Goal: Task Accomplishment & Management: Manage account settings

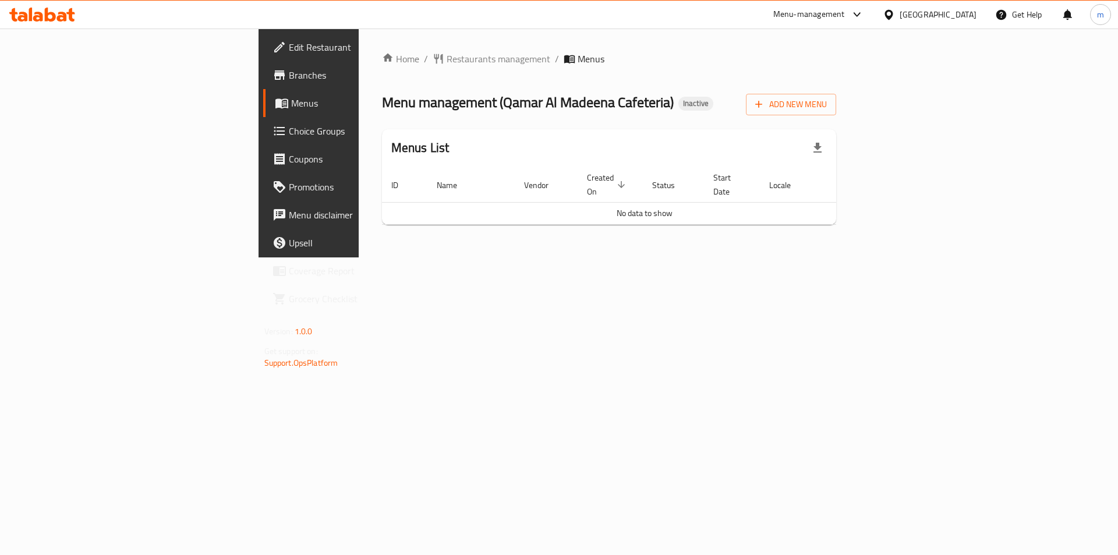
click at [289, 72] on span "Branches" at bounding box center [362, 75] width 147 height 14
click at [860, 257] on div "Home / Restaurants management / Menus Menu management ( Qamar Al Madeena Cafete…" at bounding box center [609, 143] width 501 height 229
click at [827, 98] on span "Add New Menu" at bounding box center [791, 104] width 72 height 15
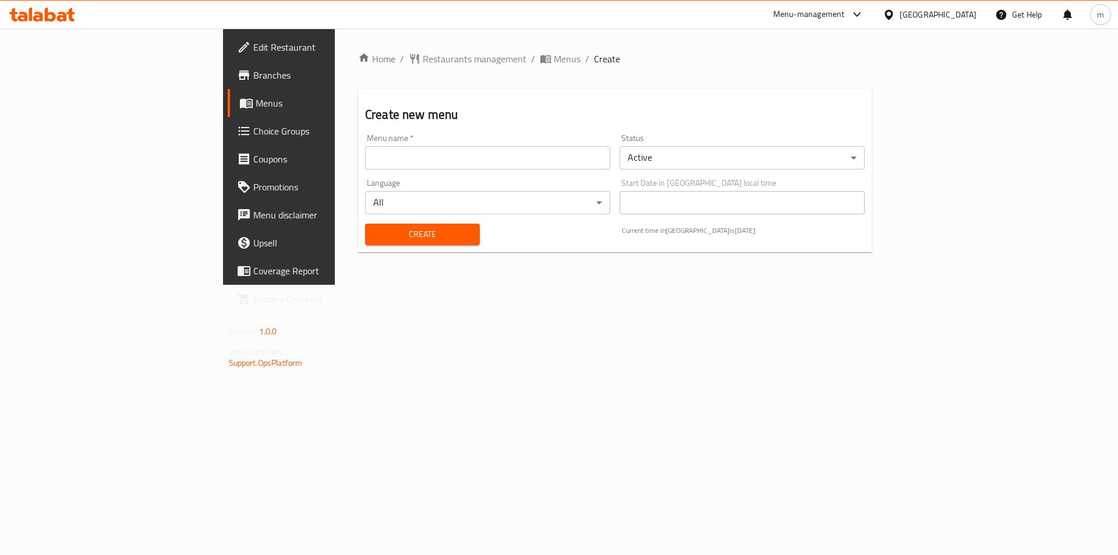
drag, startPoint x: 485, startPoint y: 149, endPoint x: 484, endPoint y: 155, distance: 5.9
click at [484, 154] on input "text" at bounding box center [487, 157] width 245 height 23
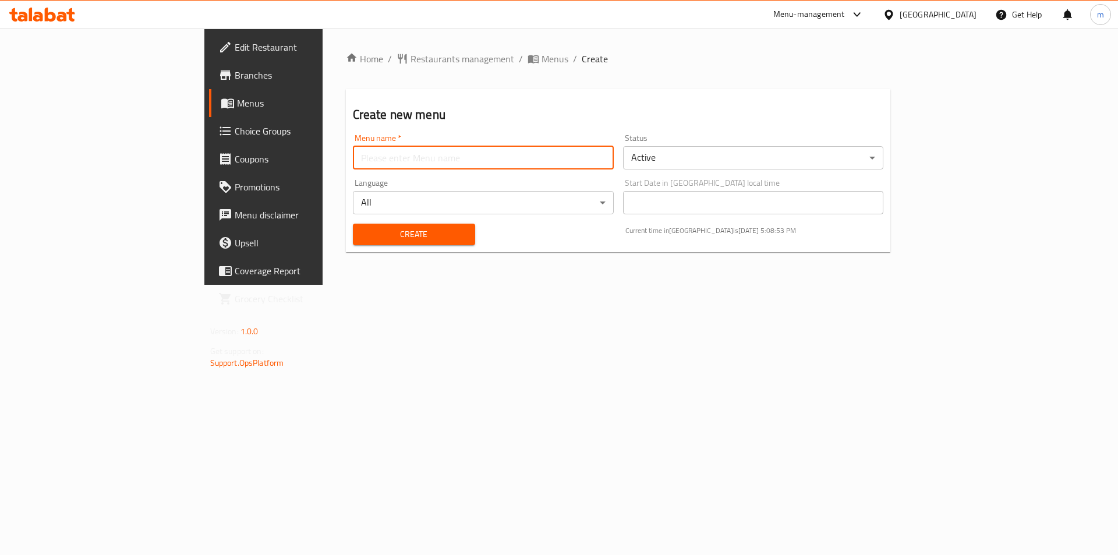
type input "m"
type input "Moamen [DATE]"
click at [366, 228] on span "Create" at bounding box center [414, 234] width 104 height 15
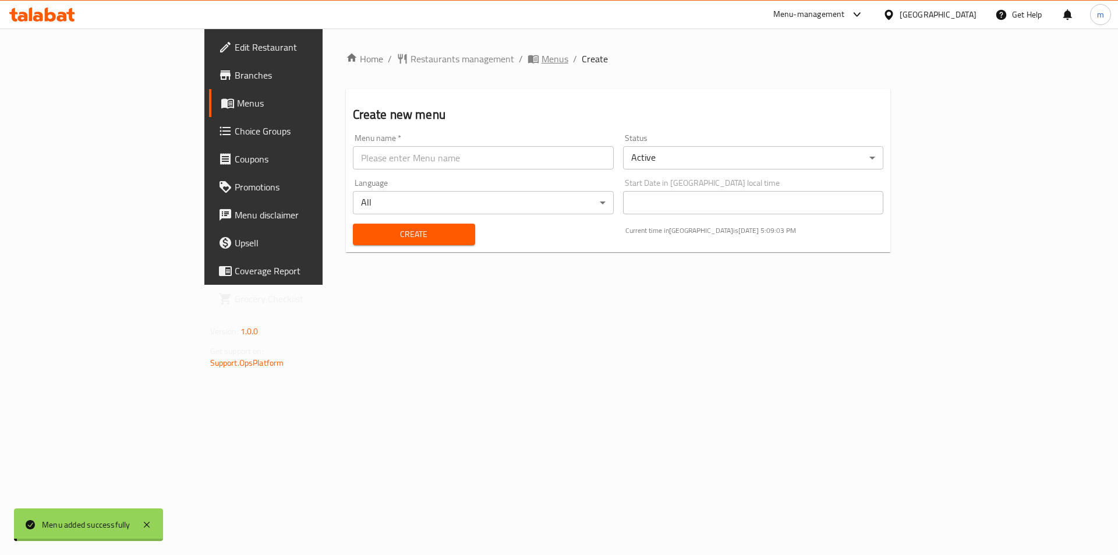
click at [541, 59] on span "Menus" at bounding box center [554, 59] width 27 height 14
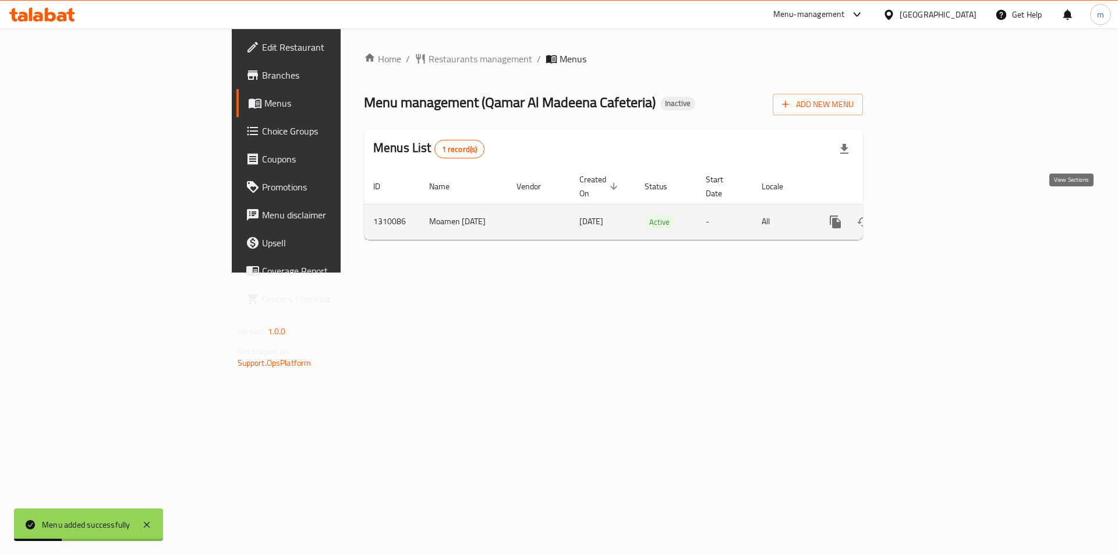
click at [933, 208] on link "enhanced table" at bounding box center [919, 222] width 28 height 28
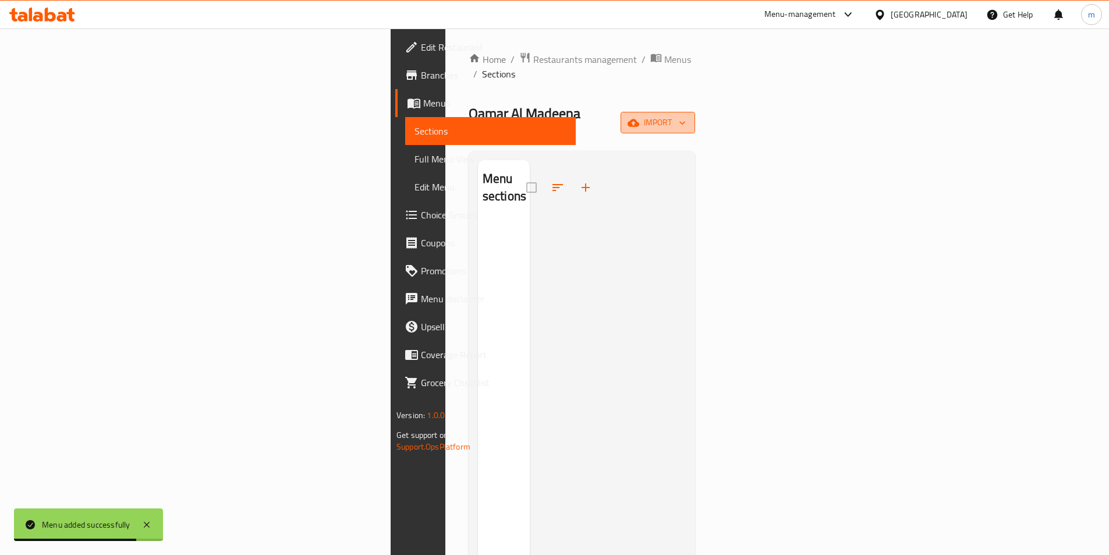
click at [695, 112] on button "import" at bounding box center [657, 123] width 75 height 22
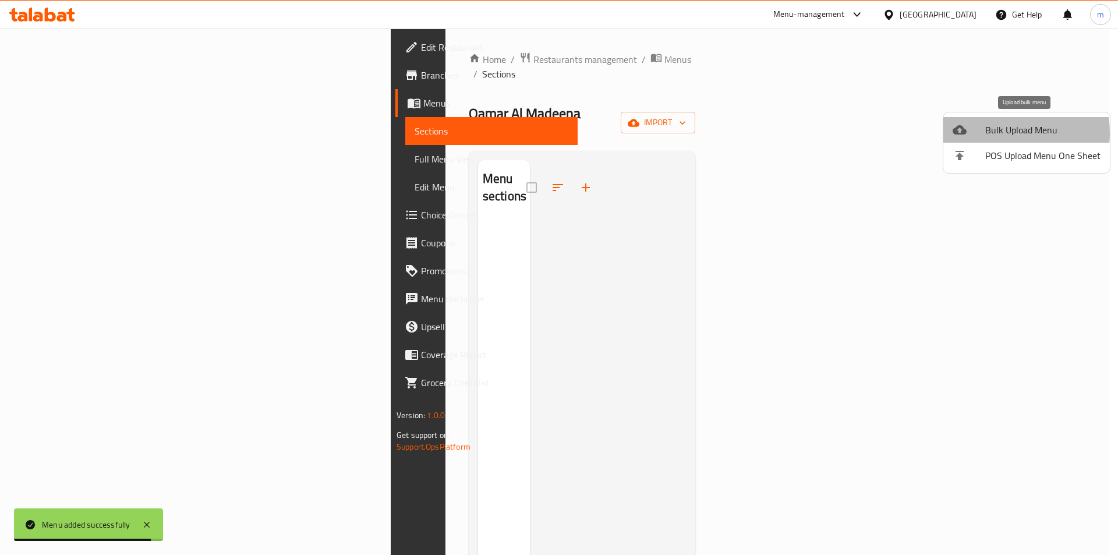
click at [994, 133] on span "Bulk Upload Menu" at bounding box center [1042, 130] width 115 height 14
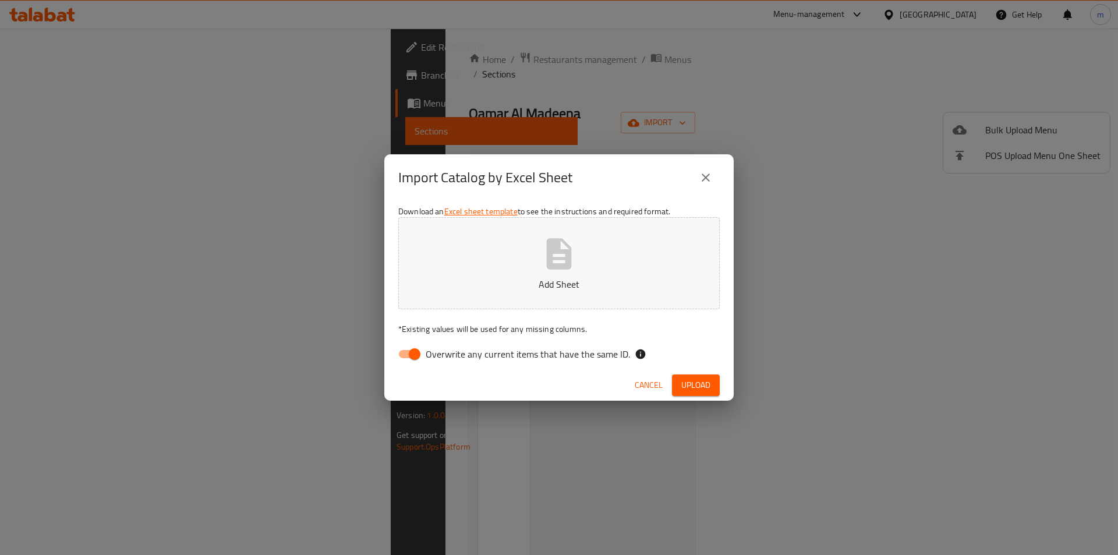
click at [396, 356] on input "Overwrite any current items that have the same ID." at bounding box center [414, 354] width 66 height 22
checkbox input "false"
click at [481, 291] on button "Add Sheet" at bounding box center [558, 263] width 321 height 92
click at [681, 385] on span "Upload" at bounding box center [695, 385] width 29 height 15
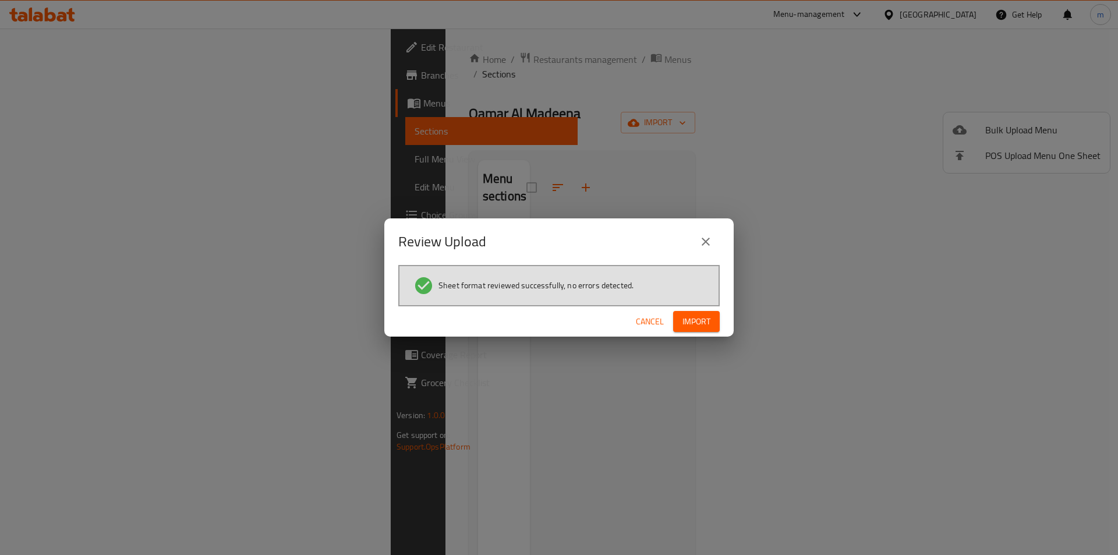
click at [705, 308] on div "Cancel Import" at bounding box center [558, 321] width 349 height 31
click at [700, 320] on span "Import" at bounding box center [696, 321] width 28 height 15
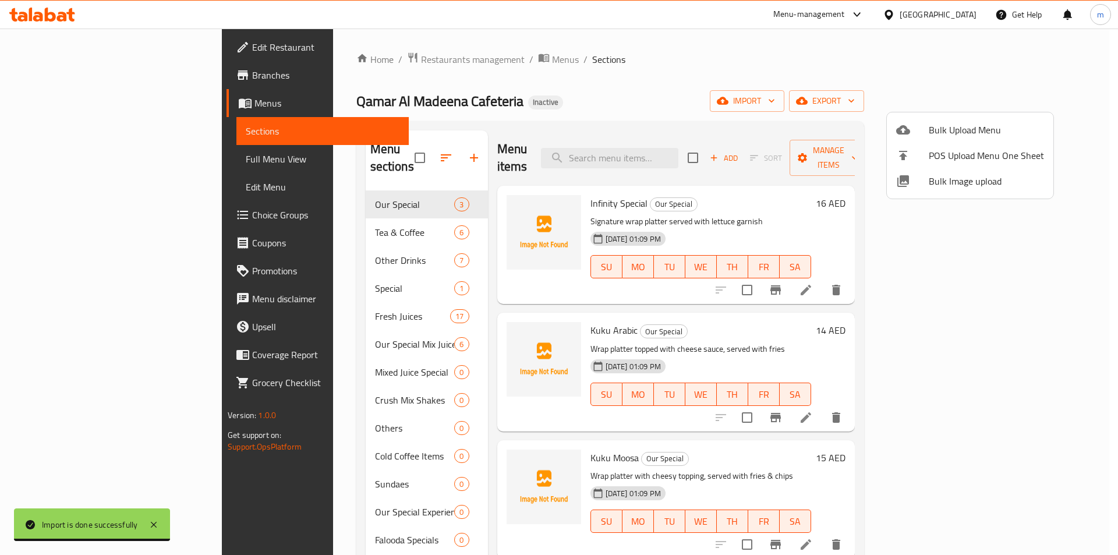
click at [579, 117] on div at bounding box center [559, 277] width 1118 height 555
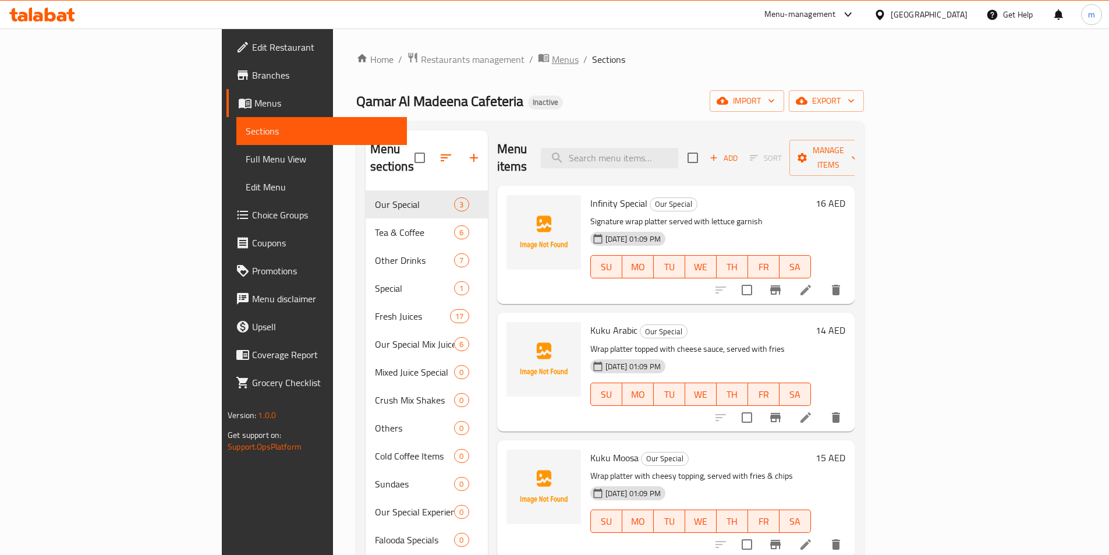
click at [552, 58] on span "Menus" at bounding box center [565, 59] width 27 height 14
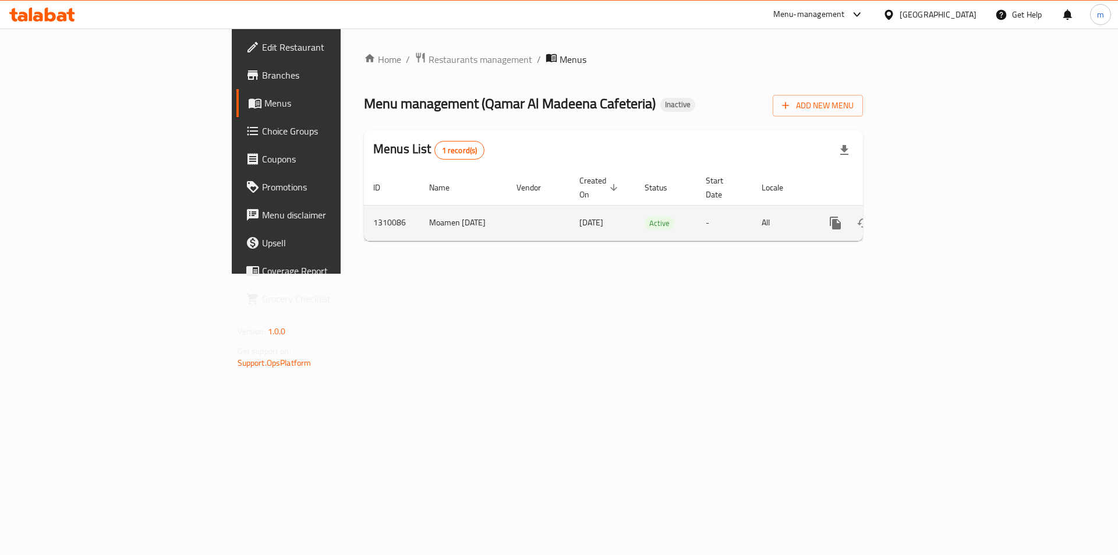
click at [905, 215] on button "enhanced table" at bounding box center [891, 223] width 28 height 28
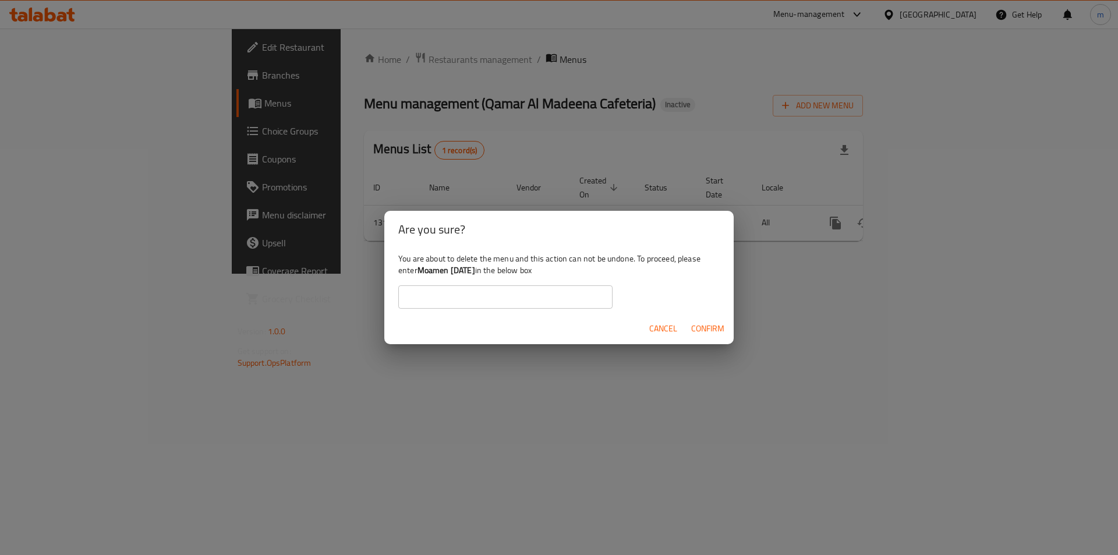
drag, startPoint x: 420, startPoint y: 268, endPoint x: 484, endPoint y: 272, distance: 64.1
click at [484, 272] on div "You are about to delete the menu and this action can not be undone. To proceed,…" at bounding box center [558, 280] width 349 height 65
copy b "Moamen [DATE]"
click at [481, 303] on input "text" at bounding box center [505, 296] width 214 height 23
paste input "Moamen [DATE]"
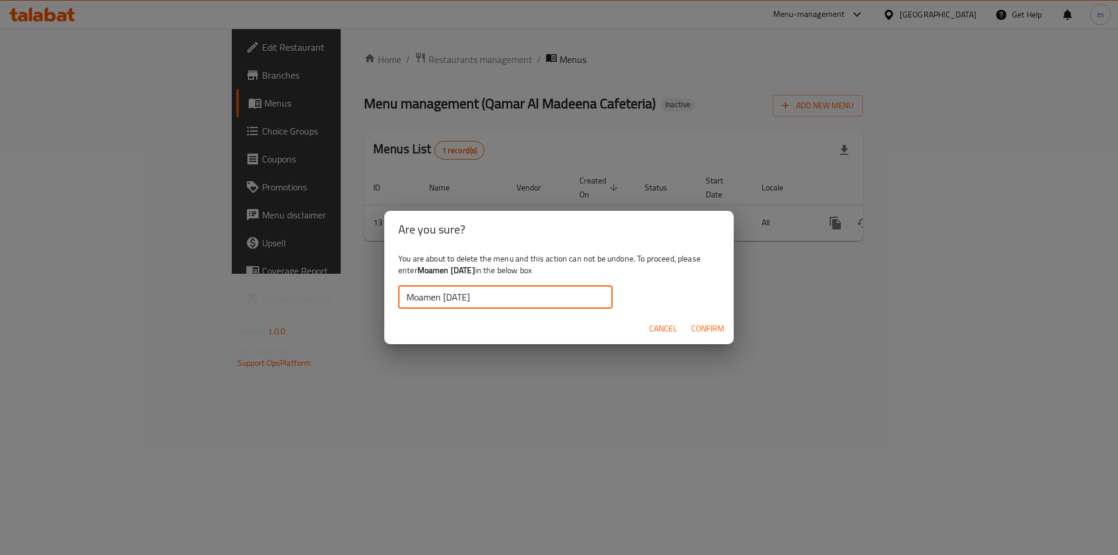
type input "Moamen [DATE]"
click at [715, 325] on span "Confirm" at bounding box center [707, 328] width 33 height 15
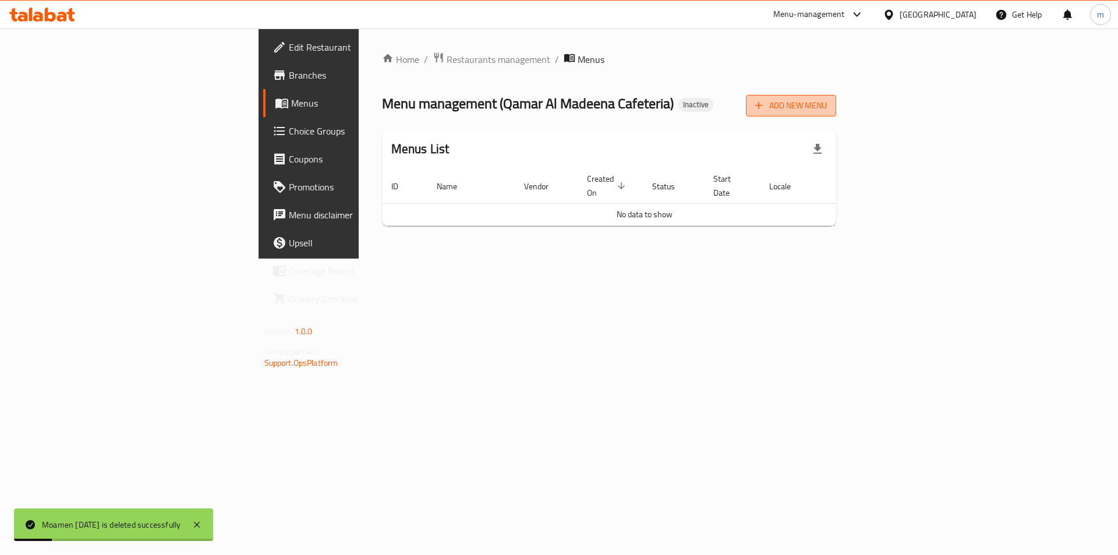
click at [827, 111] on span "Add New Menu" at bounding box center [791, 105] width 72 height 15
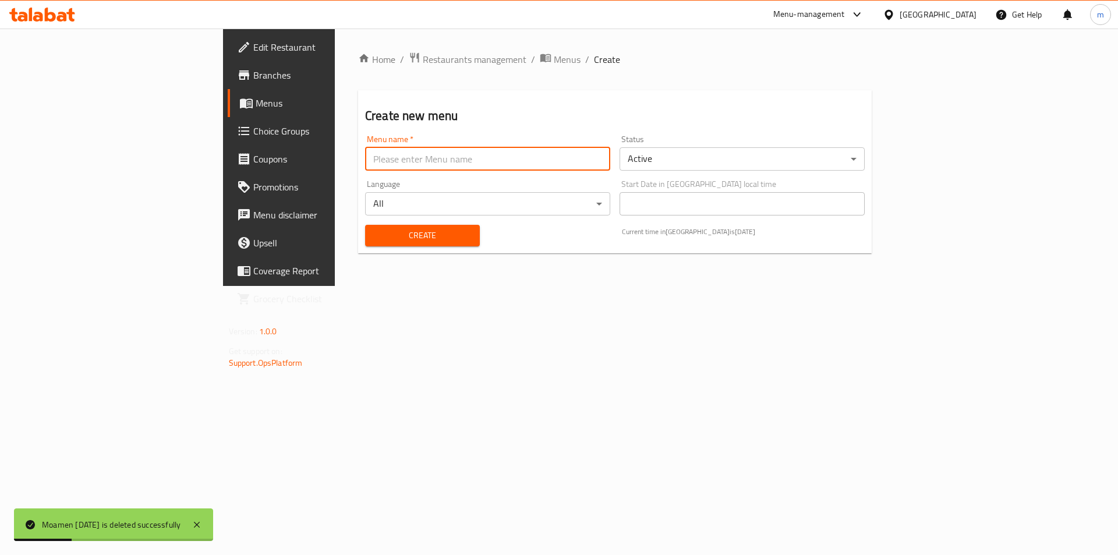
click at [412, 169] on input "text" at bounding box center [487, 158] width 245 height 23
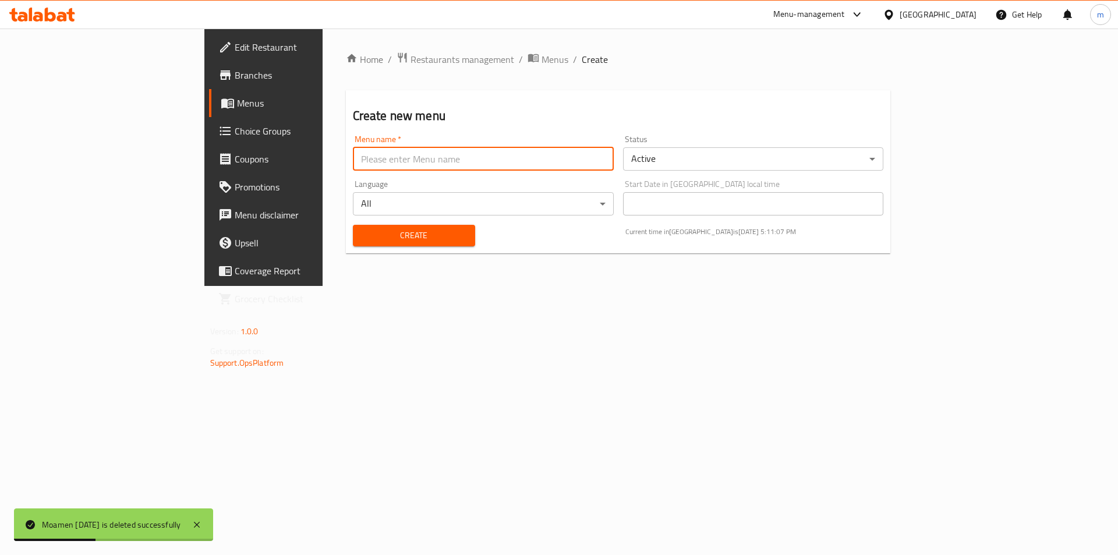
type input "Moamen [DATE]"
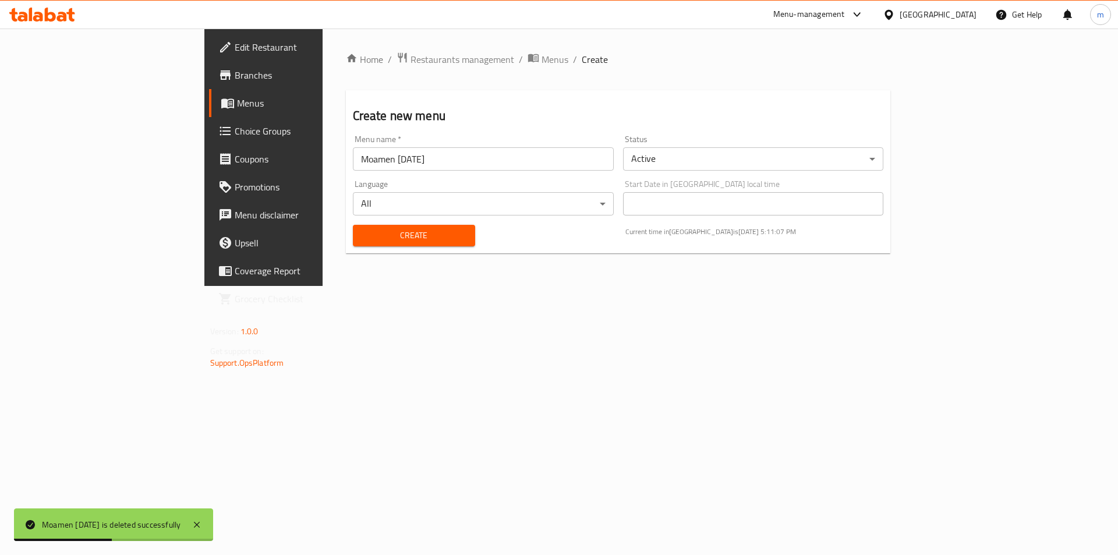
click at [346, 247] on div "Create" at bounding box center [414, 236] width 136 height 36
click at [362, 240] on span "Create" at bounding box center [414, 235] width 104 height 15
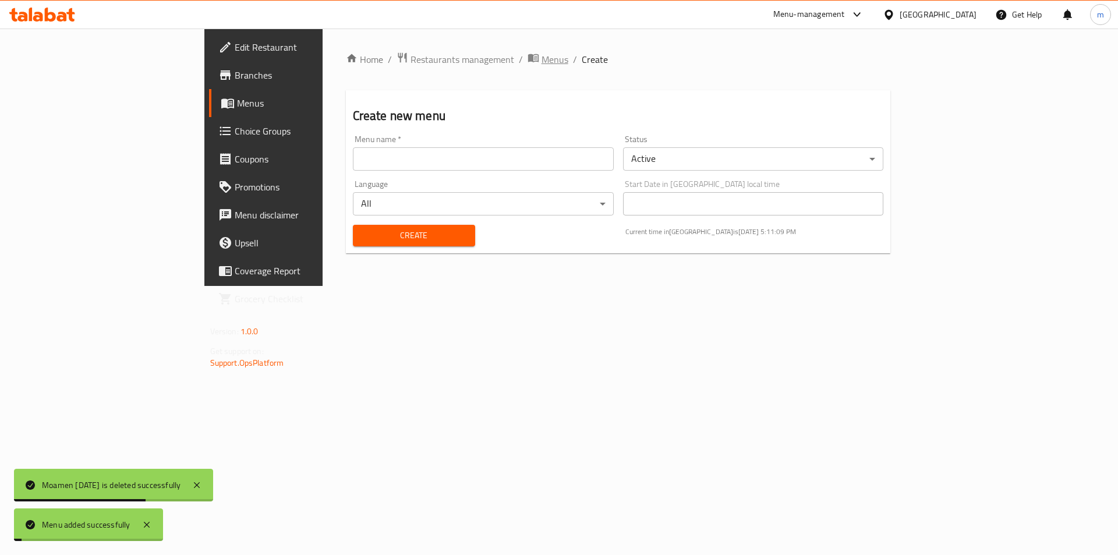
click at [541, 56] on span "Menus" at bounding box center [554, 59] width 27 height 14
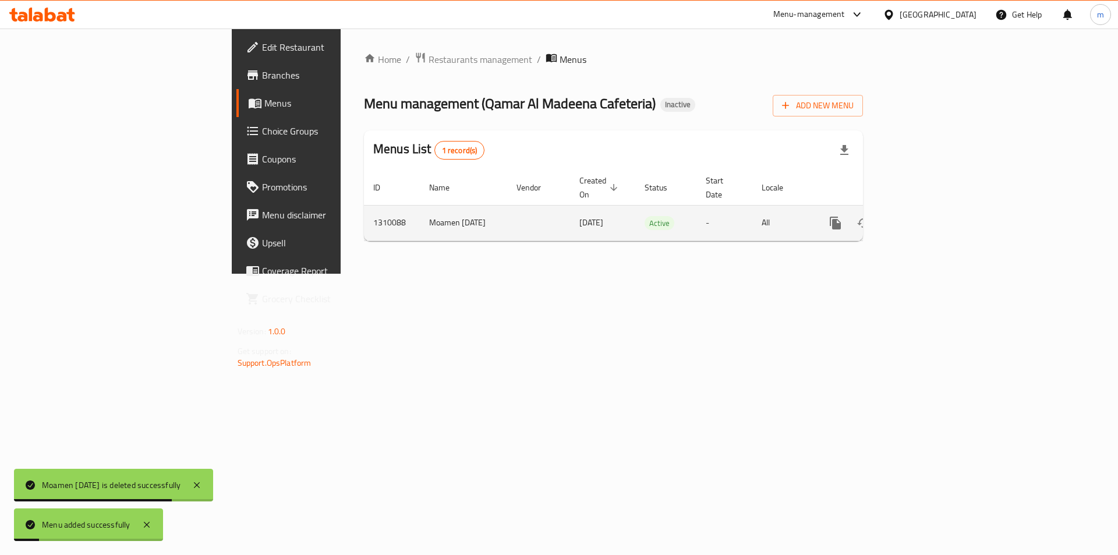
click at [924, 218] on icon "enhanced table" at bounding box center [919, 223] width 10 height 10
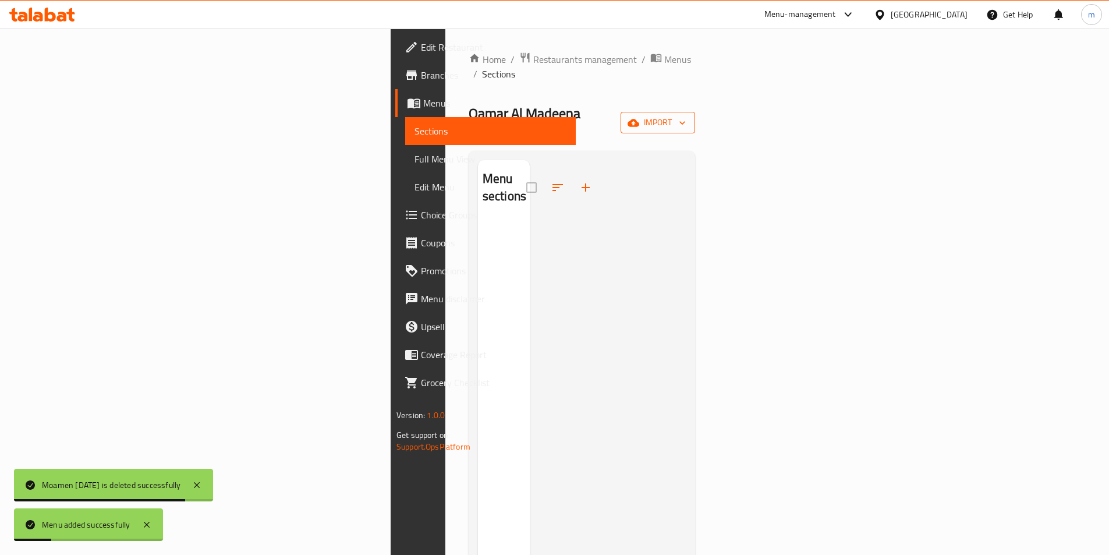
click at [686, 115] on span "import" at bounding box center [658, 122] width 56 height 15
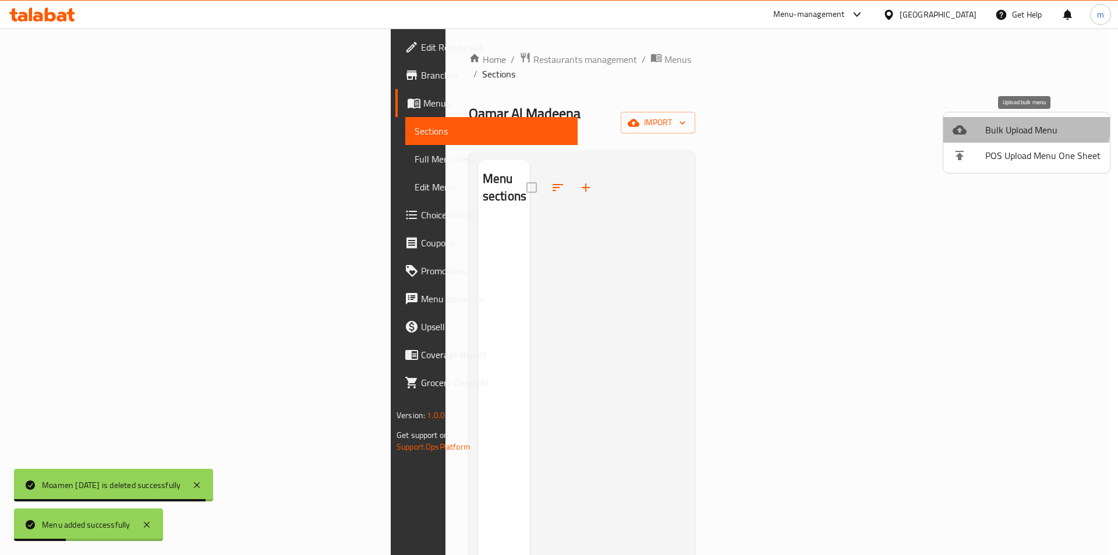
click at [967, 122] on li "Bulk Upload Menu" at bounding box center [1026, 130] width 166 height 26
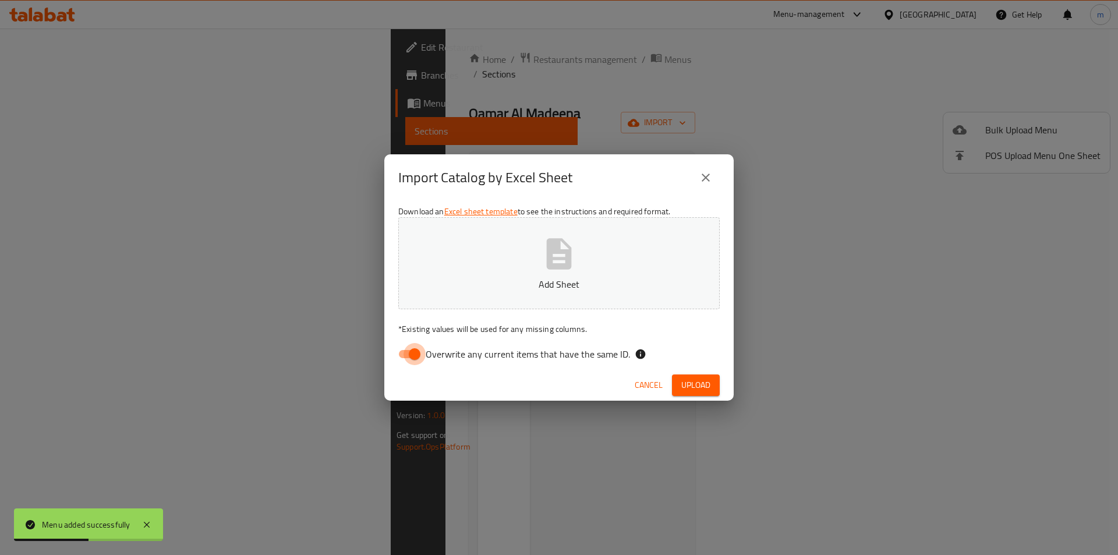
click at [409, 352] on input "Overwrite any current items that have the same ID." at bounding box center [414, 354] width 66 height 22
checkbox input "false"
click at [455, 274] on button "Add Sheet" at bounding box center [558, 263] width 321 height 92
click at [682, 386] on span "Upload" at bounding box center [695, 385] width 29 height 15
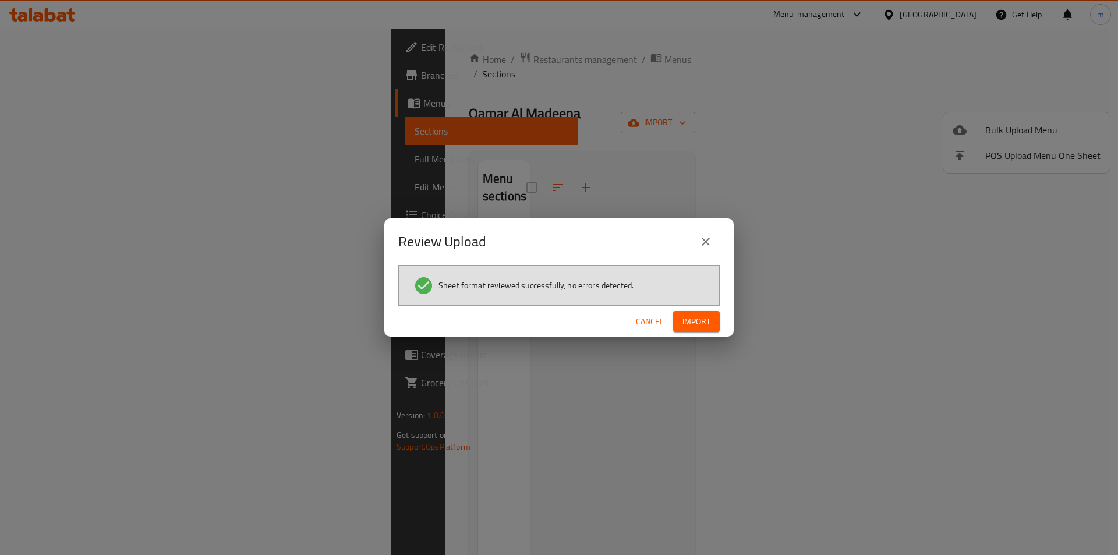
click at [695, 324] on span "Import" at bounding box center [696, 321] width 28 height 15
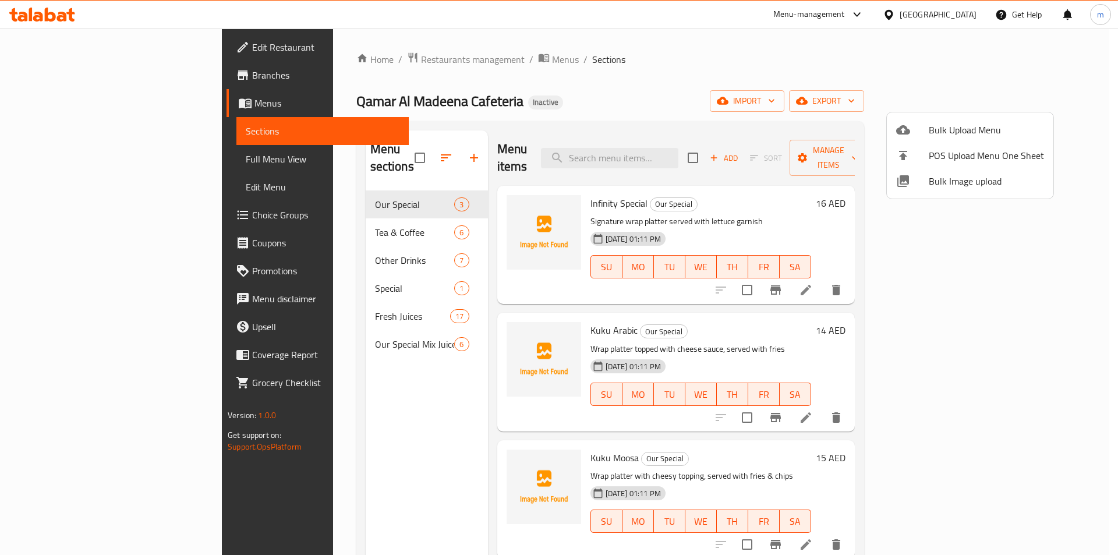
click at [59, 41] on div at bounding box center [559, 277] width 1118 height 555
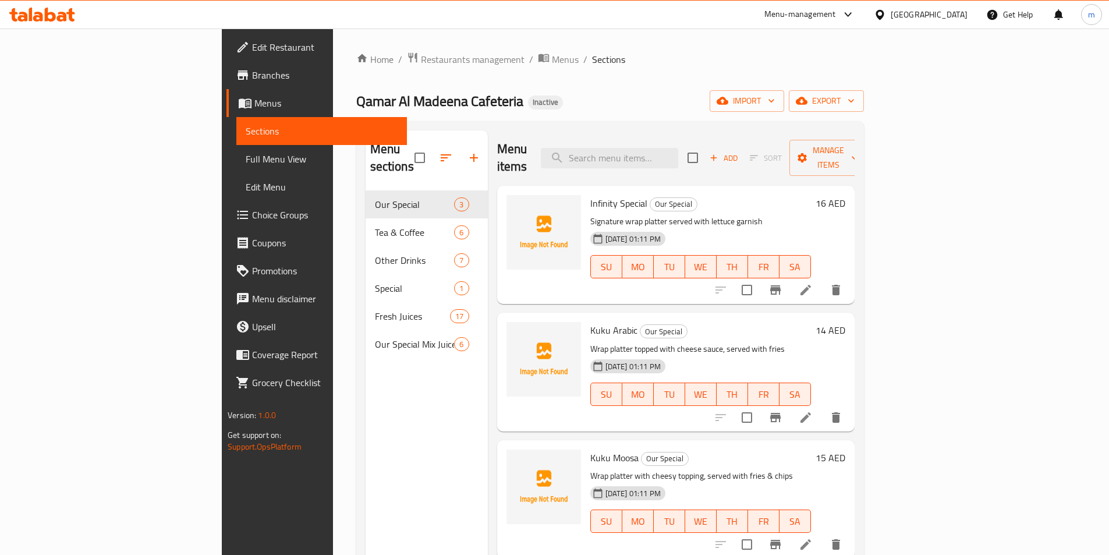
click at [252, 49] on span "Edit Restaurant" at bounding box center [325, 47] width 146 height 14
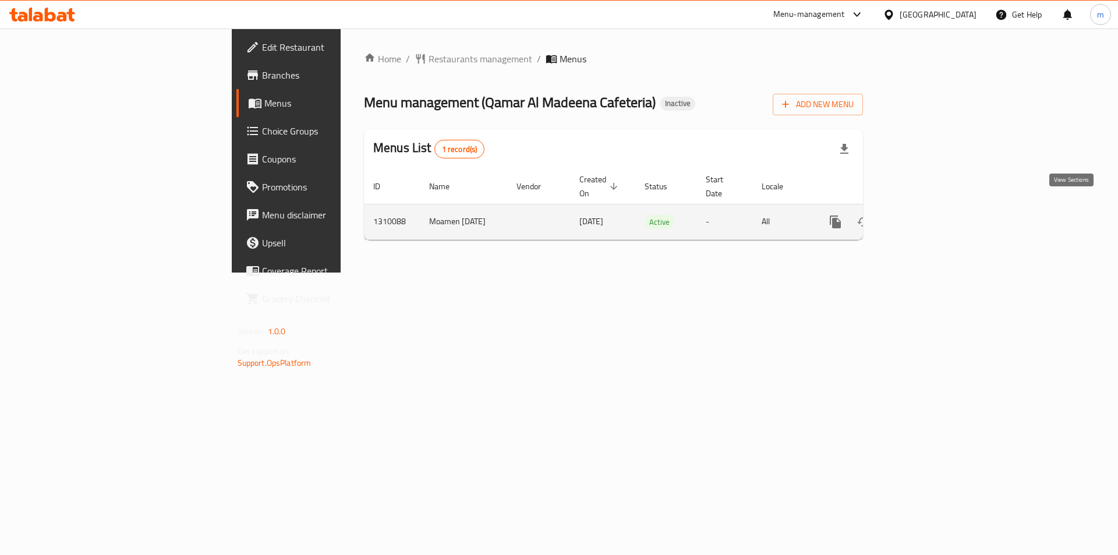
click at [926, 215] on icon "enhanced table" at bounding box center [919, 222] width 14 height 14
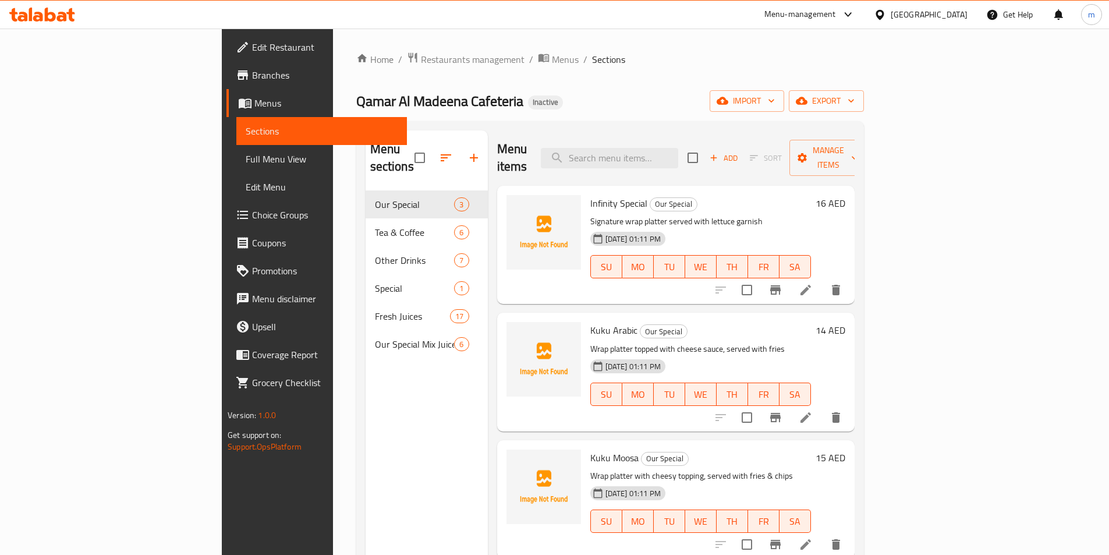
click at [246, 157] on span "Full Menu View" at bounding box center [322, 159] width 152 height 14
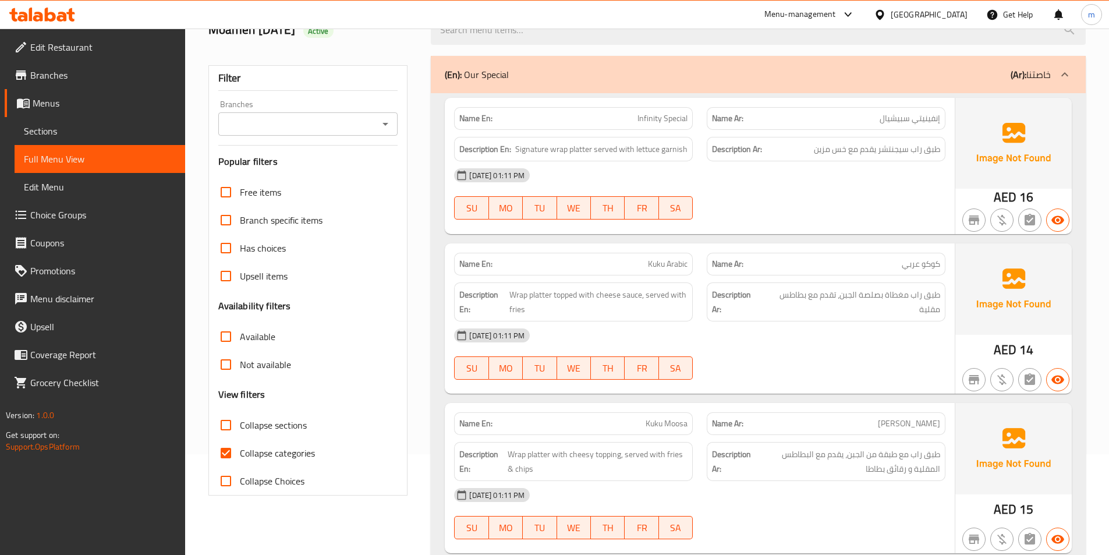
scroll to position [116, 0]
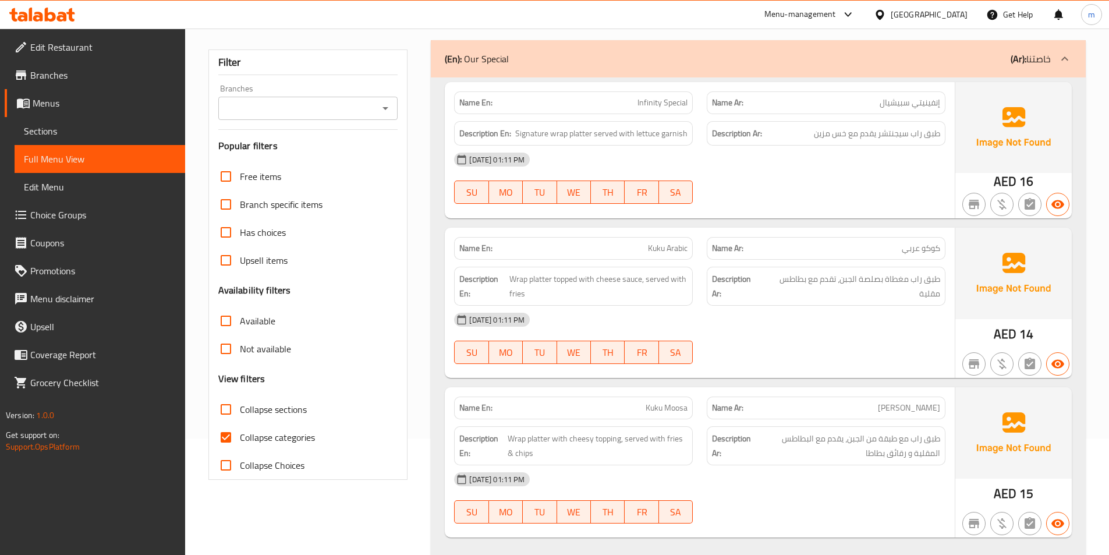
click at [301, 438] on span "Collapse categories" at bounding box center [277, 437] width 75 height 14
click at [240, 438] on input "Collapse categories" at bounding box center [226, 437] width 28 height 28
checkbox input "false"
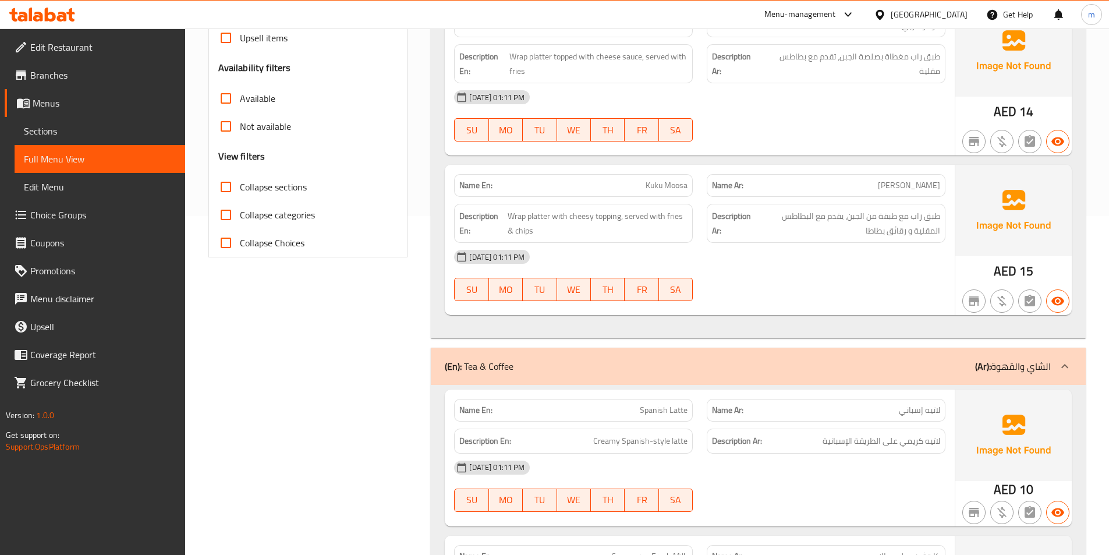
scroll to position [349, 0]
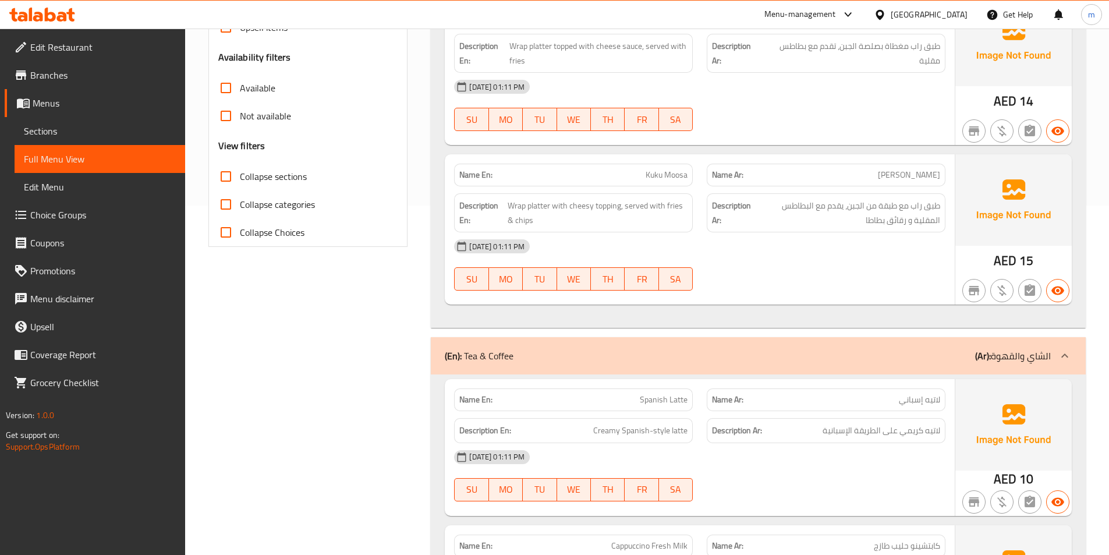
click at [89, 58] on link "Edit Restaurant" at bounding box center [95, 47] width 180 height 28
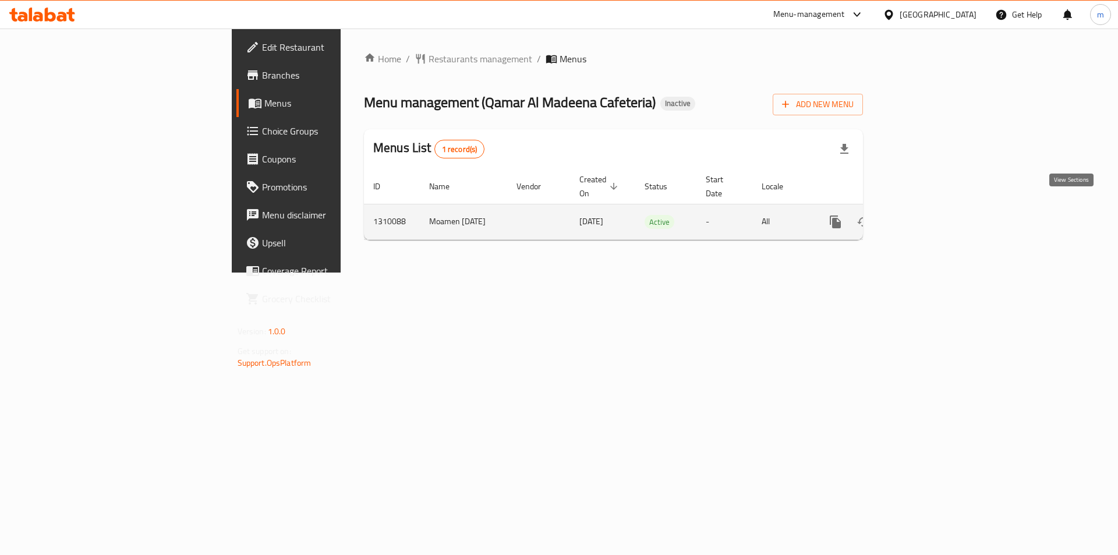
click at [926, 215] on icon "enhanced table" at bounding box center [919, 222] width 14 height 14
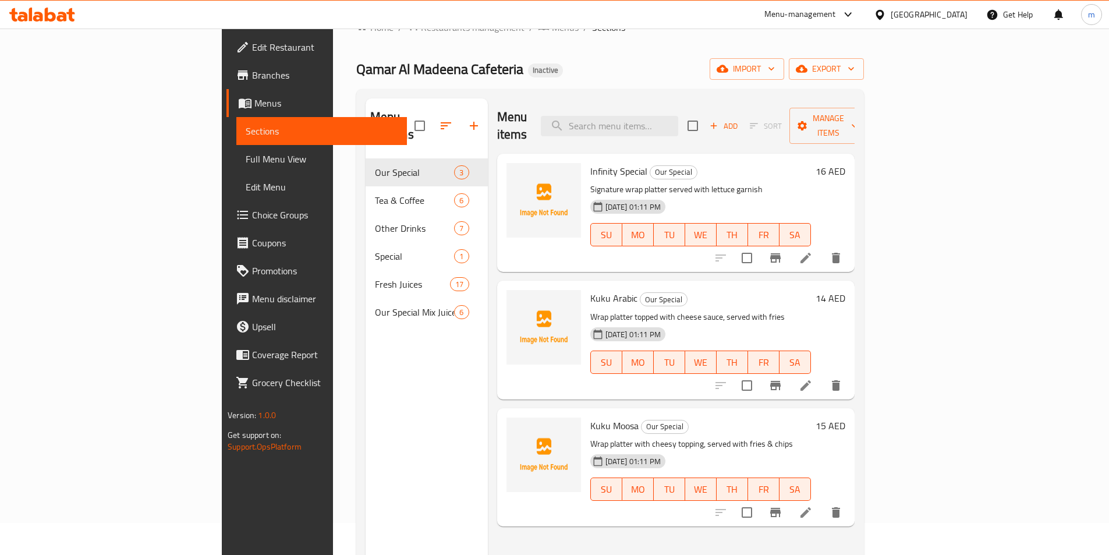
scroll to position [58, 0]
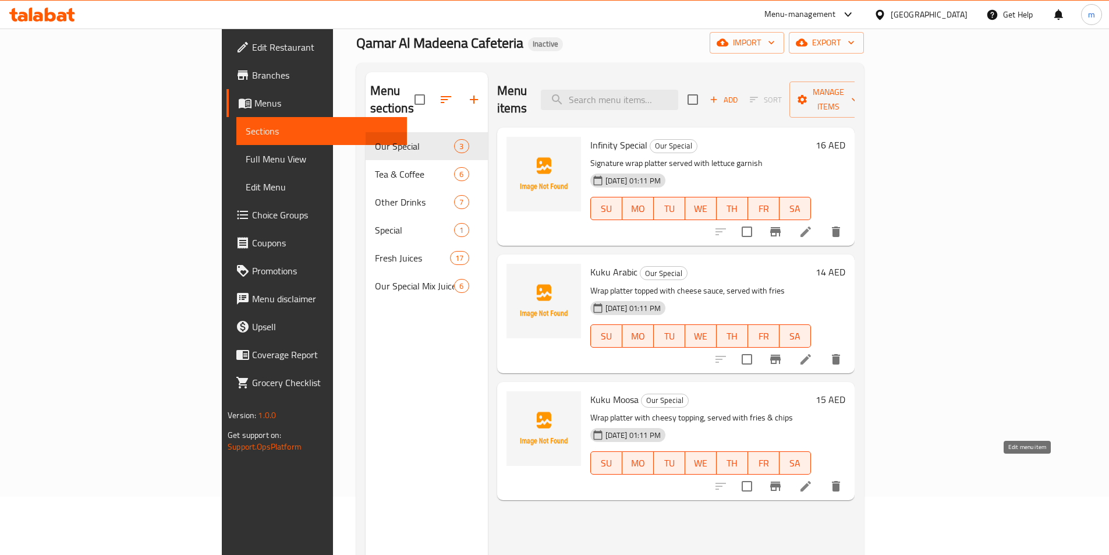
click at [813, 479] on icon at bounding box center [806, 486] width 14 height 14
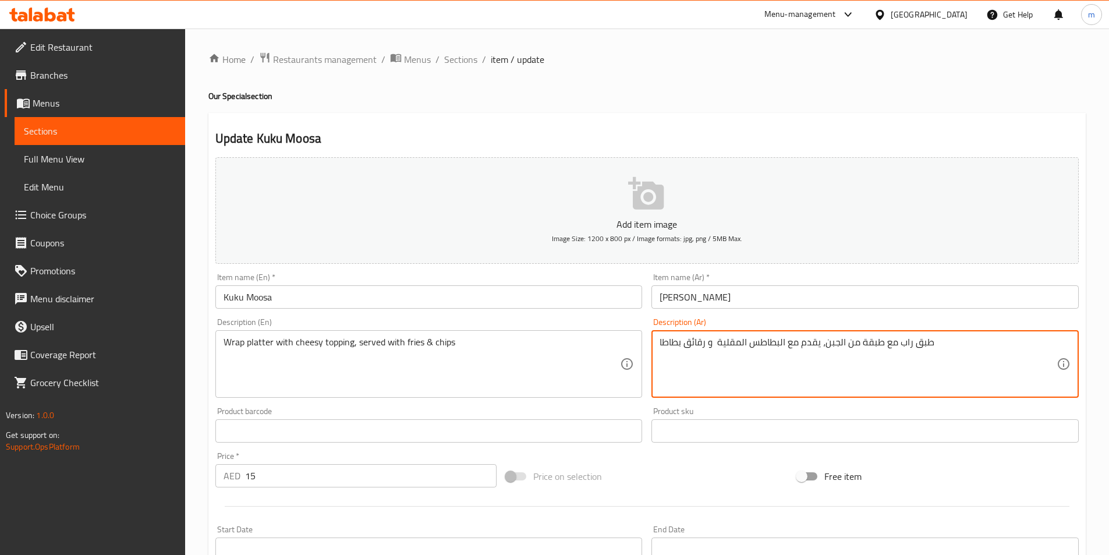
click at [868, 346] on textarea "طبق راب مع طبقة من الجبن، يقدم مع البطاطس المقلية و رقائق بطاطا" at bounding box center [857, 363] width 397 height 55
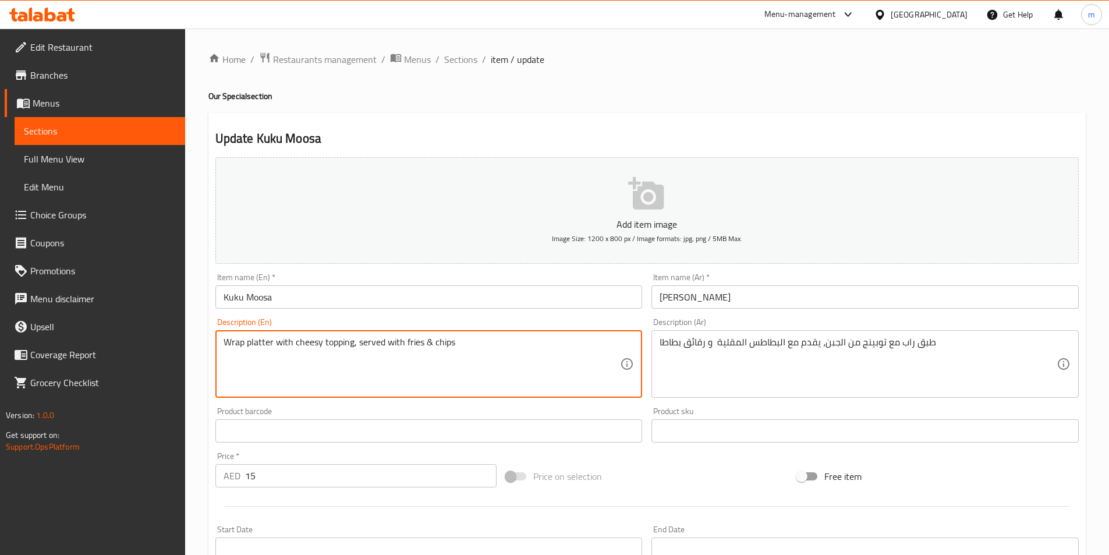
click at [299, 343] on textarea "Wrap platter with cheesy topping, served with fries & chips" at bounding box center [422, 363] width 397 height 55
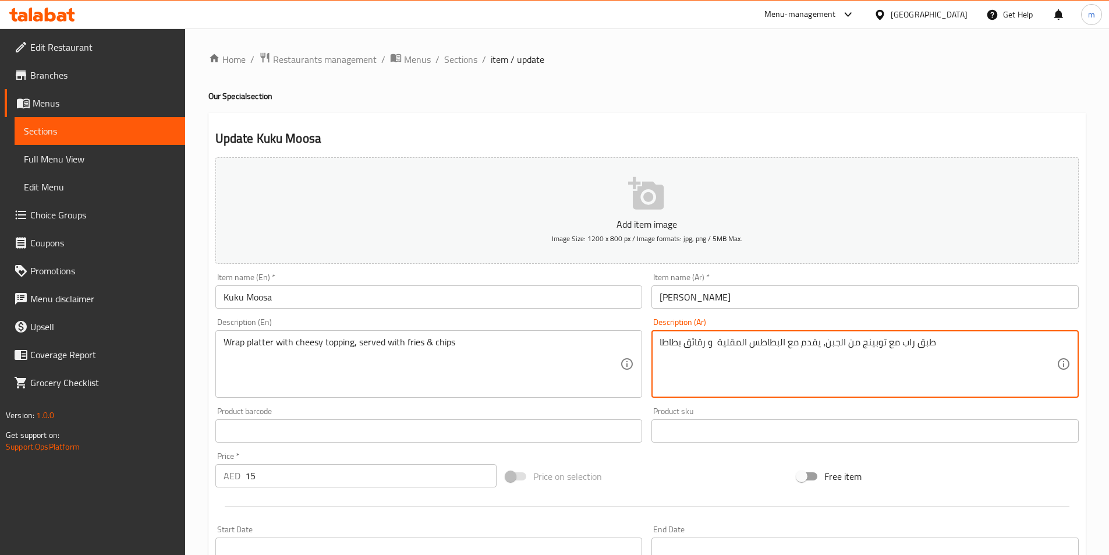
drag, startPoint x: 827, startPoint y: 343, endPoint x: 833, endPoint y: 340, distance: 6.8
click at [828, 342] on textarea "طبق راب مع توبينج من الجبن، يقدم مع البطاطس المقلية و رقائق بطاطا" at bounding box center [857, 363] width 397 height 55
click at [844, 345] on textarea "طبق راب مع توبينج من الجبن، يقدم مع البطاطس المقلية و رقائق بطاطا" at bounding box center [857, 363] width 397 height 55
click at [824, 345] on textarea "طبق راب مع توبينج من الجبن، يقدم مع البطاطس المقلية و رقائق بطاطا" at bounding box center [857, 363] width 397 height 55
drag, startPoint x: 824, startPoint y: 345, endPoint x: 859, endPoint y: 345, distance: 34.3
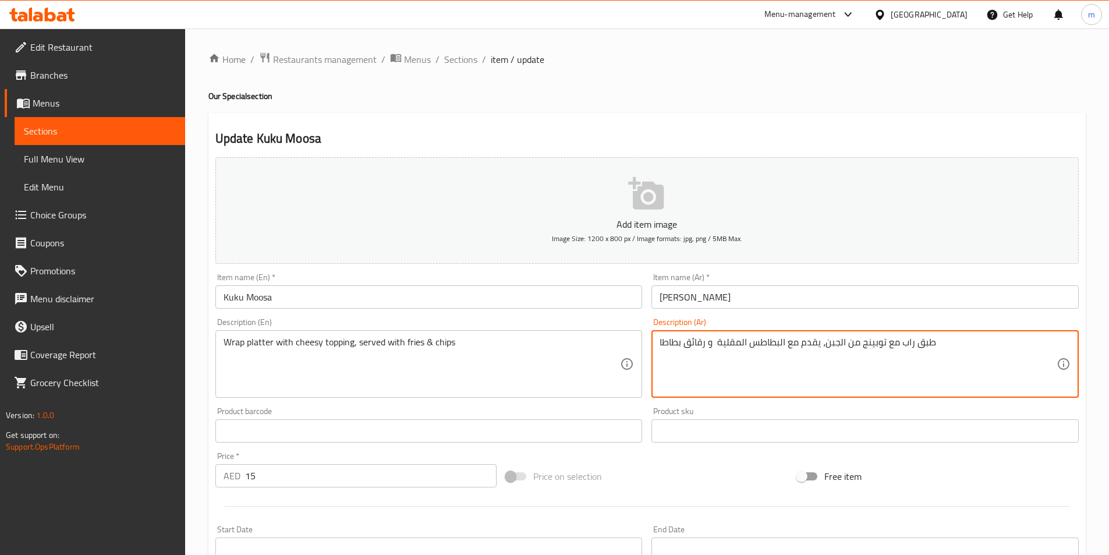
click at [859, 345] on textarea "طبق راب مع توبينج من الجبن، يقدم مع البطاطس المقلية و رقائق بطاطا" at bounding box center [857, 363] width 397 height 55
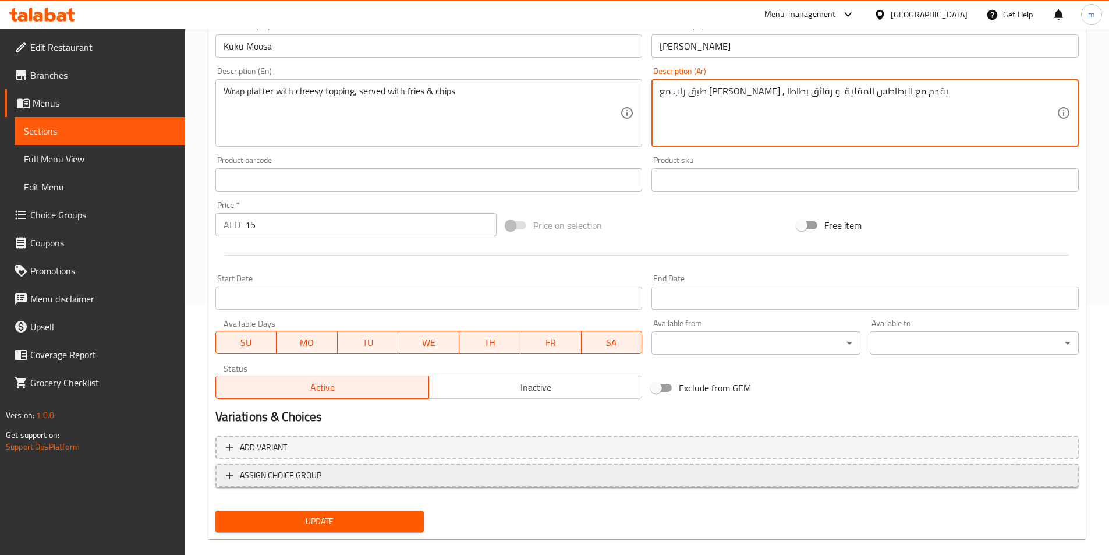
scroll to position [268, 0]
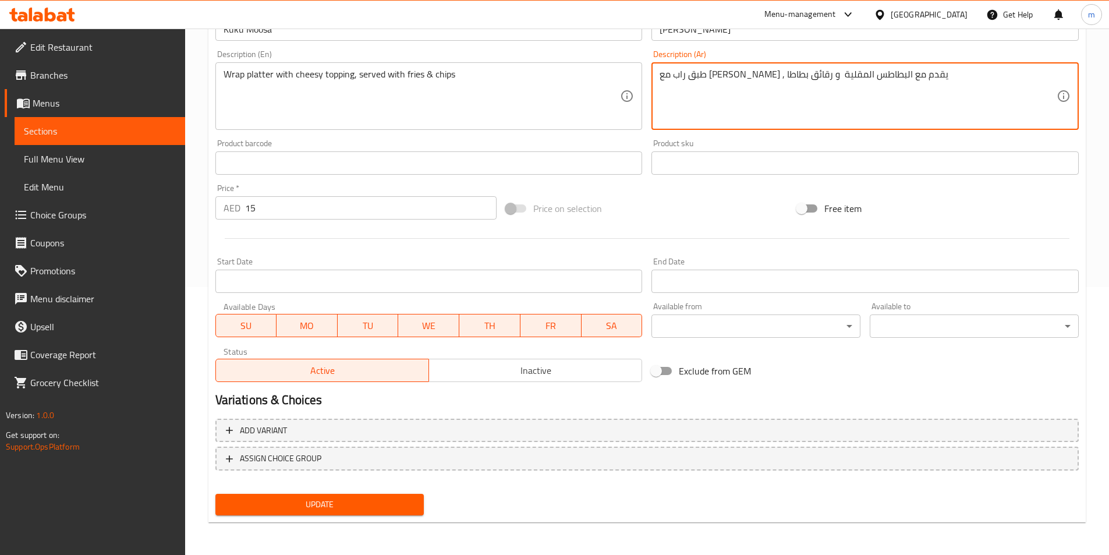
type textarea "طبق راب مع توبينج جبني , يقدم مع البطاطس المقلية و رقائق بطاطا"
click at [322, 512] on span "Update" at bounding box center [320, 504] width 190 height 15
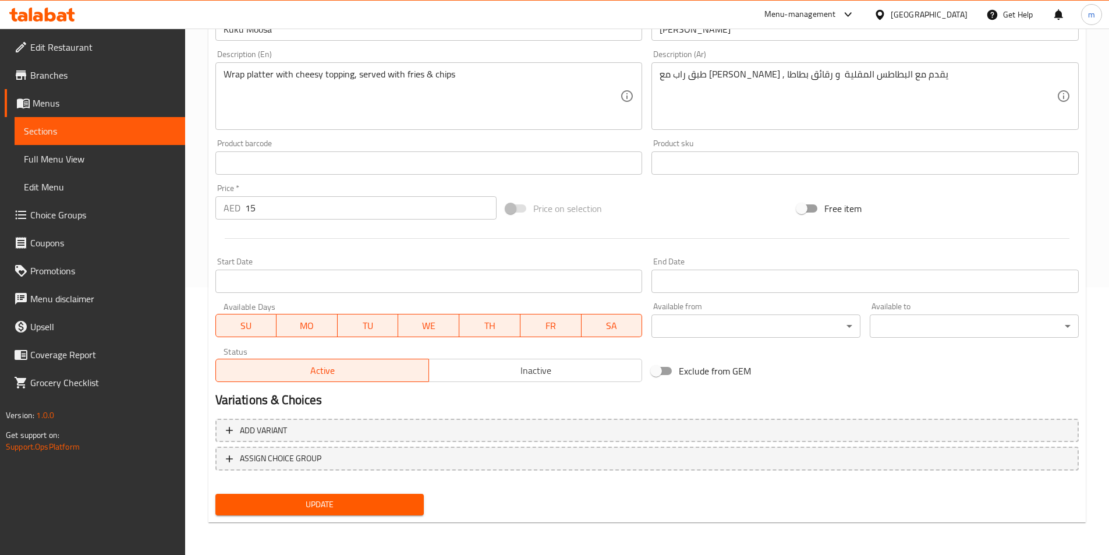
click at [332, 506] on span "Update" at bounding box center [320, 504] width 190 height 15
click at [67, 122] on link "Sections" at bounding box center [100, 131] width 171 height 28
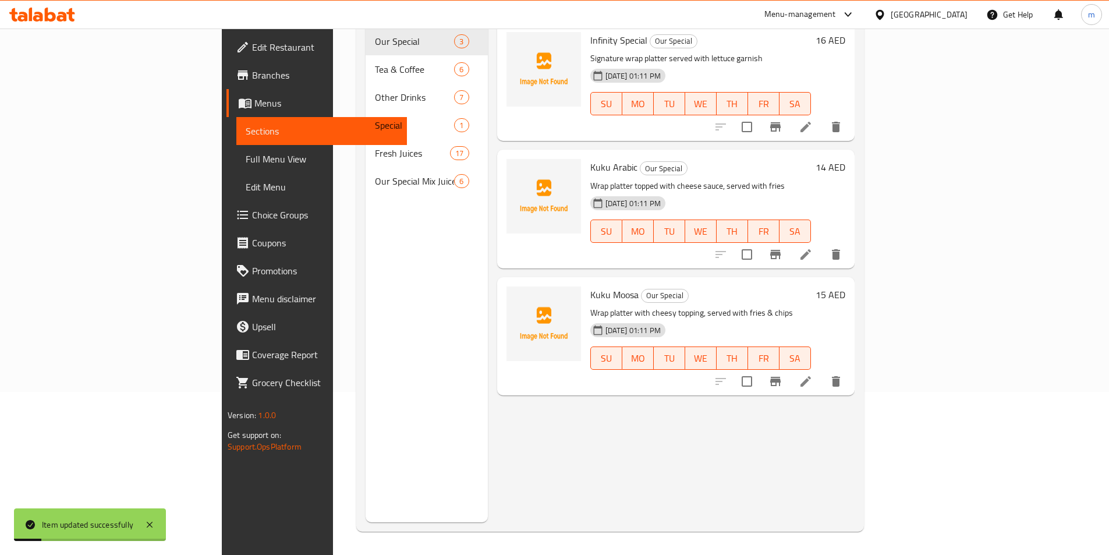
scroll to position [163, 0]
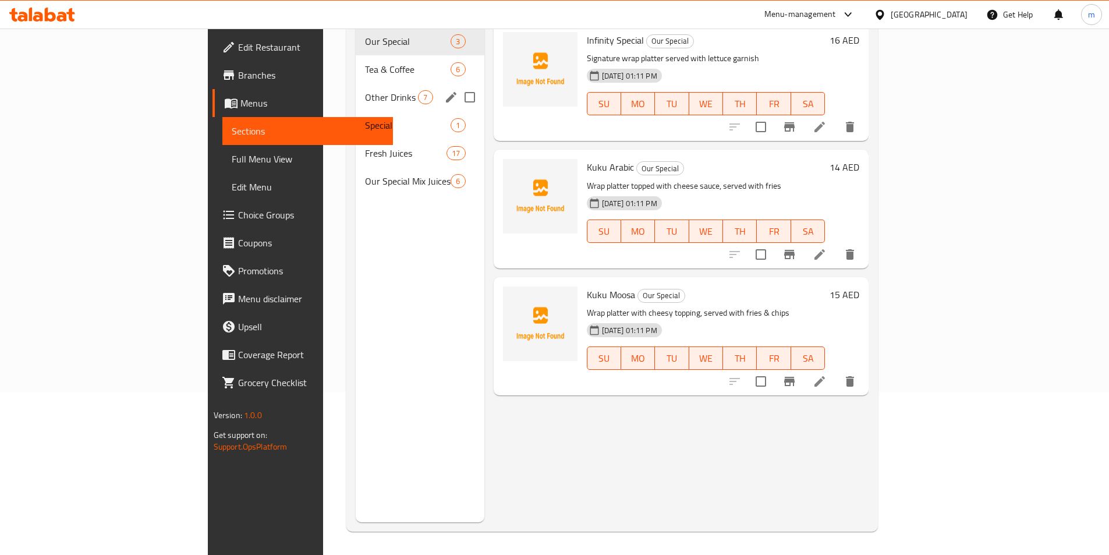
click at [365, 90] on span "Other Drinks" at bounding box center [391, 97] width 53 height 14
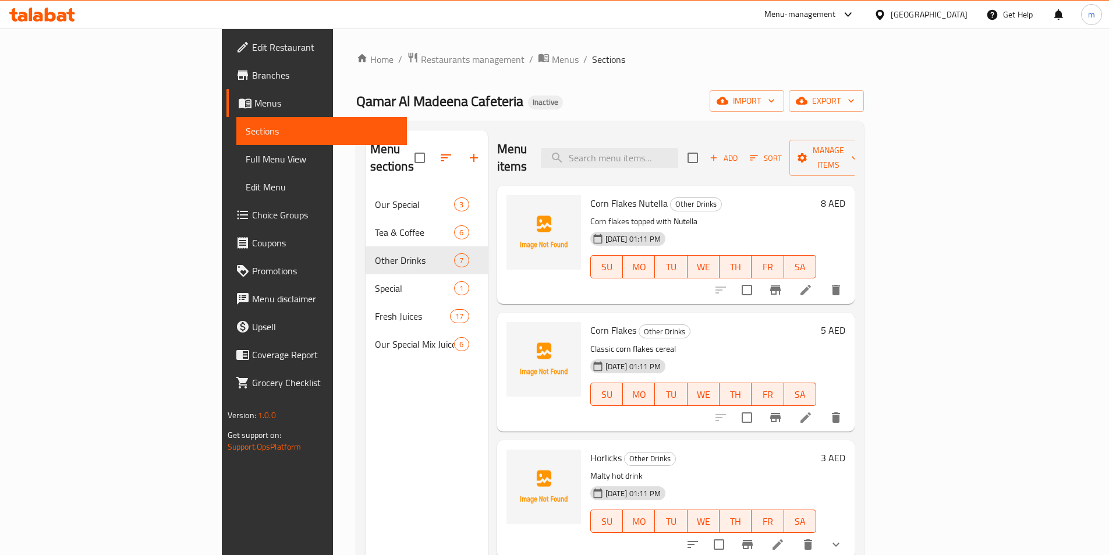
click at [822, 280] on li at bounding box center [805, 289] width 33 height 21
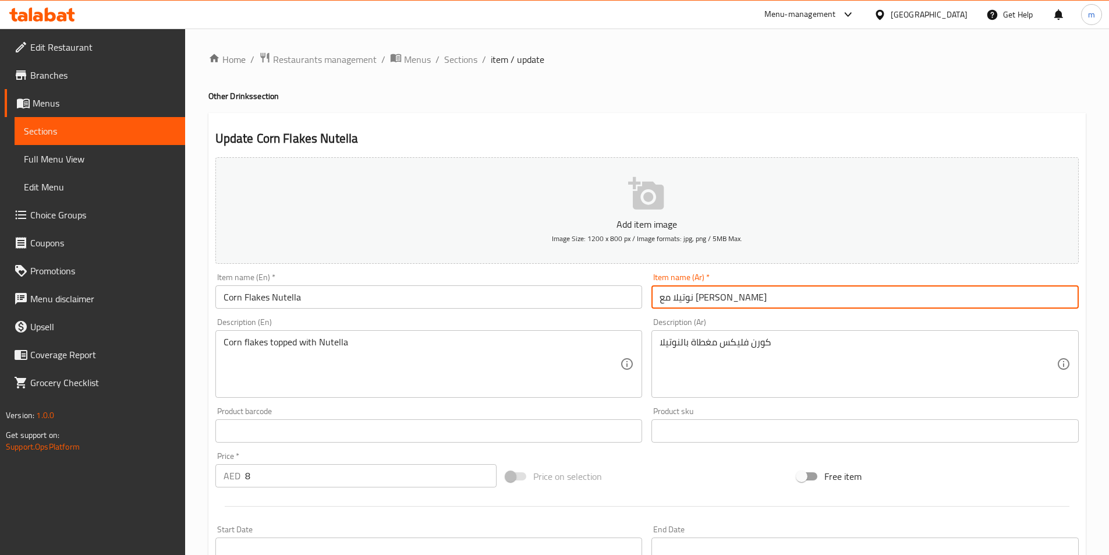
drag, startPoint x: 712, startPoint y: 298, endPoint x: 722, endPoint y: 298, distance: 10.5
click at [722, 298] on input "نوتيلا مع [PERSON_NAME]" at bounding box center [864, 296] width 427 height 23
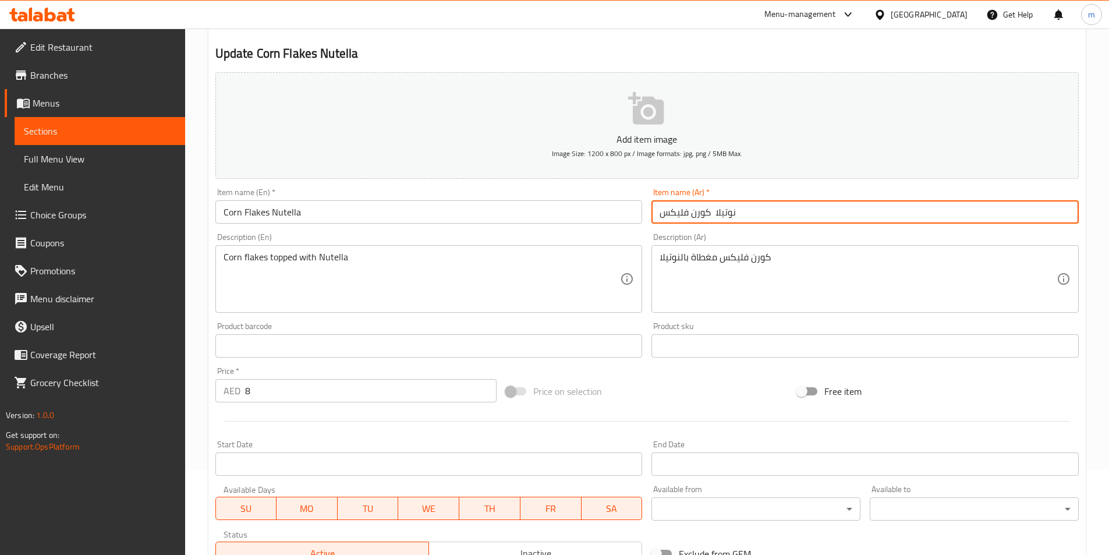
scroll to position [233, 0]
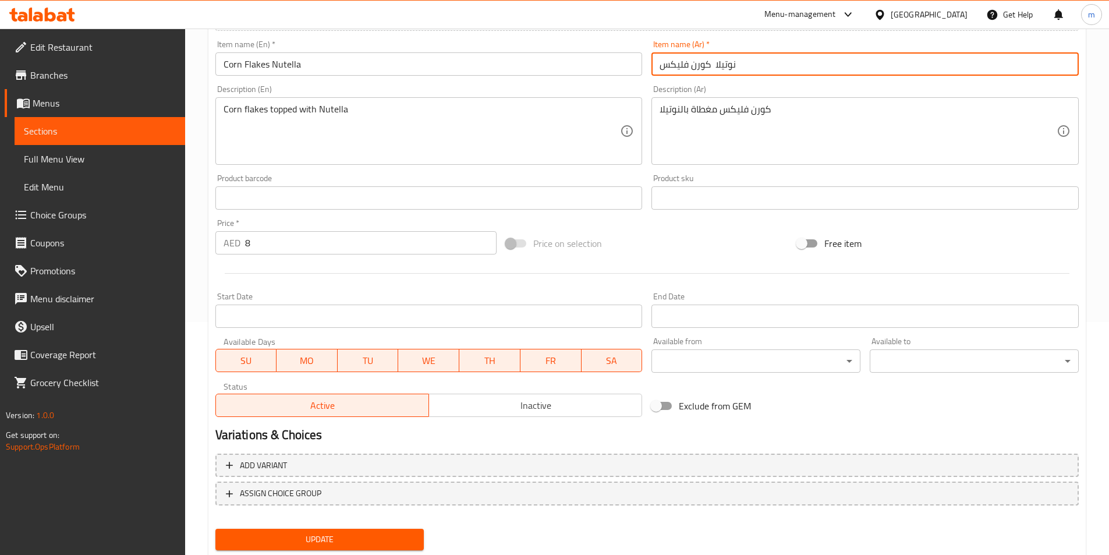
type input "نوتيلا كورن فليكس"
click at [379, 536] on span "Update" at bounding box center [320, 539] width 190 height 15
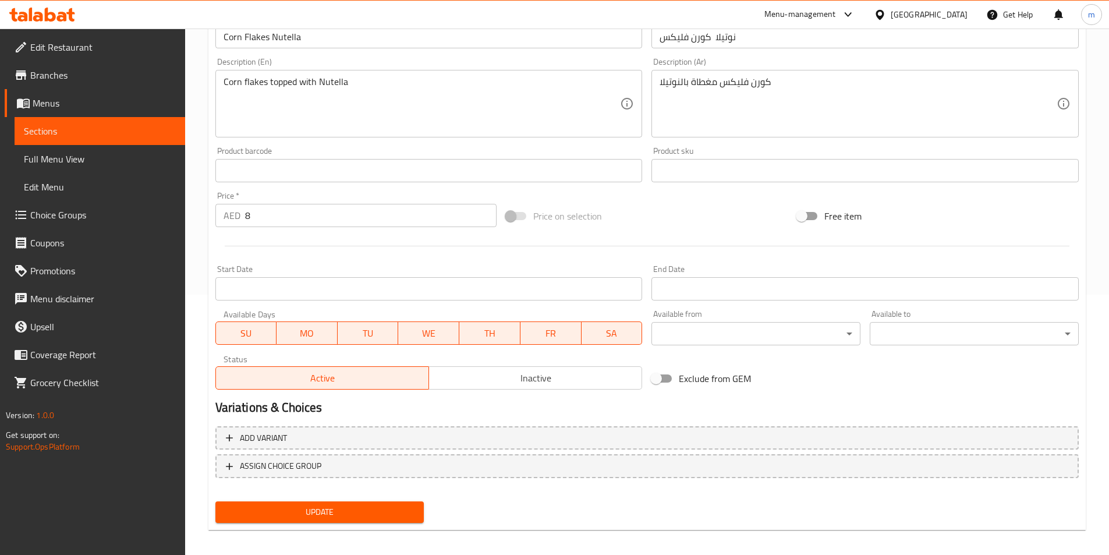
scroll to position [268, 0]
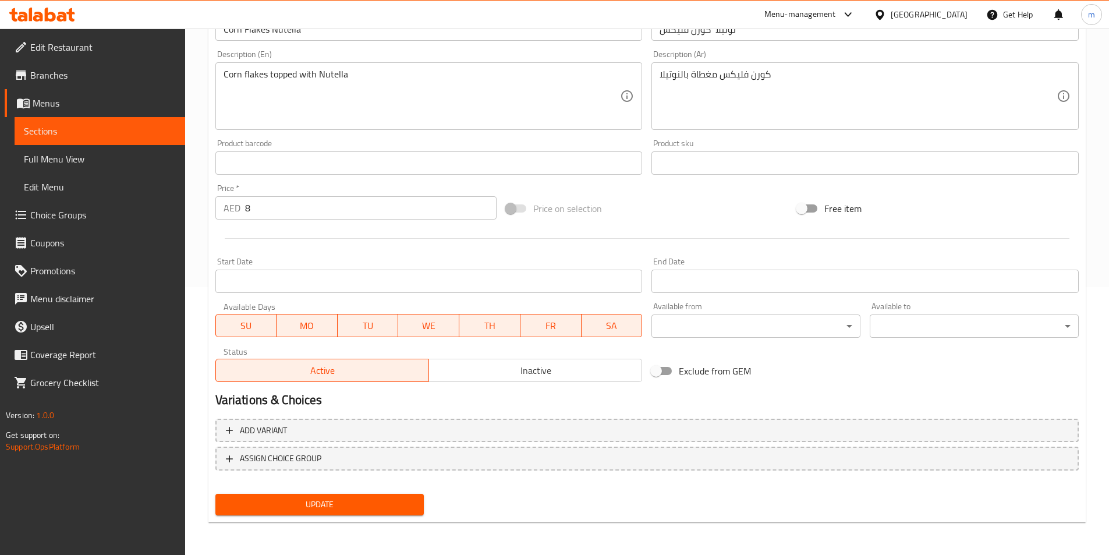
click at [356, 509] on span "Update" at bounding box center [320, 504] width 190 height 15
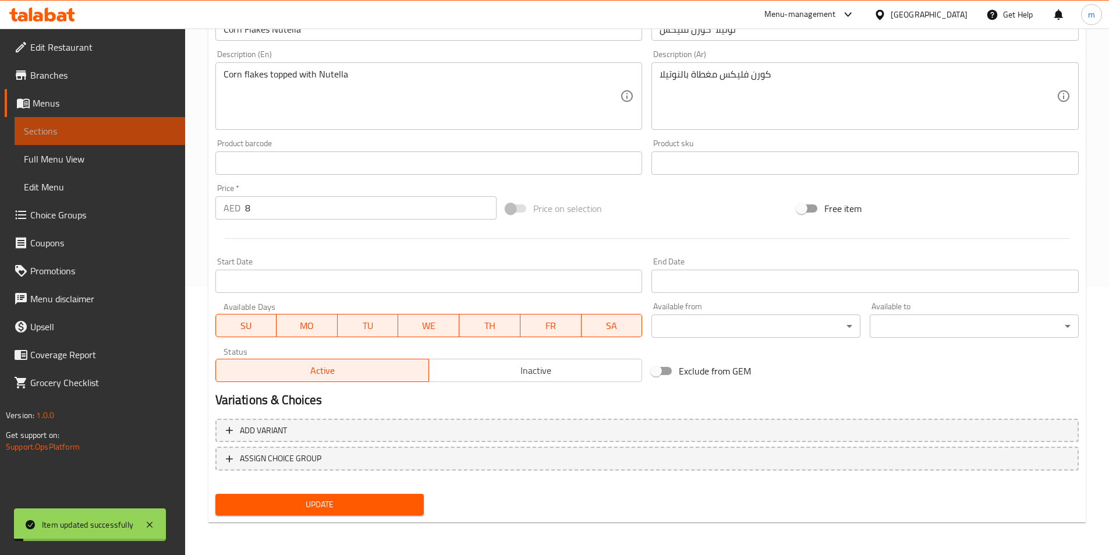
click at [105, 136] on span "Sections" at bounding box center [100, 131] width 152 height 14
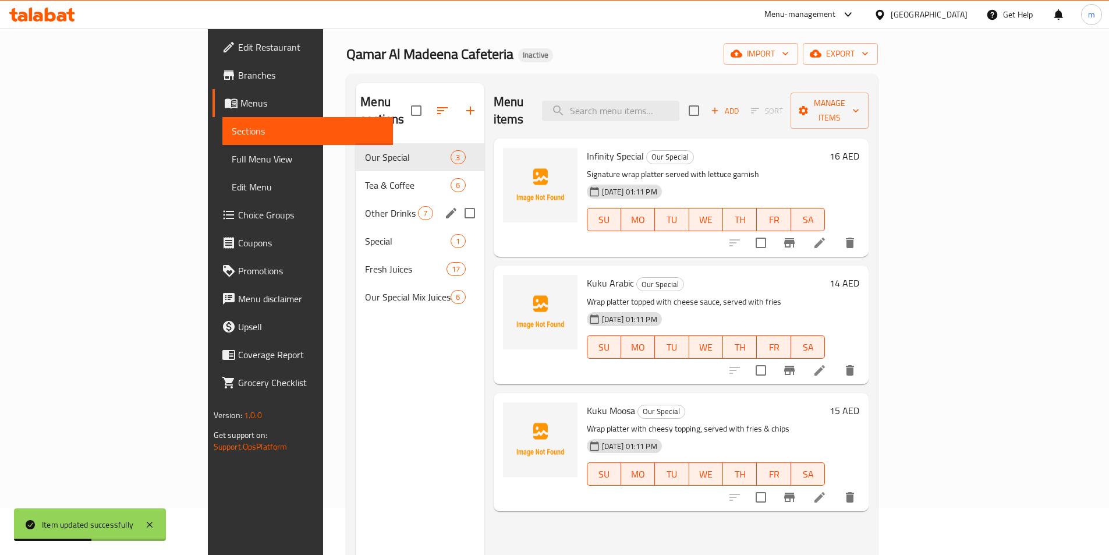
scroll to position [47, 0]
click at [365, 207] on span "Other Drinks" at bounding box center [391, 214] width 53 height 14
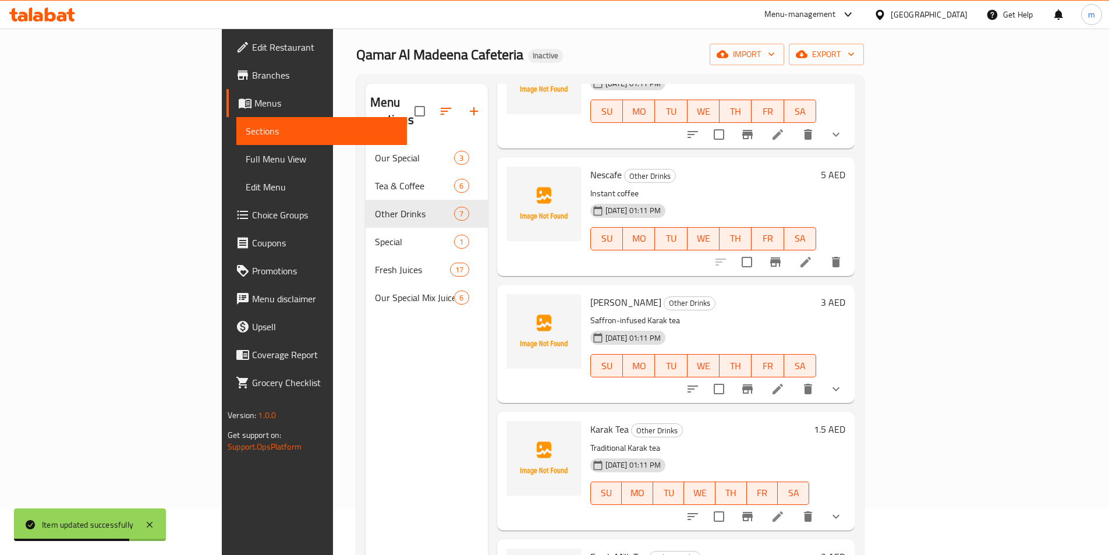
scroll to position [364, 0]
click at [783, 382] on icon at bounding box center [777, 387] width 10 height 10
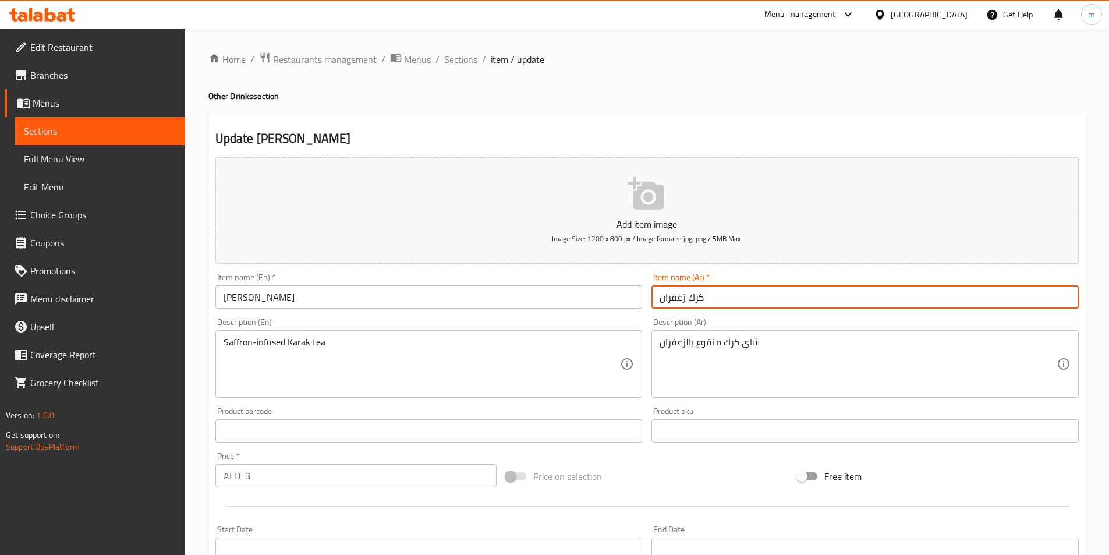
click at [681, 297] on input "كرك زعفران" at bounding box center [864, 296] width 427 height 23
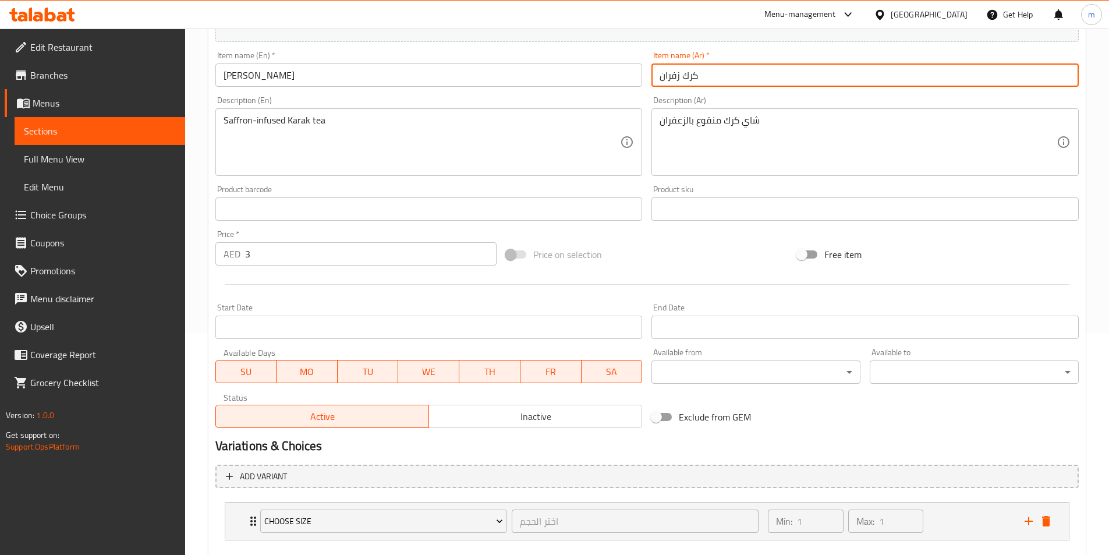
scroll to position [287, 0]
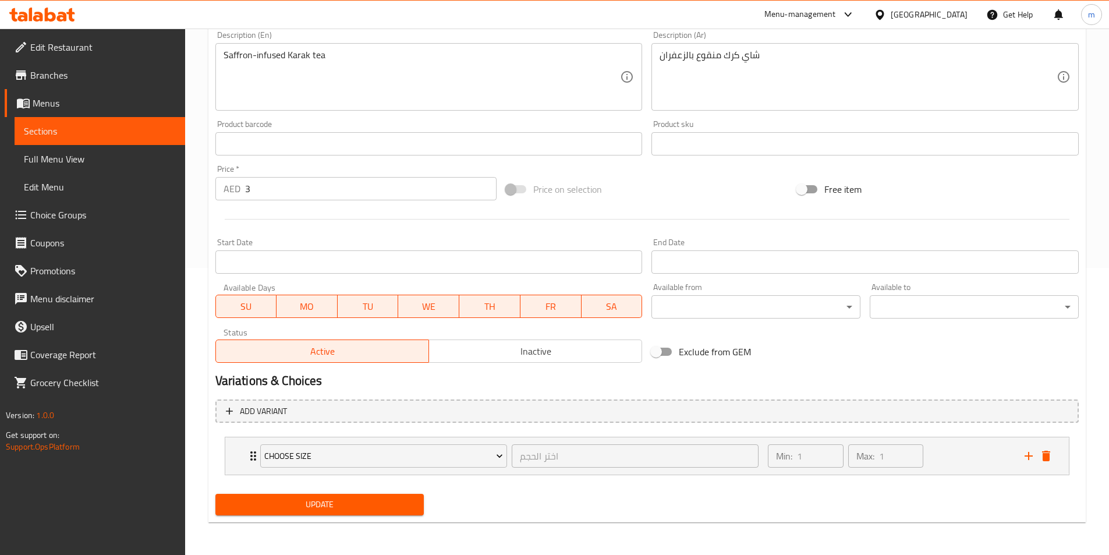
type input "كرك زفران"
click at [361, 508] on span "Update" at bounding box center [320, 504] width 190 height 15
click at [77, 136] on span "Sections" at bounding box center [100, 131] width 152 height 14
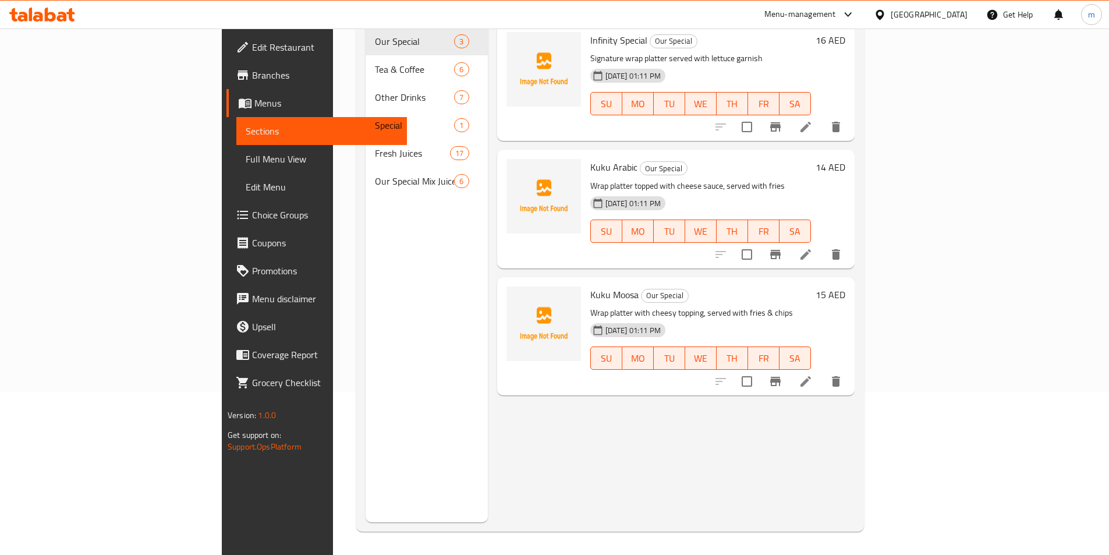
scroll to position [163, 0]
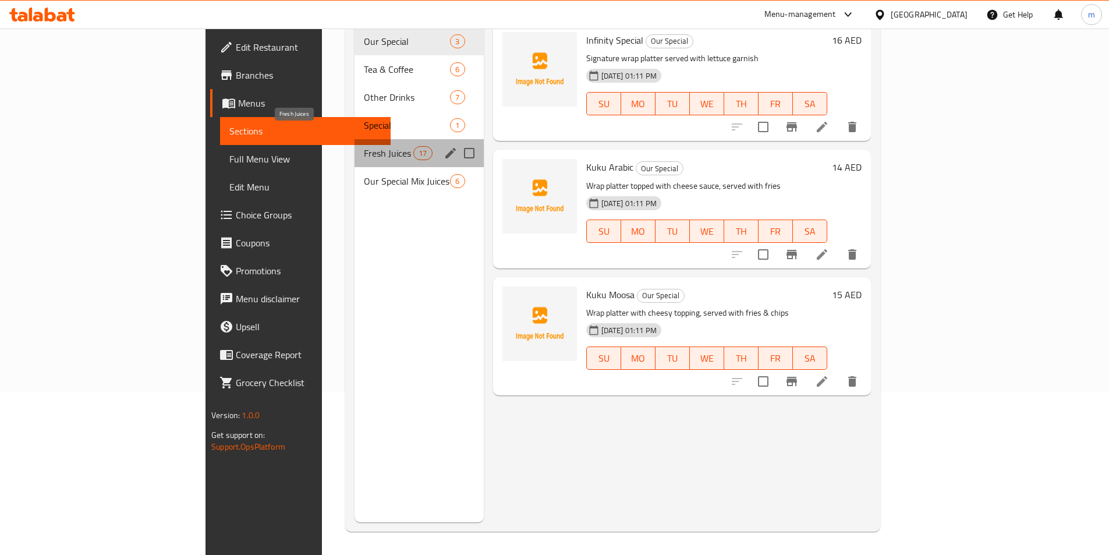
click at [364, 146] on span "Fresh Juices" at bounding box center [388, 153] width 49 height 14
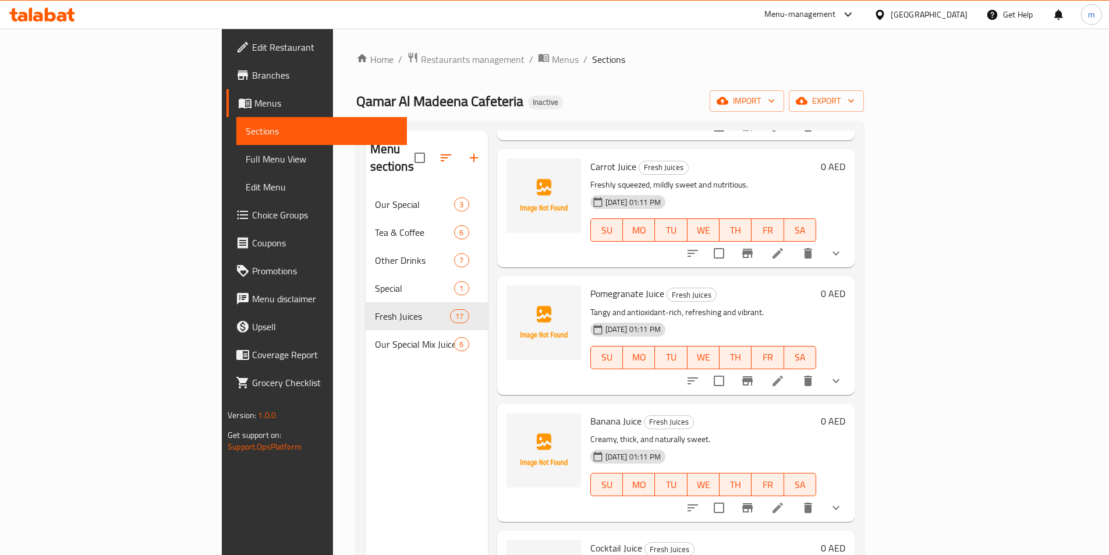
scroll to position [233, 0]
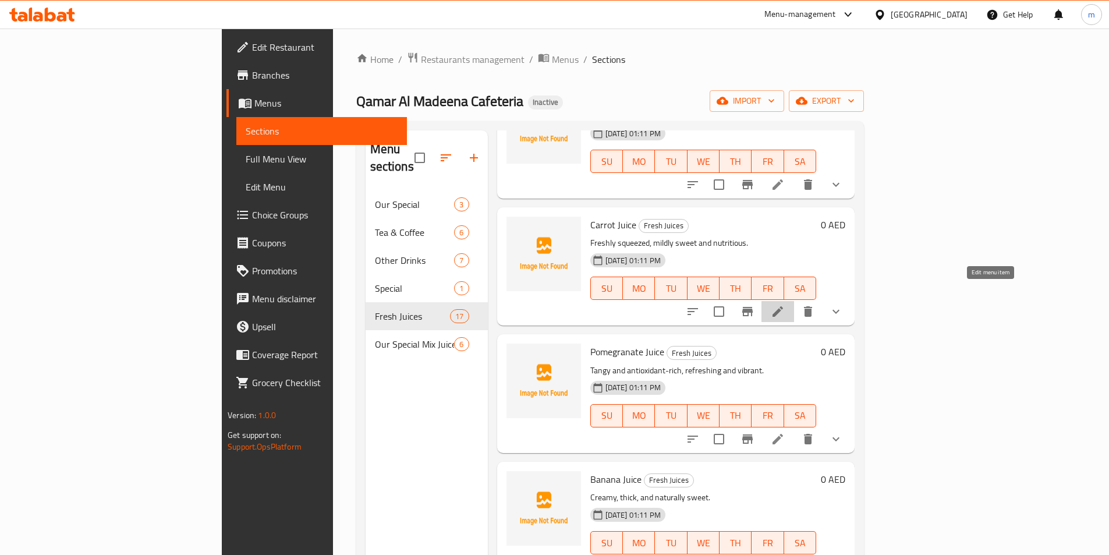
click at [783, 306] on icon at bounding box center [777, 311] width 10 height 10
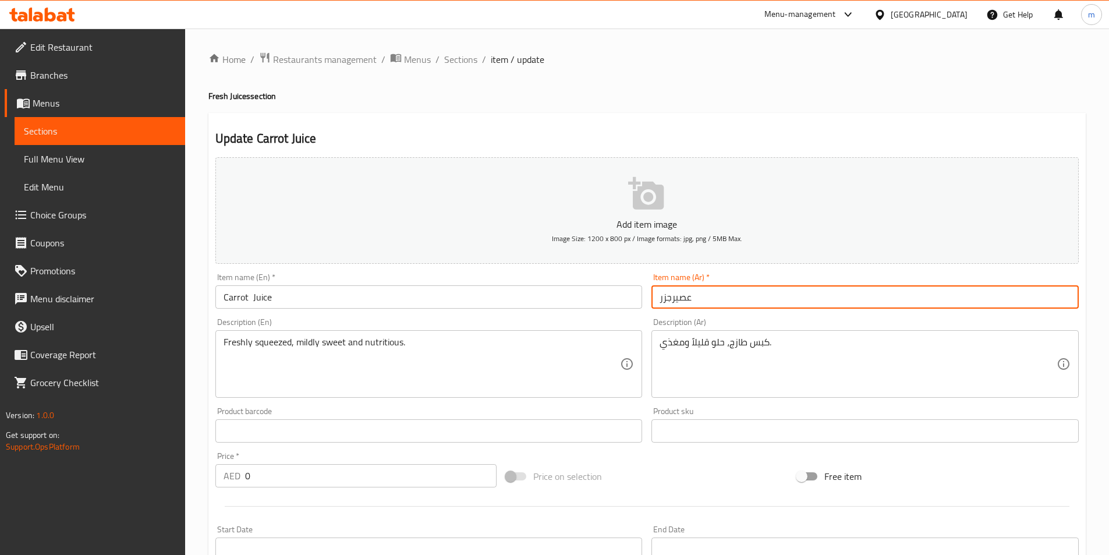
click at [671, 300] on input "عصيرجزر" at bounding box center [864, 296] width 427 height 23
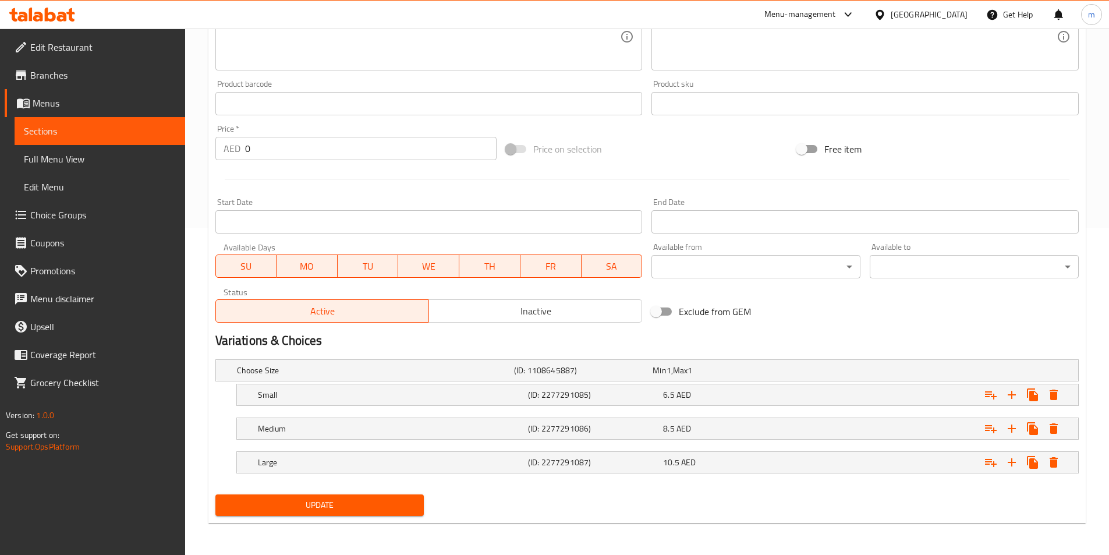
scroll to position [328, 0]
type input "عصير جزر"
click at [352, 506] on span "Update" at bounding box center [320, 504] width 190 height 15
click at [68, 135] on span "Sections" at bounding box center [100, 131] width 152 height 14
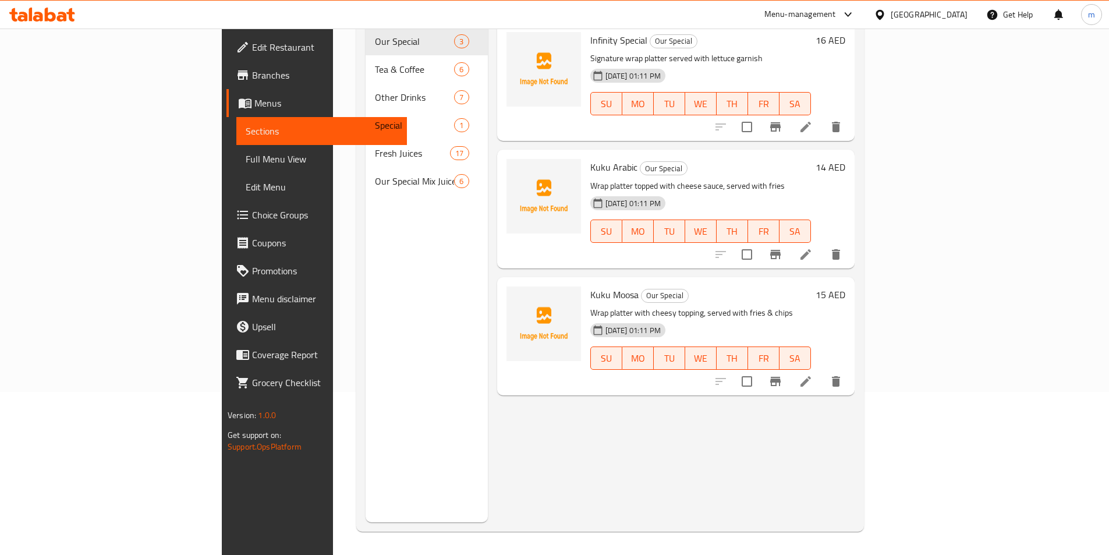
scroll to position [163, 0]
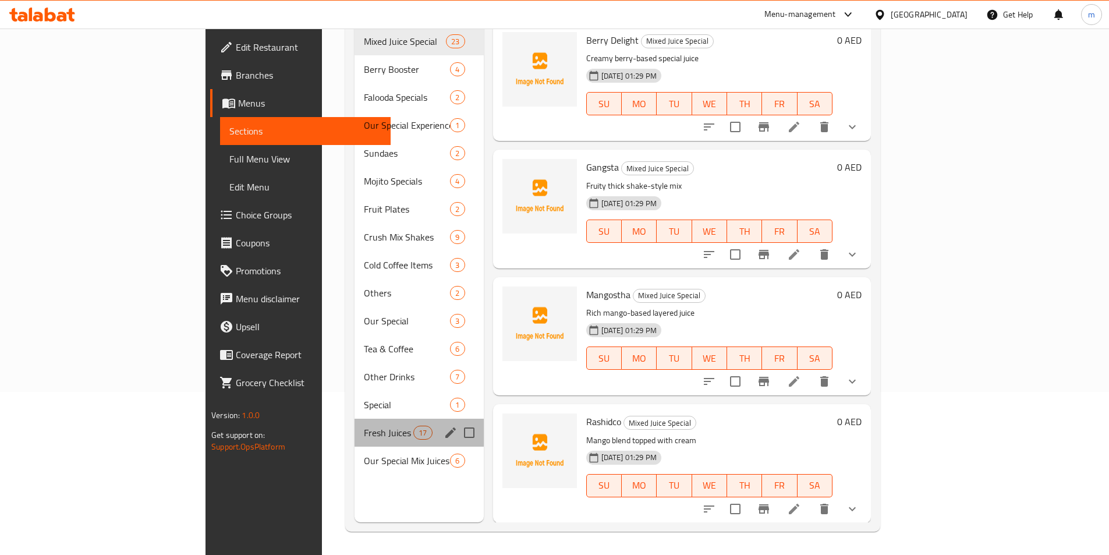
click at [354, 424] on div "Fresh Juices 17" at bounding box center [418, 432] width 129 height 28
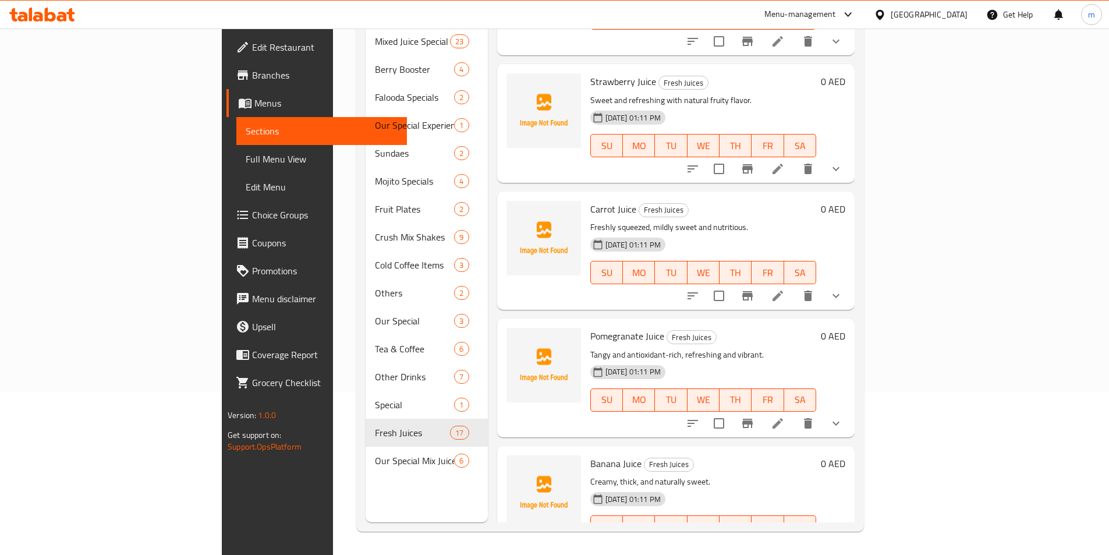
scroll to position [65, 0]
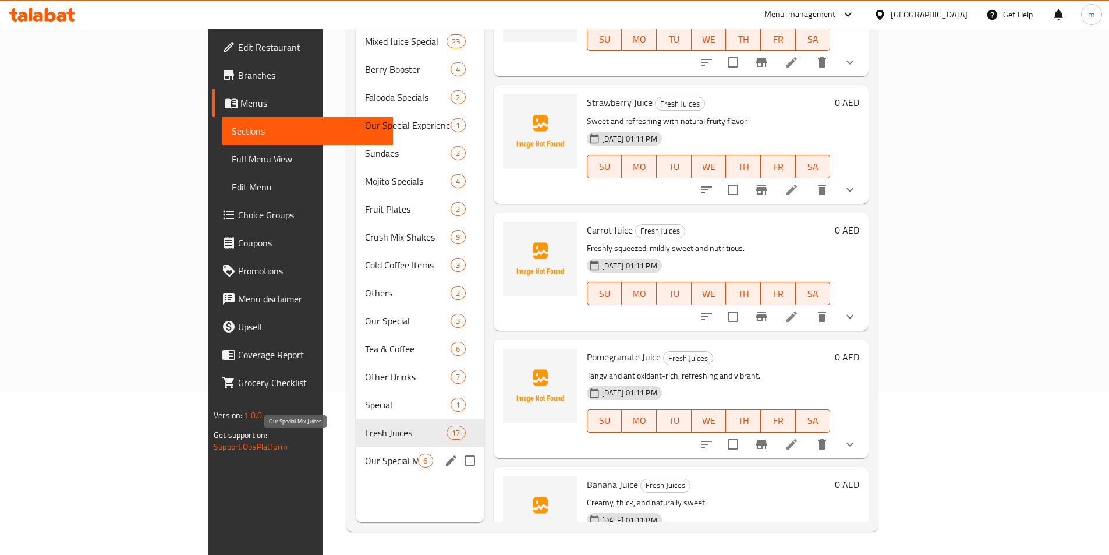
click at [365, 453] on span "Our Special Mix Juices" at bounding box center [391, 460] width 53 height 14
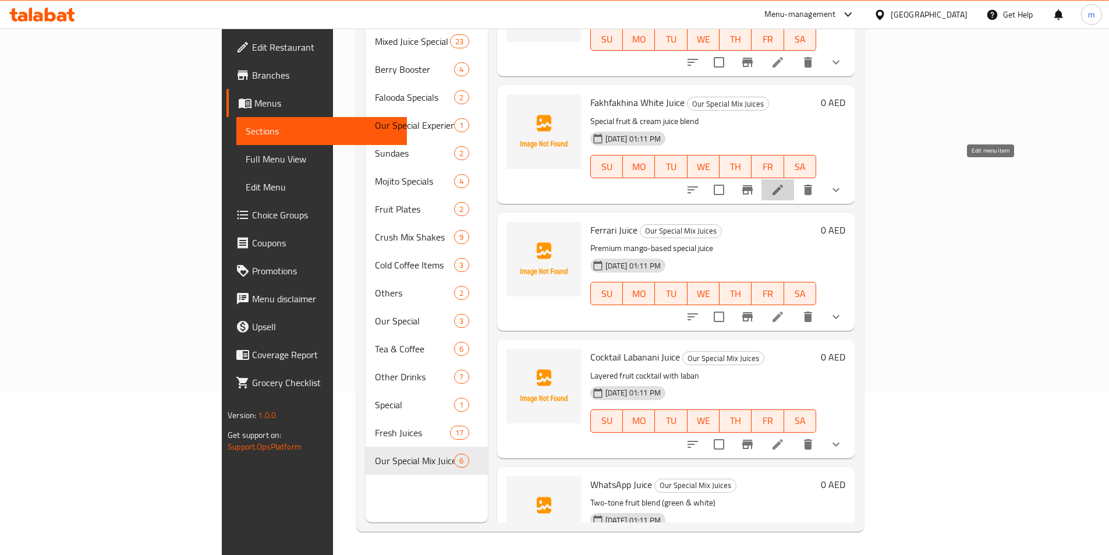
click at [785, 183] on icon at bounding box center [778, 190] width 14 height 14
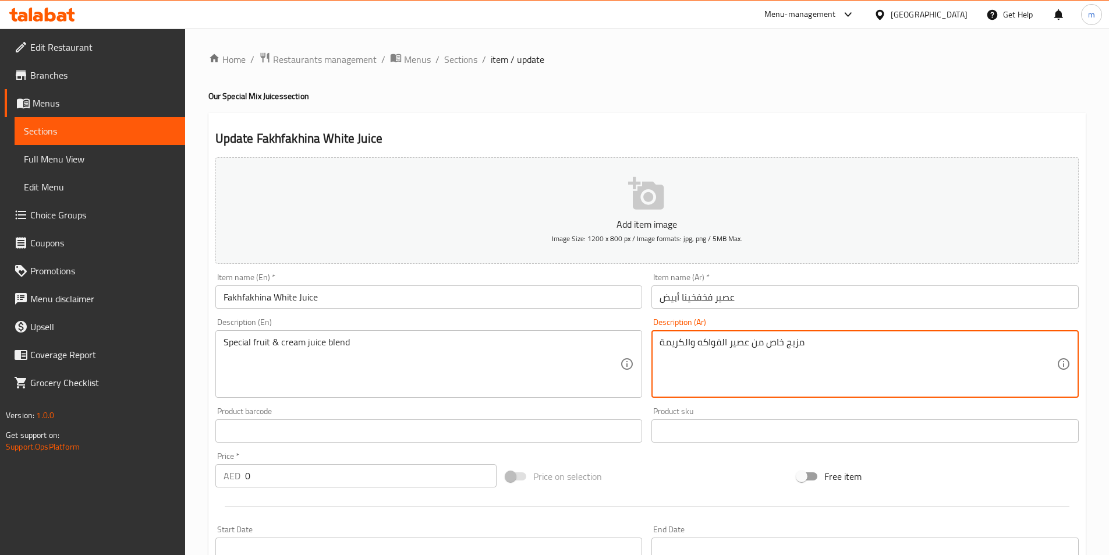
click at [817, 347] on textarea "مزيج خاص من عصير الفواكه والكريمة" at bounding box center [857, 363] width 397 height 55
click at [721, 345] on textarea "فواكه سبيشال خليط عصير كريم" at bounding box center [857, 363] width 397 height 55
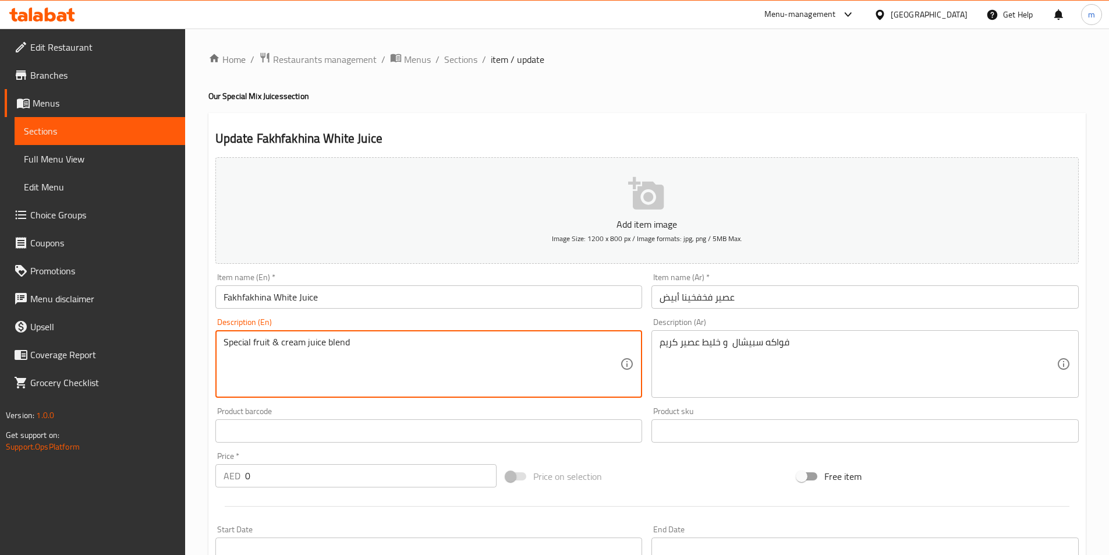
click at [596, 347] on textarea "Special fruit & cream juice blend" at bounding box center [422, 363] width 397 height 55
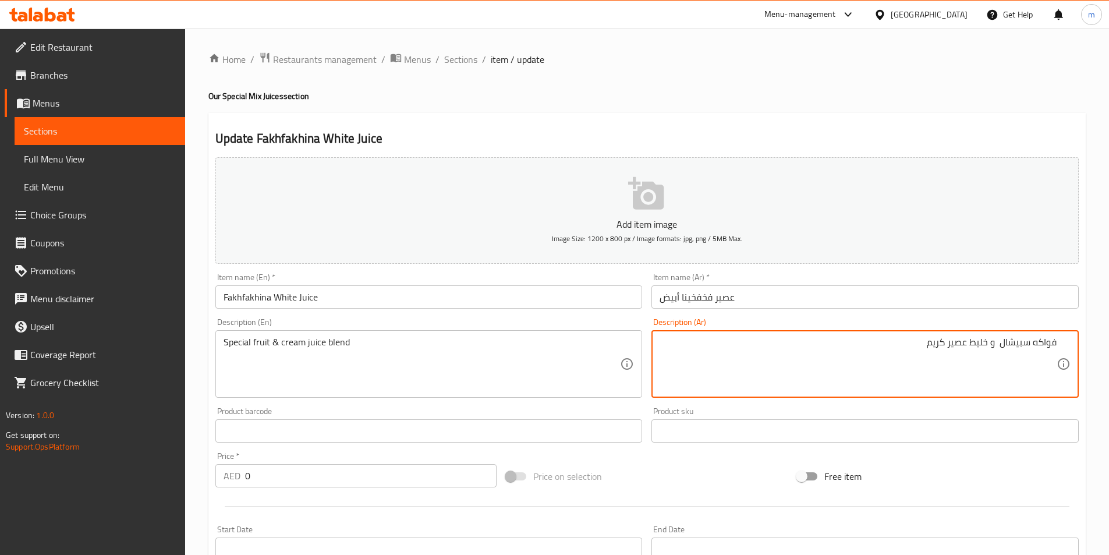
click at [846, 340] on textarea "فواكه سبيشال و خليط عصير كريم" at bounding box center [857, 363] width 397 height 55
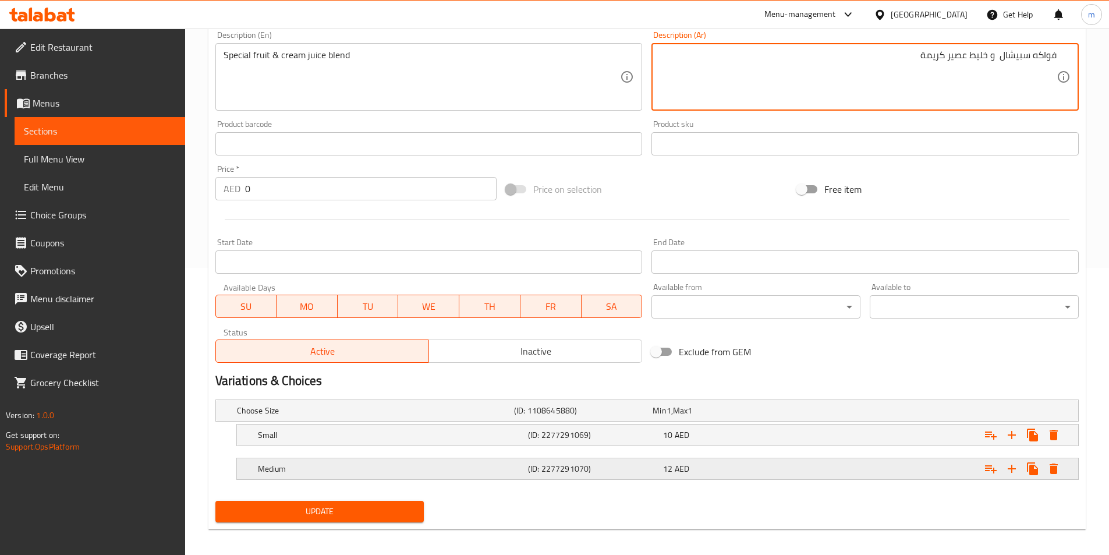
scroll to position [294, 0]
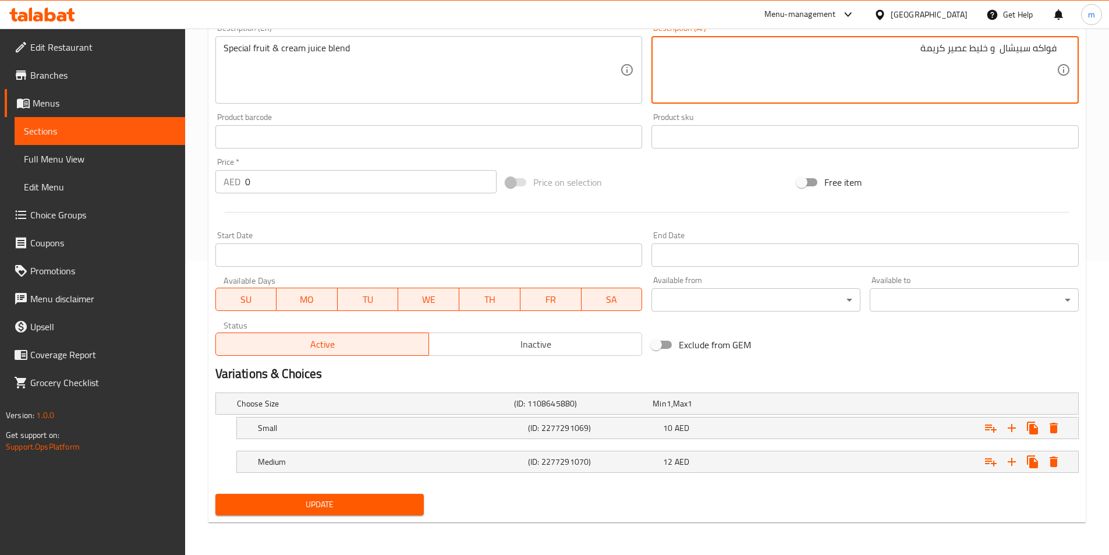
type textarea "فواكه سبيشال و خليط عصير كريمة"
click at [367, 508] on span "Update" at bounding box center [320, 504] width 190 height 15
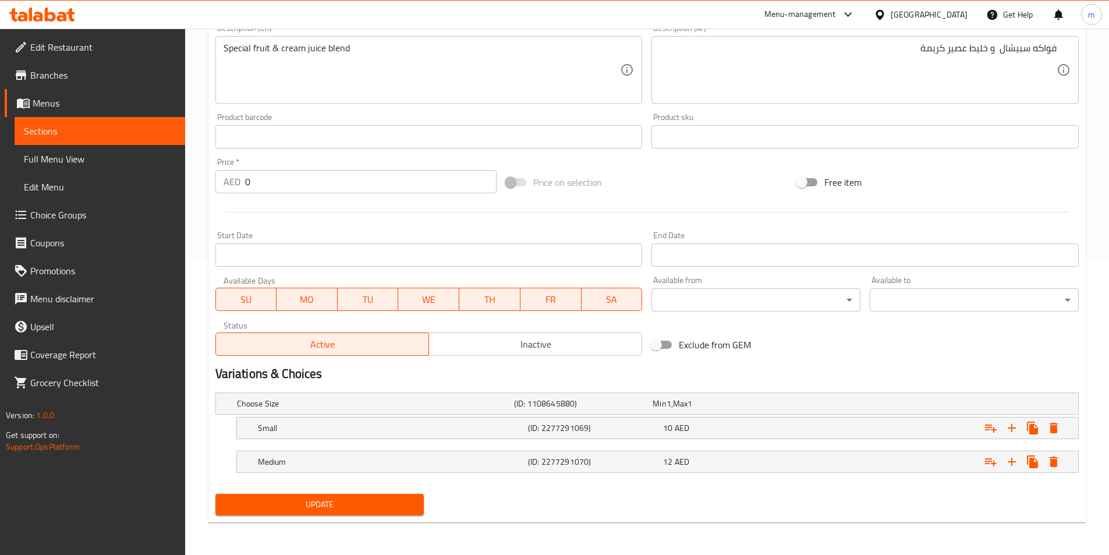
click at [83, 125] on span "Sections" at bounding box center [100, 131] width 152 height 14
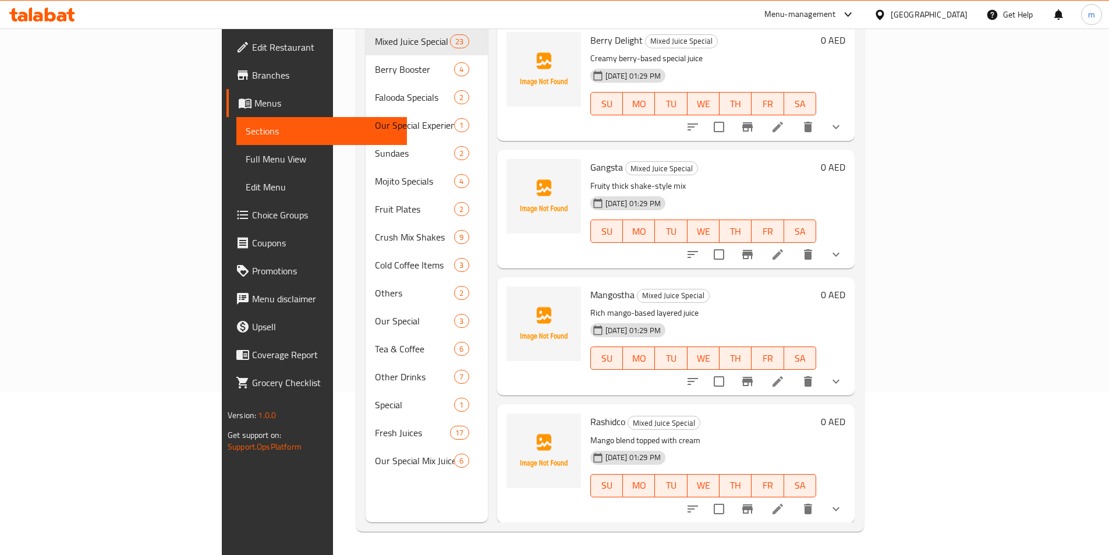
scroll to position [163, 0]
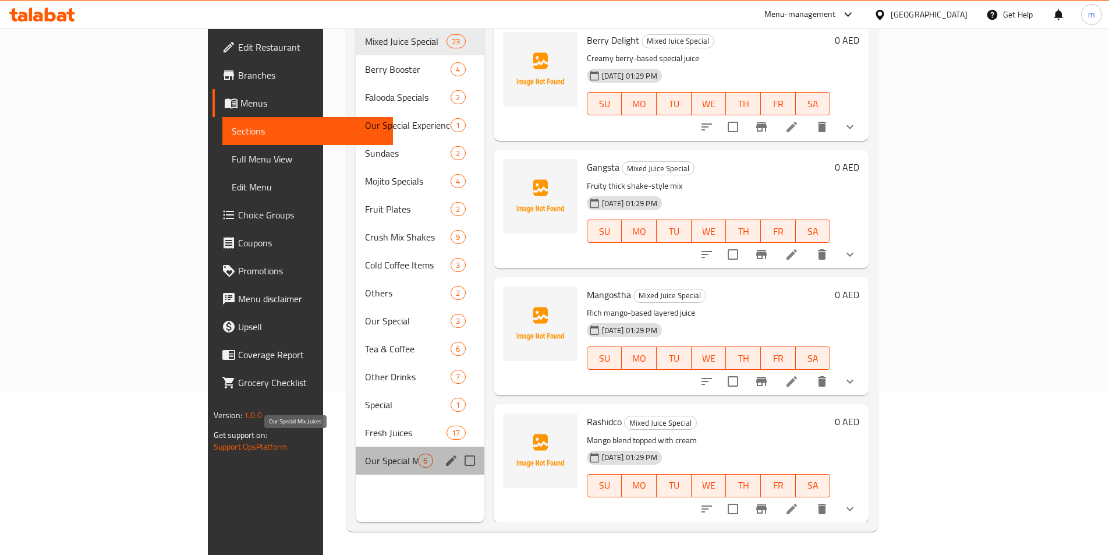
click at [365, 453] on span "Our Special Mix Juices" at bounding box center [391, 460] width 53 height 14
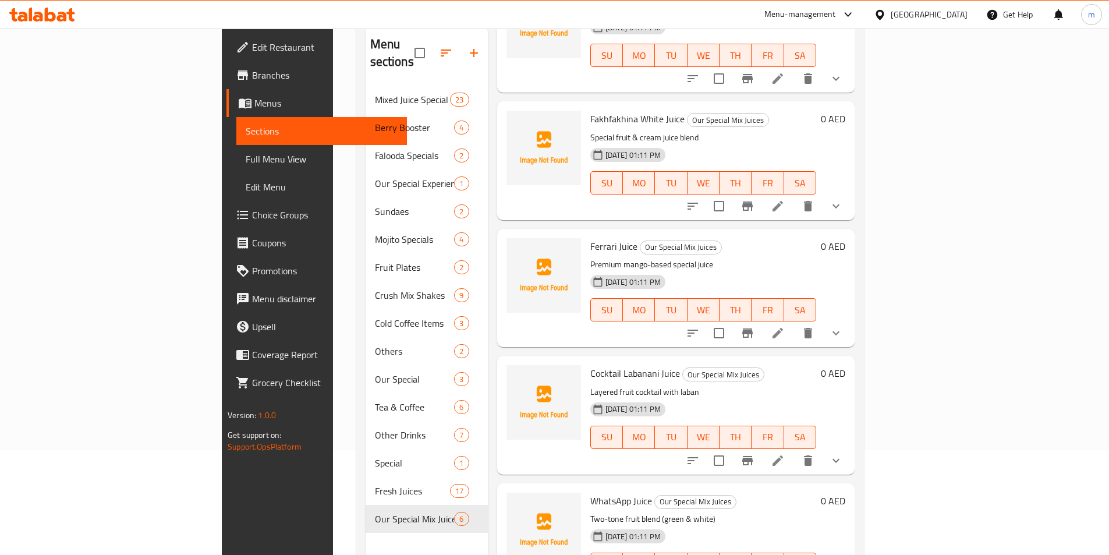
scroll to position [233, 0]
click at [783, 329] on icon at bounding box center [777, 334] width 10 height 10
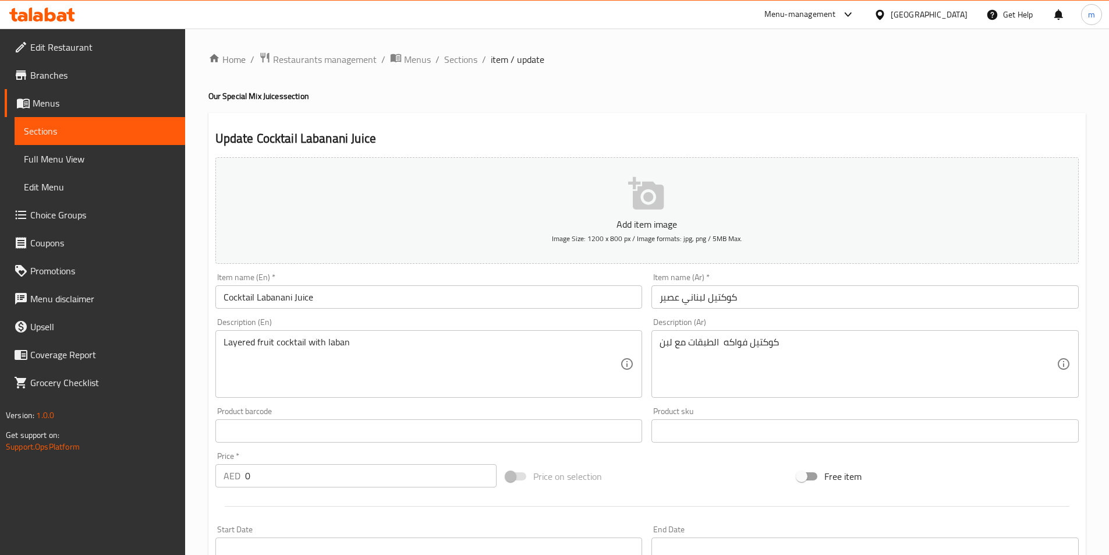
click at [663, 297] on input "كوكتيل لبناني عصير" at bounding box center [864, 296] width 427 height 23
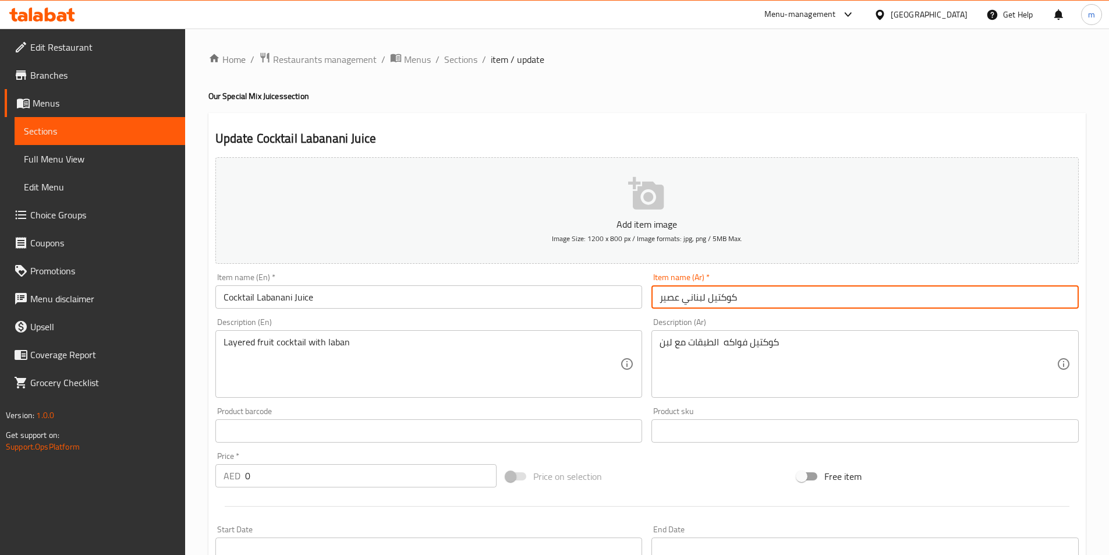
click at [663, 297] on input "كوكتيل لبناني عصير" at bounding box center [864, 296] width 427 height 23
click at [772, 300] on input "كوكتيل لبناني" at bounding box center [864, 296] width 427 height 23
type input "عصير كوكتيل لبناني"
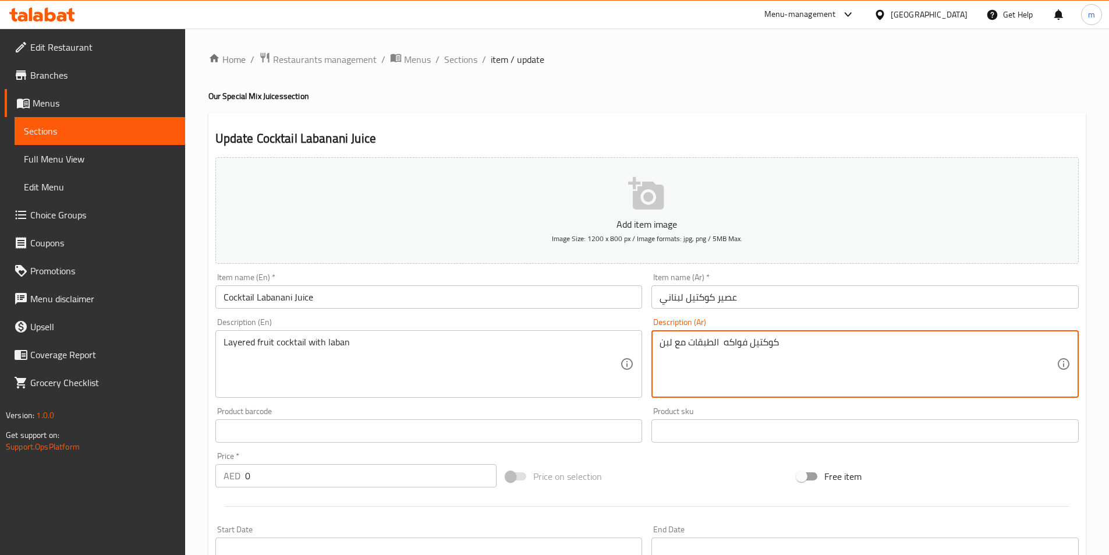
drag, startPoint x: 715, startPoint y: 344, endPoint x: 731, endPoint y: 345, distance: 15.8
click at [716, 344] on textarea "كوكتيل فواكه الطبقات مع لبن" at bounding box center [857, 363] width 397 height 55
click at [720, 346] on textarea "كوكتيل فواكه الطبقات مع لبن" at bounding box center [857, 363] width 397 height 55
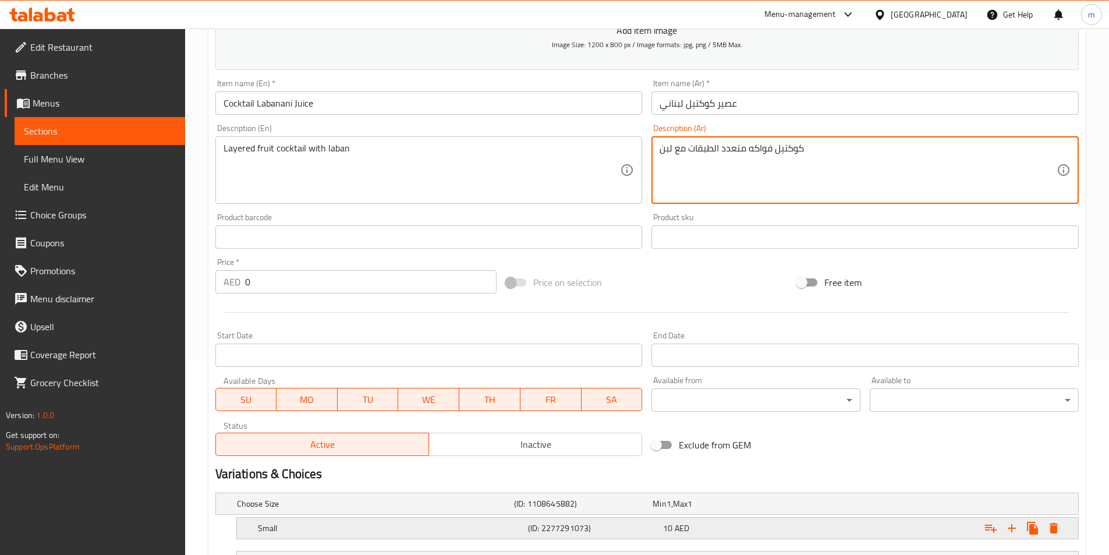
scroll to position [294, 0]
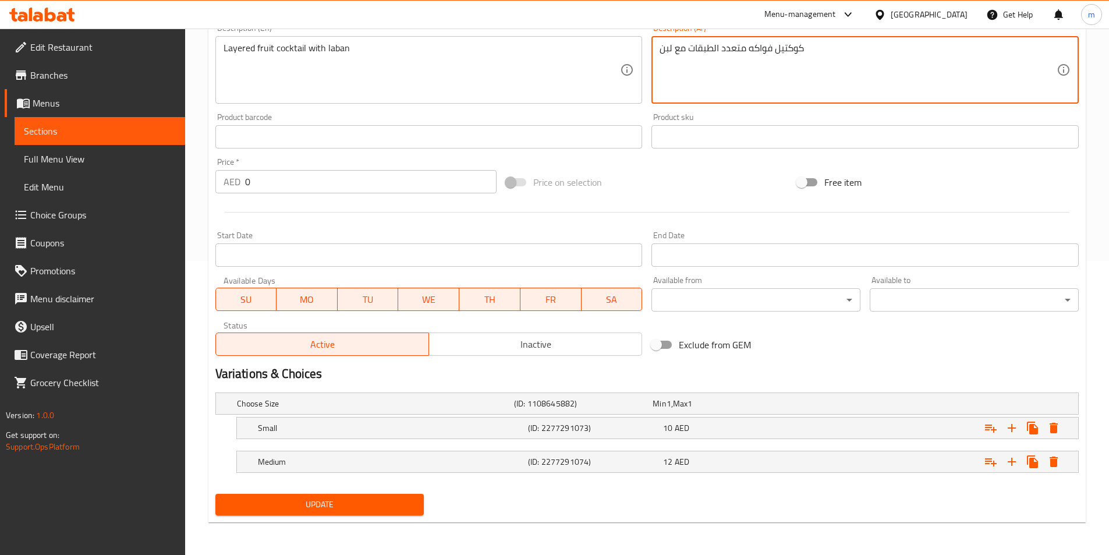
type textarea "كوكتيل فواكه متعدد الطبقات مع لبن"
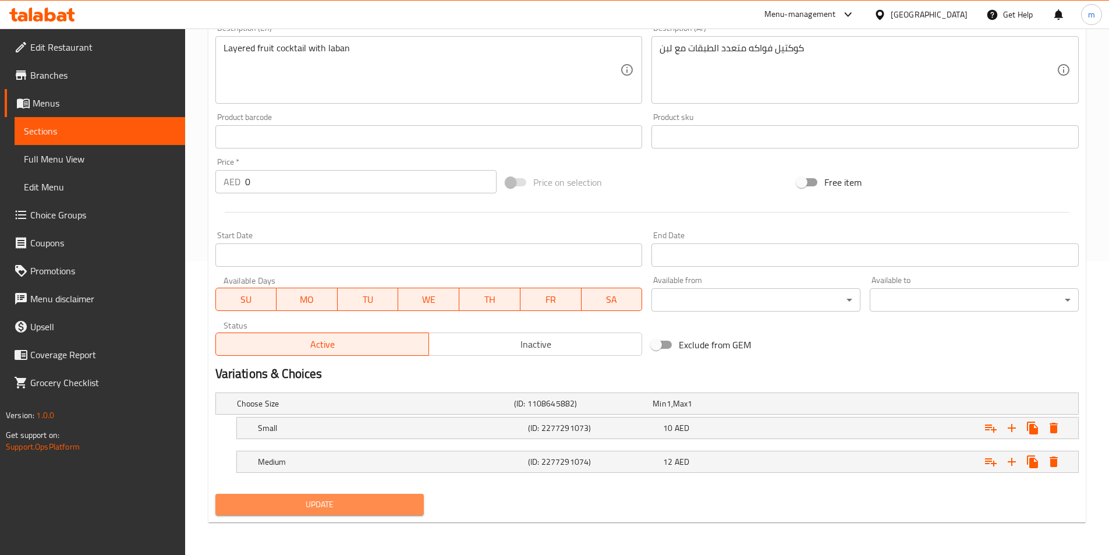
click at [340, 505] on span "Update" at bounding box center [320, 504] width 190 height 15
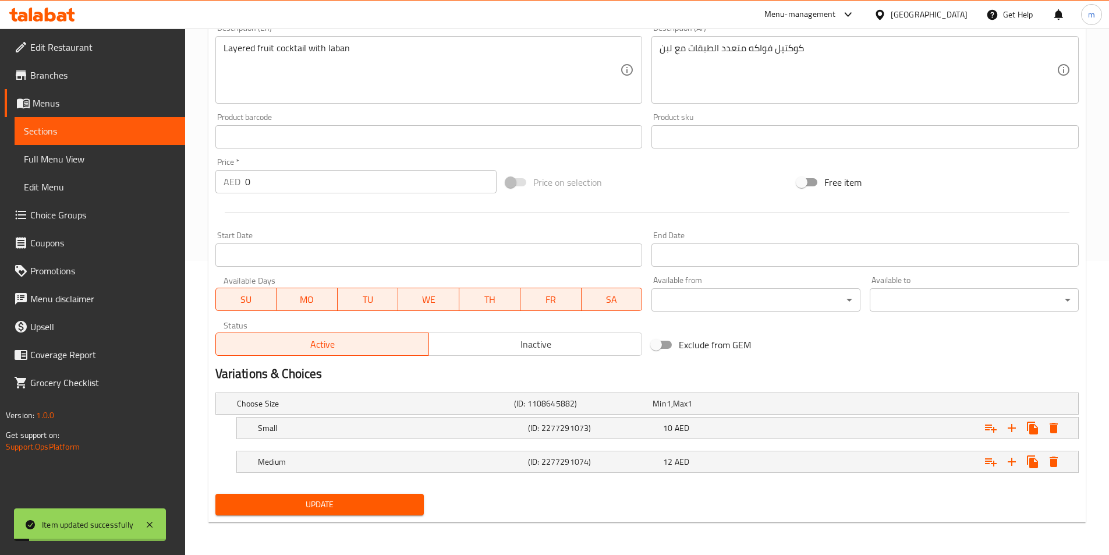
click at [58, 129] on span "Sections" at bounding box center [100, 131] width 152 height 14
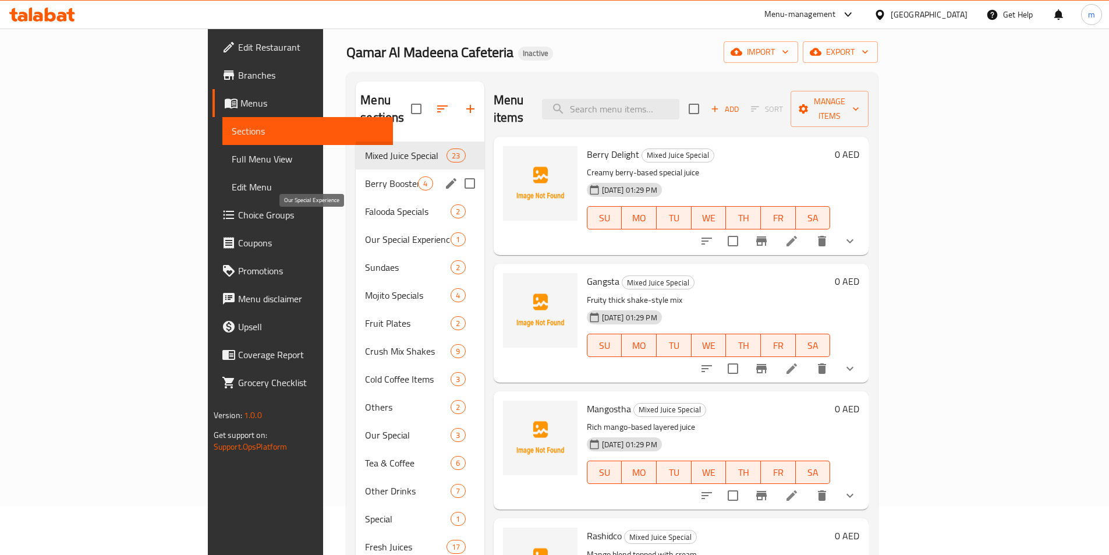
scroll to position [116, 0]
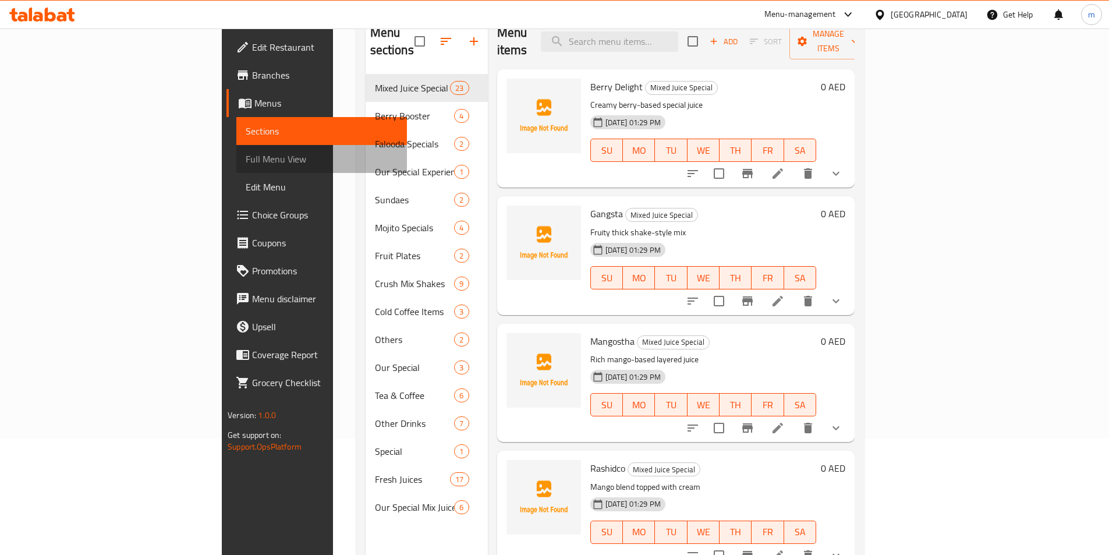
click at [246, 158] on span "Full Menu View" at bounding box center [322, 159] width 152 height 14
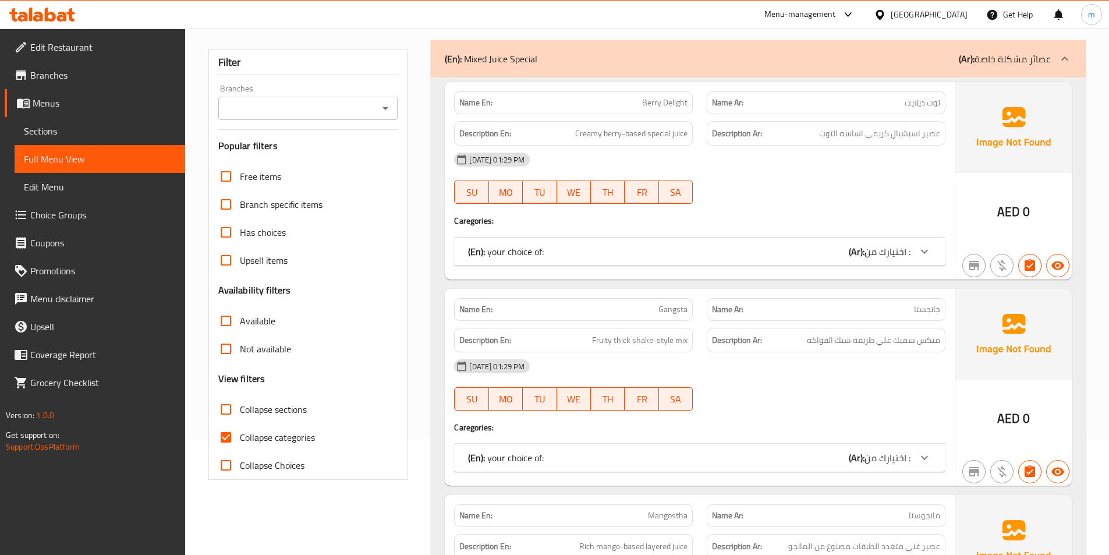
click at [273, 434] on span "Collapse categories" at bounding box center [277, 437] width 75 height 14
click at [240, 434] on input "Collapse categories" at bounding box center [226, 437] width 28 height 28
checkbox input "false"
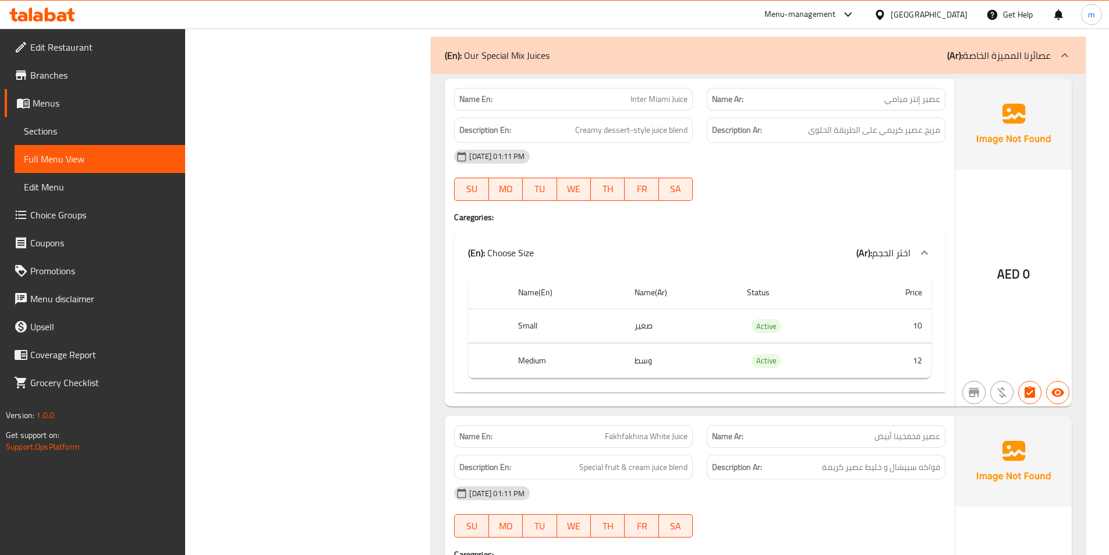
scroll to position [25092, 0]
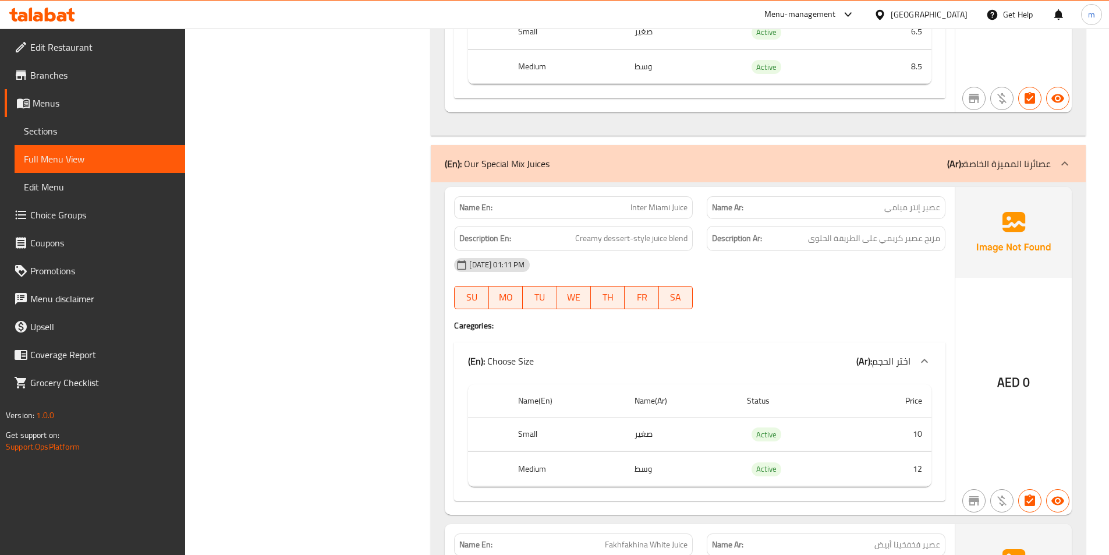
click at [79, 72] on span "Branches" at bounding box center [103, 75] width 146 height 14
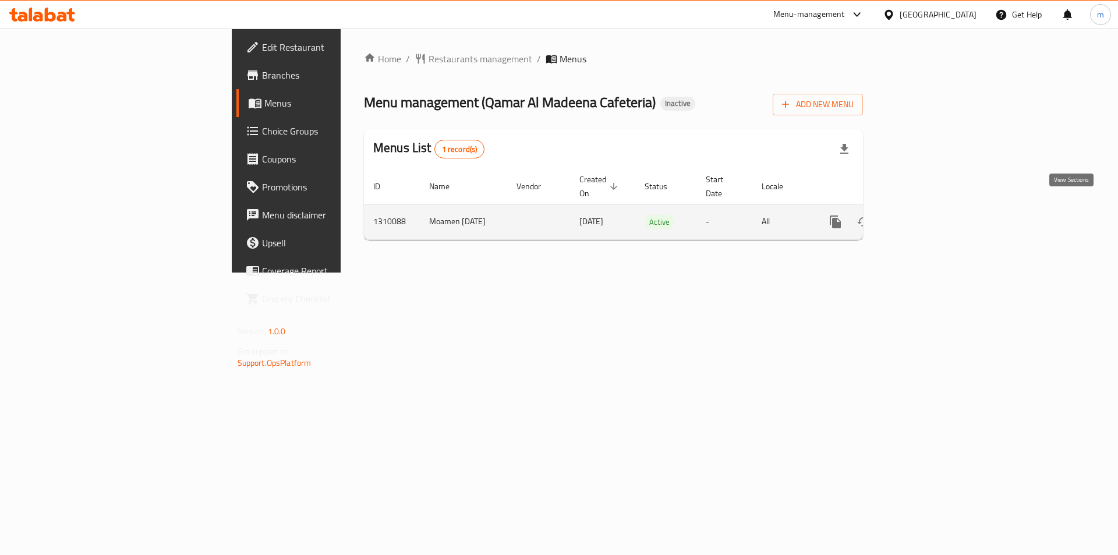
click at [926, 215] on icon "enhanced table" at bounding box center [919, 222] width 14 height 14
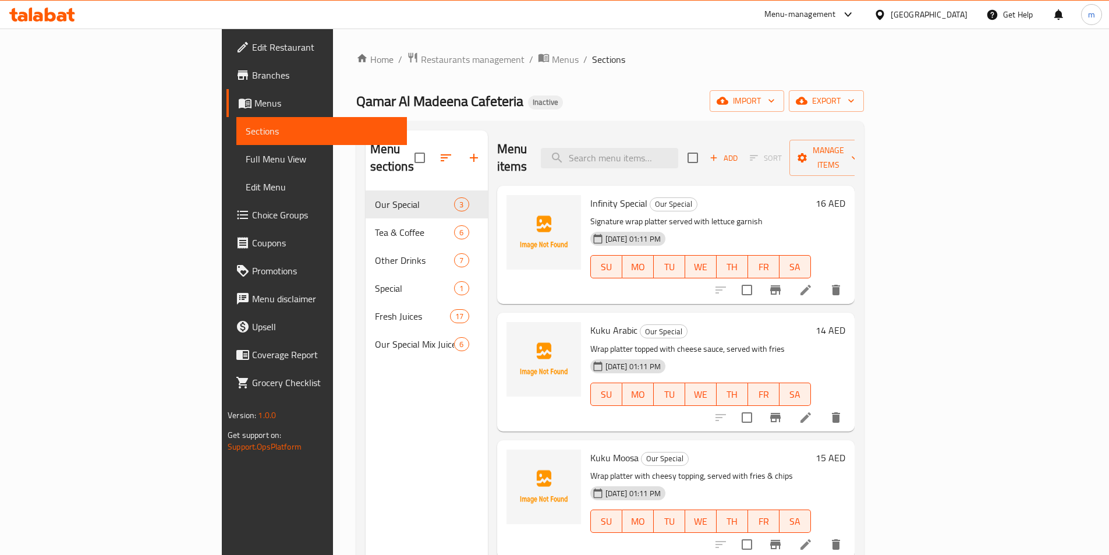
click at [246, 161] on span "Full Menu View" at bounding box center [322, 159] width 152 height 14
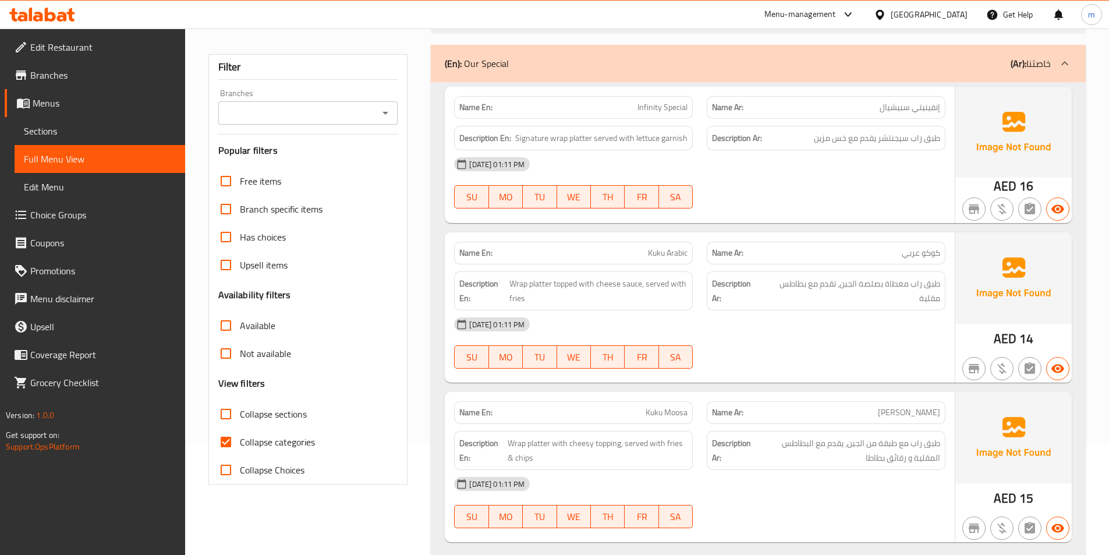
scroll to position [116, 0]
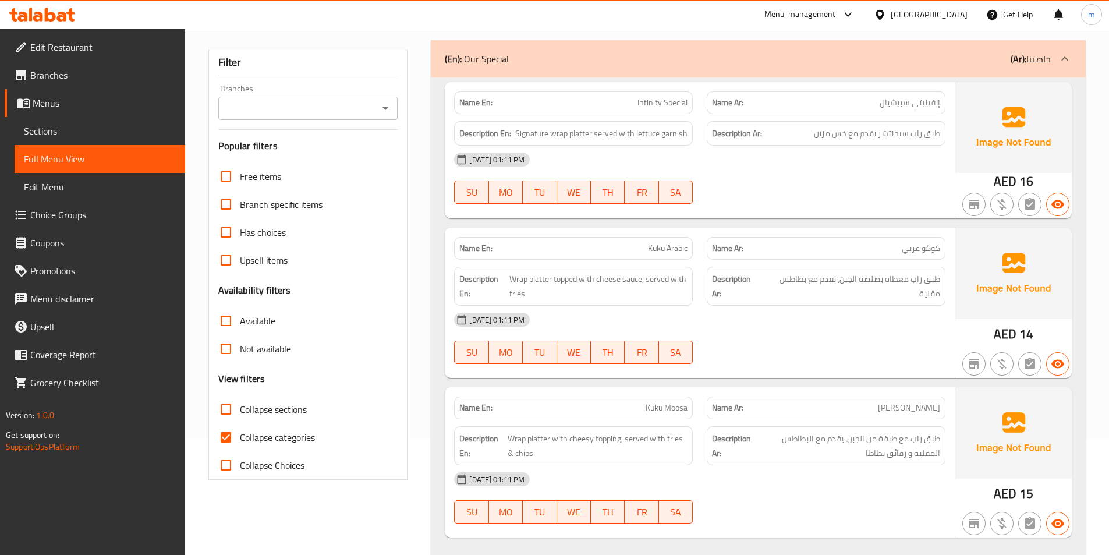
click at [273, 441] on span "Collapse categories" at bounding box center [277, 437] width 75 height 14
click at [240, 441] on input "Collapse categories" at bounding box center [226, 437] width 28 height 28
checkbox input "false"
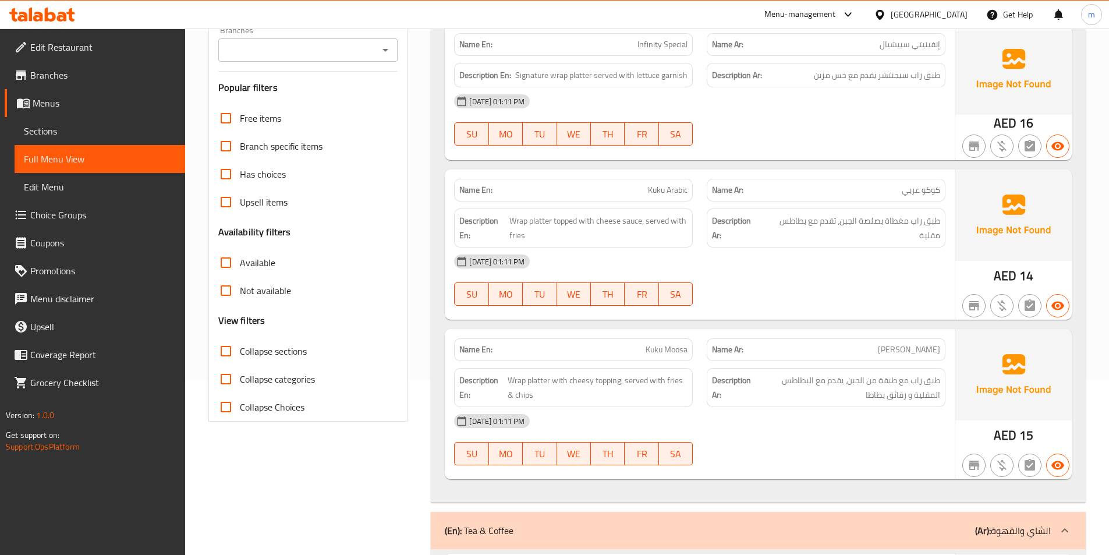
scroll to position [233, 0]
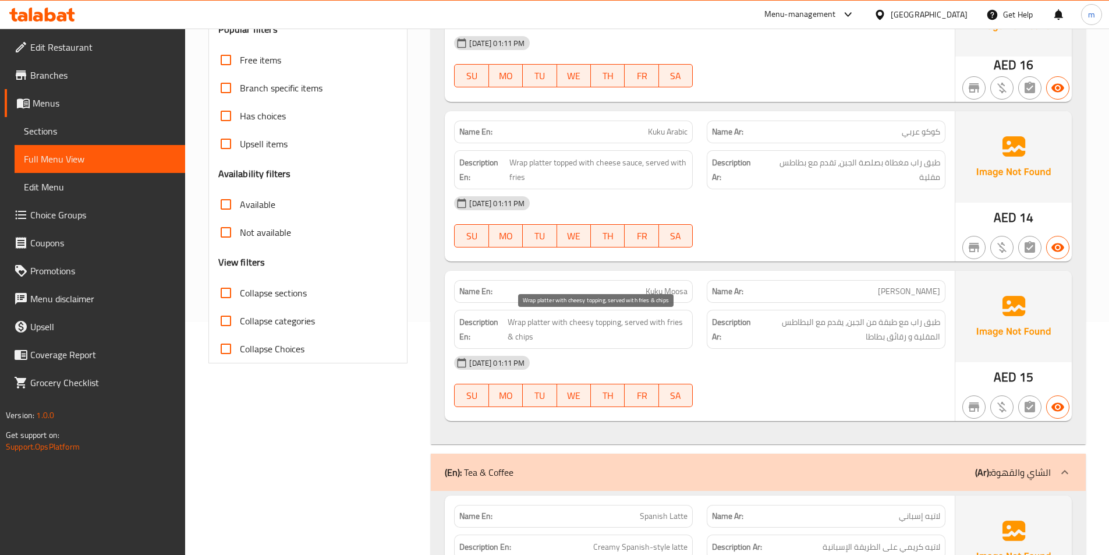
click at [610, 325] on span "Wrap platter with cheesy topping, served with fries & chips" at bounding box center [598, 329] width 180 height 29
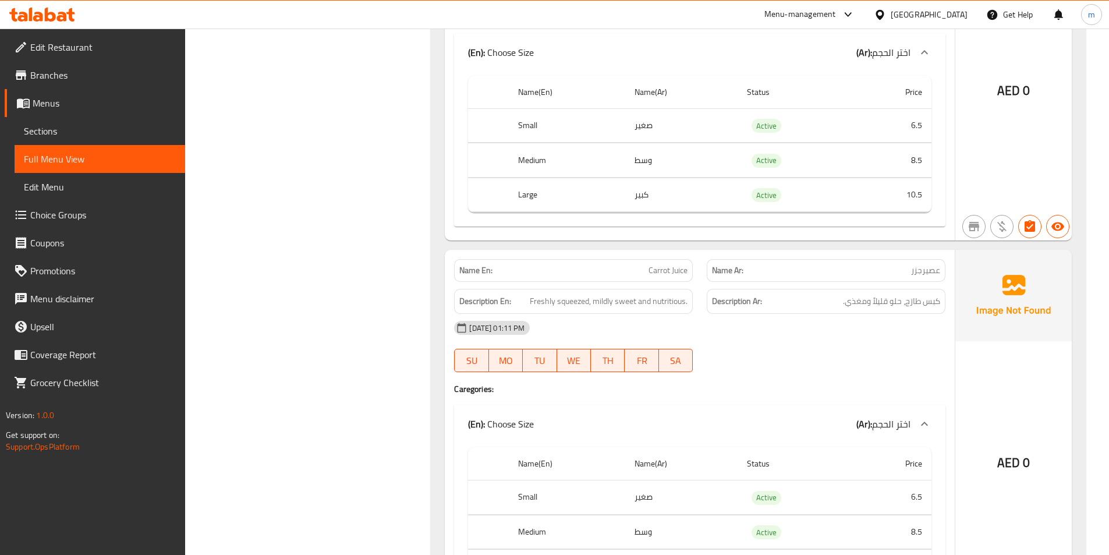
scroll to position [4424, 0]
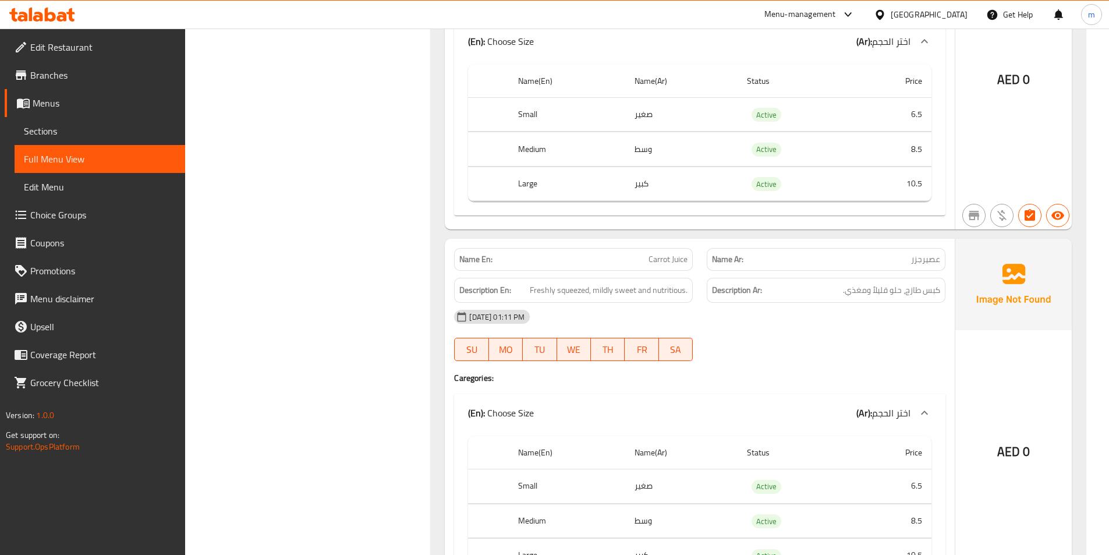
click at [925, 261] on span "عصيرجزر" at bounding box center [925, 259] width 29 height 12
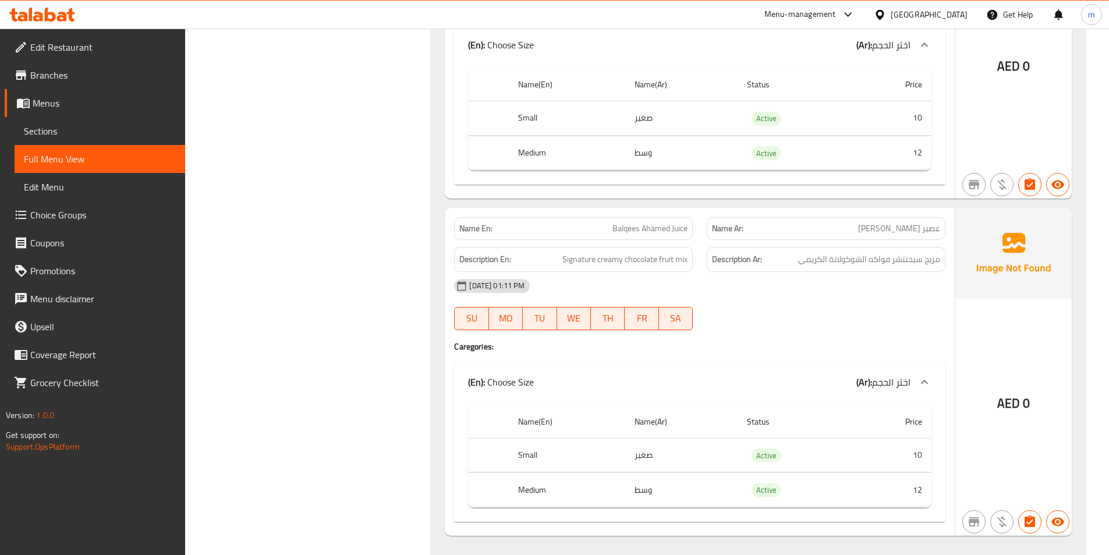
scroll to position [11783, 0]
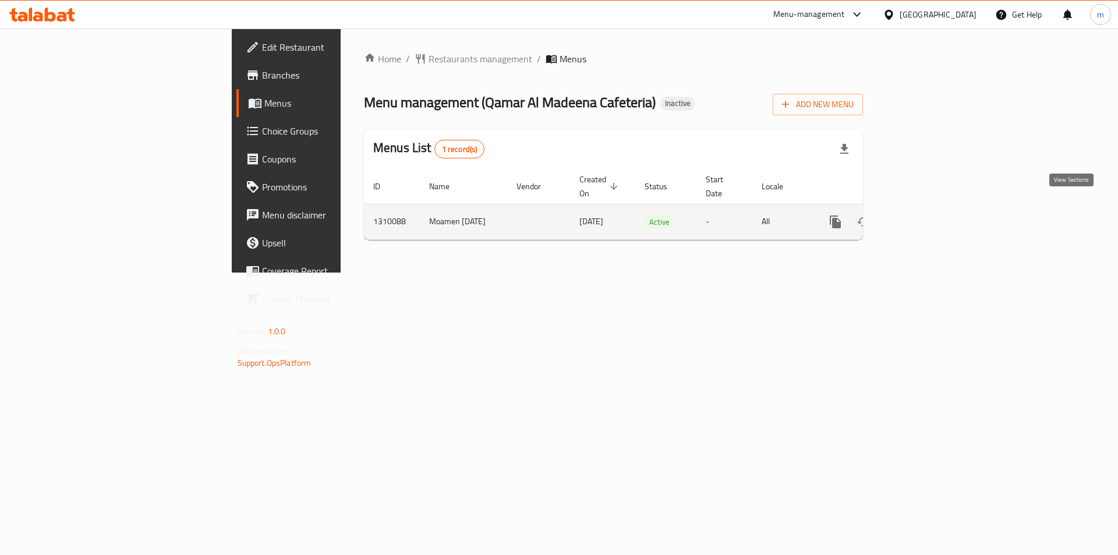
click at [926, 215] on icon "enhanced table" at bounding box center [919, 222] width 14 height 14
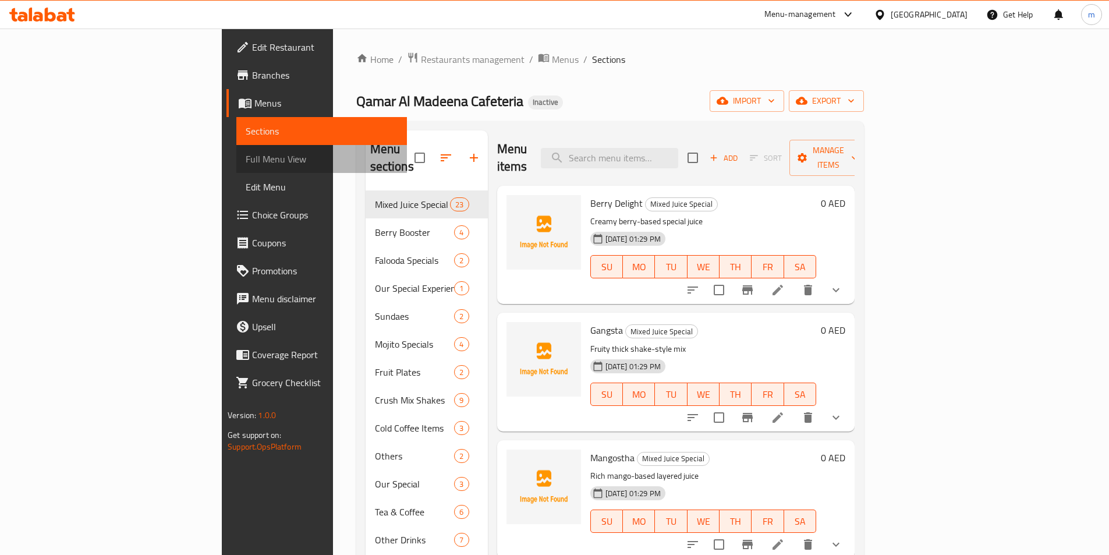
click at [246, 159] on span "Full Menu View" at bounding box center [322, 159] width 152 height 14
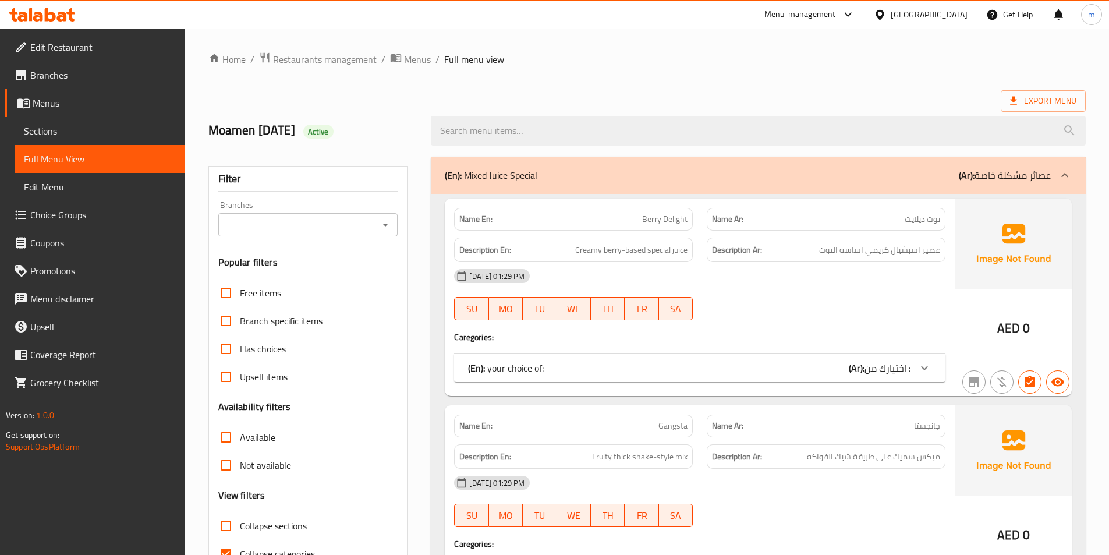
scroll to position [116, 0]
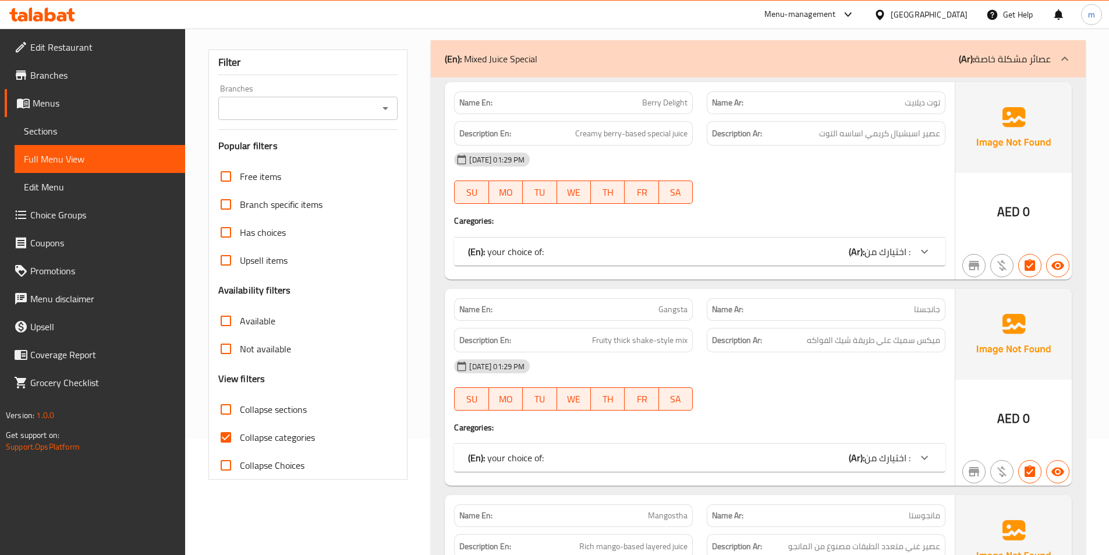
click at [276, 442] on span "Collapse categories" at bounding box center [277, 437] width 75 height 14
click at [240, 442] on input "Collapse categories" at bounding box center [226, 437] width 28 height 28
checkbox input "false"
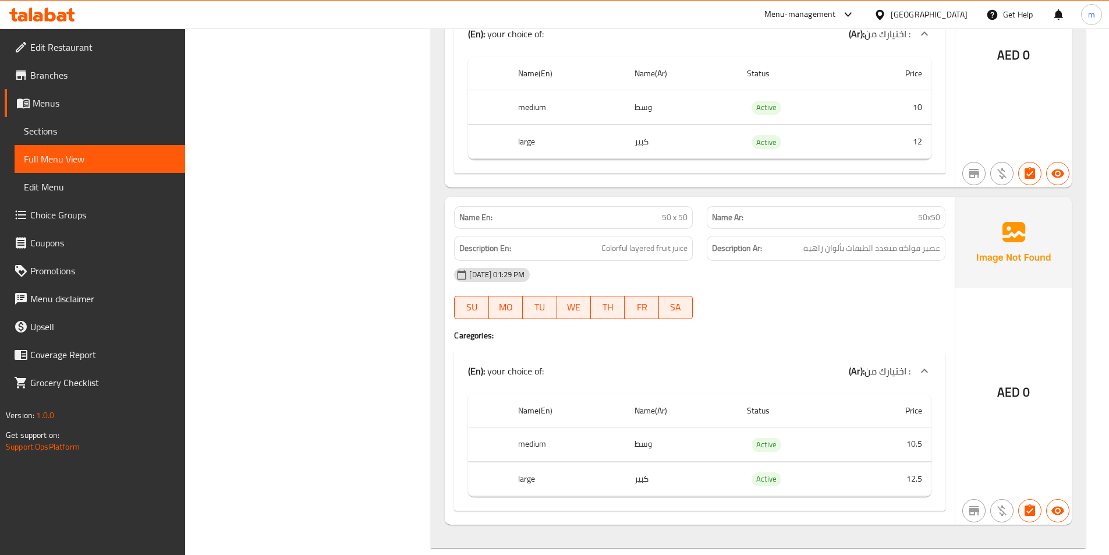
scroll to position [0, 0]
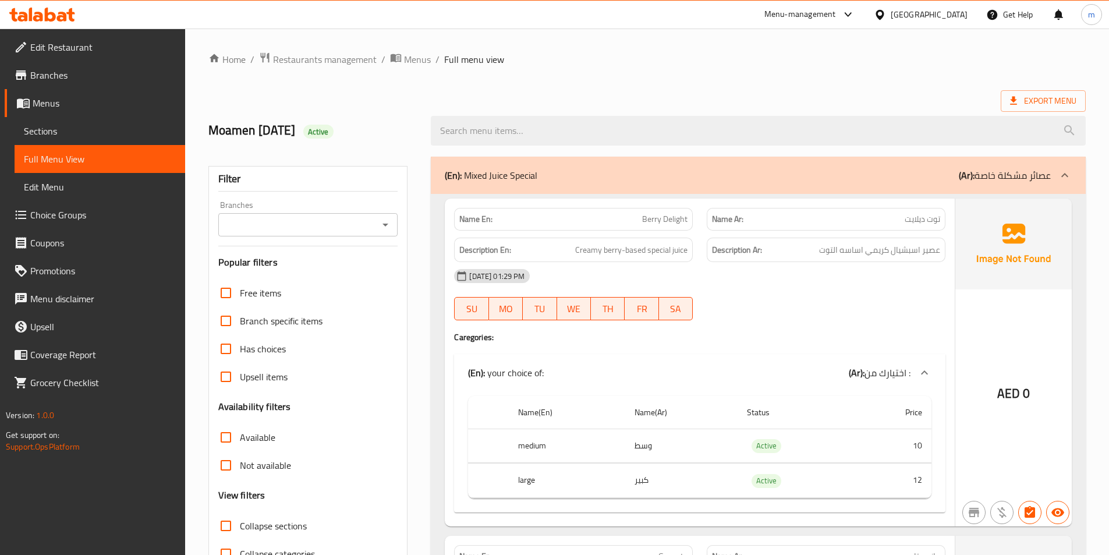
drag, startPoint x: 325, startPoint y: 212, endPoint x: 396, endPoint y: -51, distance: 272.5
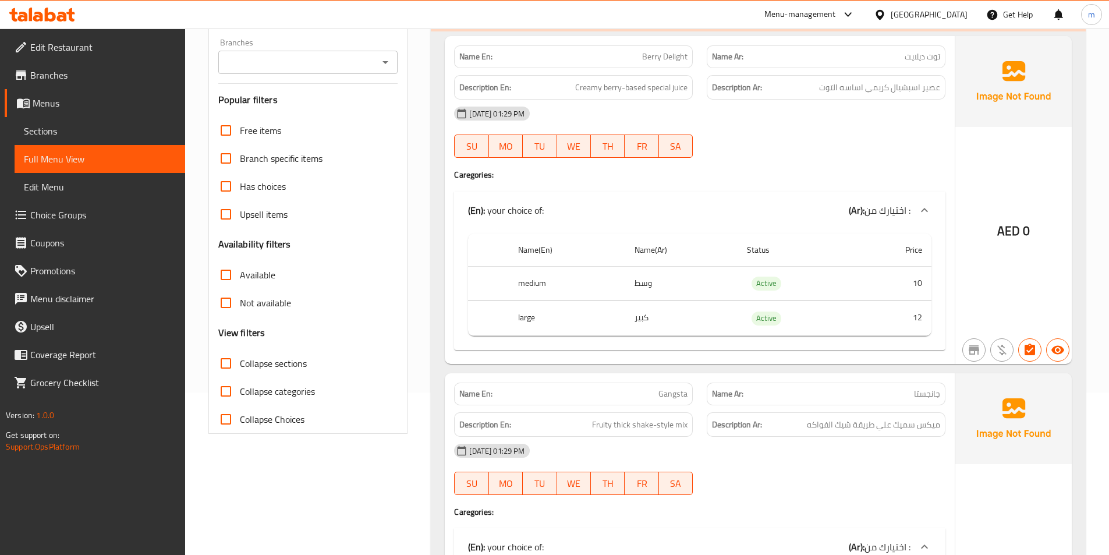
scroll to position [175, 0]
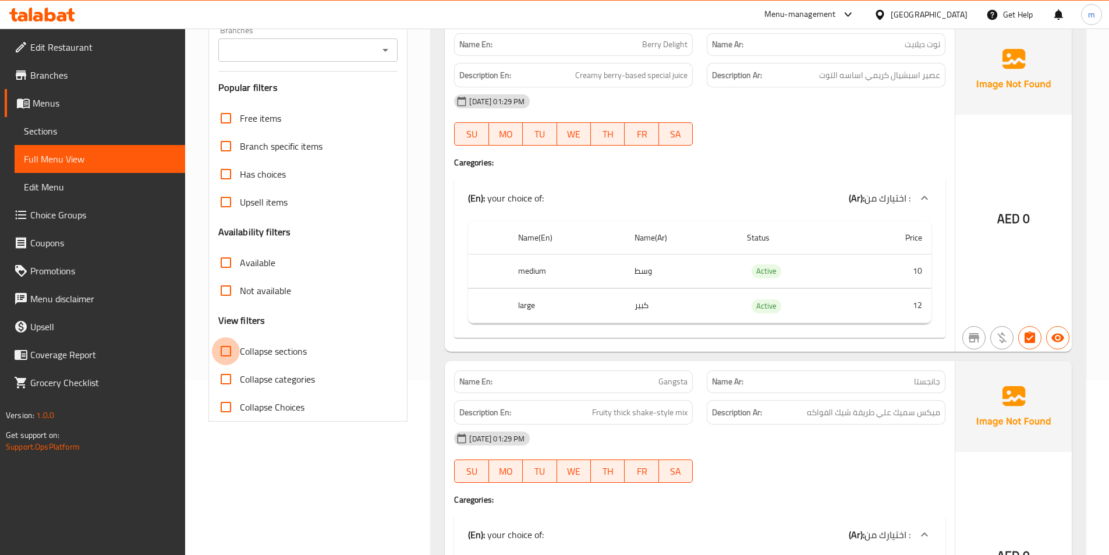
click at [223, 348] on input "Collapse sections" at bounding box center [226, 351] width 28 height 28
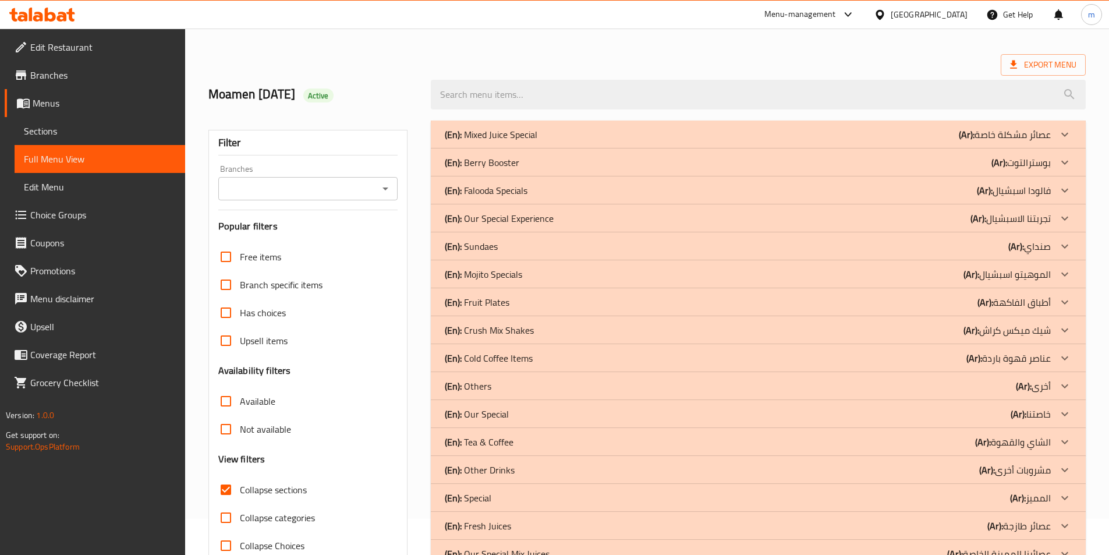
scroll to position [72, 0]
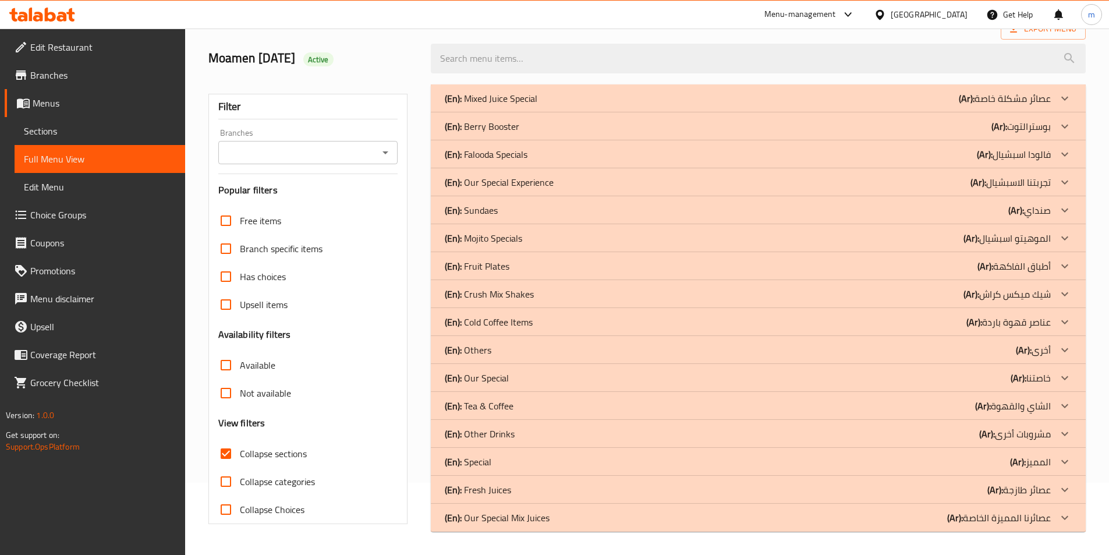
click at [556, 377] on div "(En): Our Special (Ar): خاصتنا" at bounding box center [748, 378] width 606 height 14
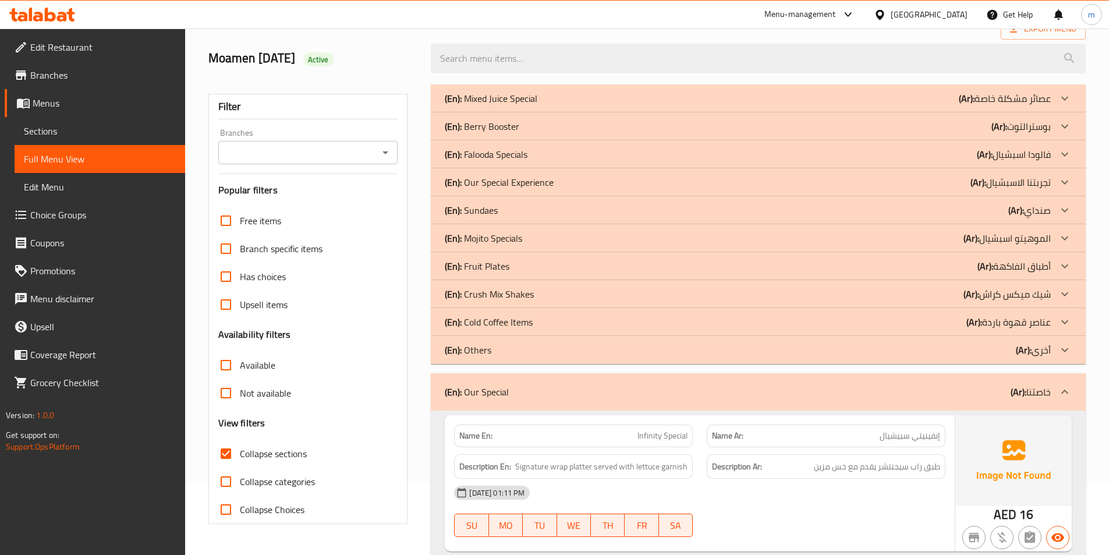
click at [495, 391] on p "(En): Our Special" at bounding box center [477, 392] width 64 height 14
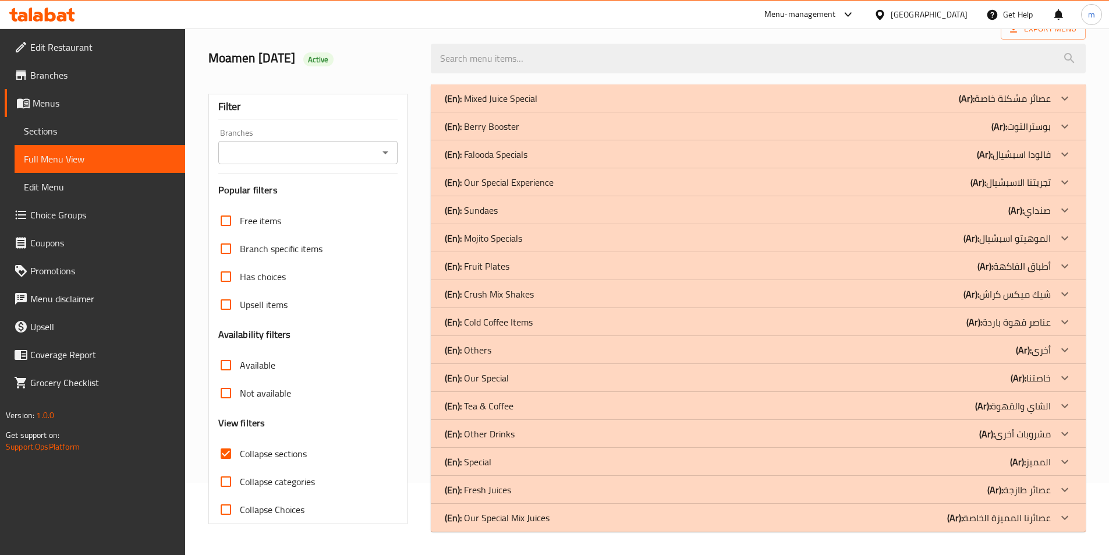
click at [508, 518] on p "(En): Our Special Mix Juices" at bounding box center [497, 517] width 105 height 14
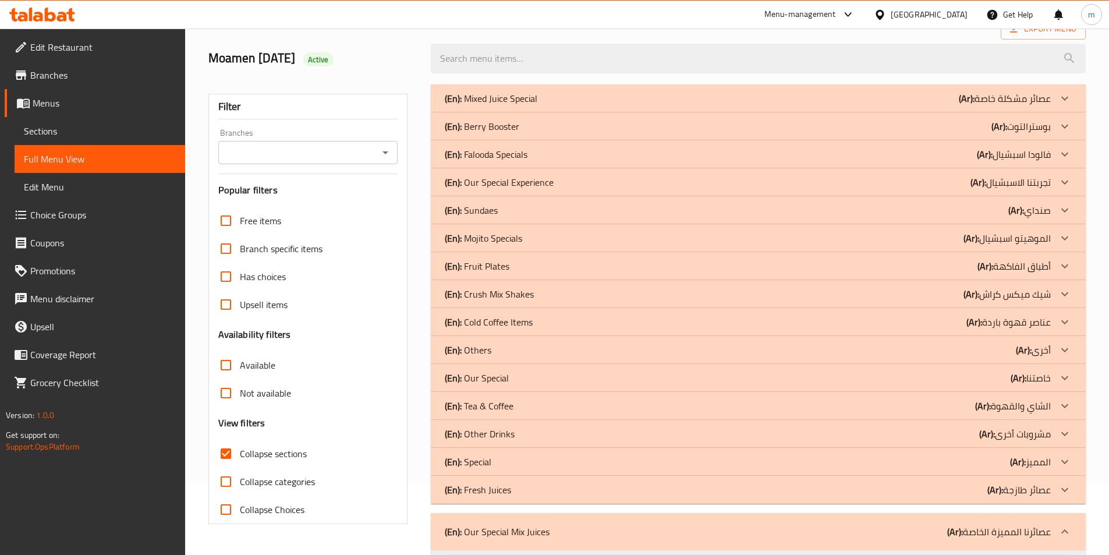
click at [505, 492] on p "(En): Fresh Juices" at bounding box center [478, 490] width 66 height 14
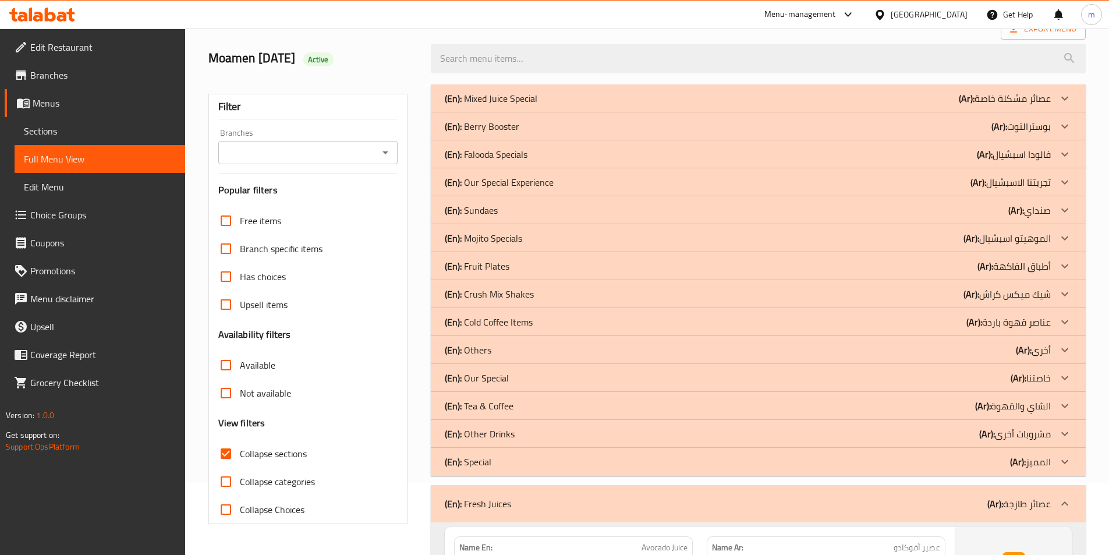
click at [487, 459] on p "(En): Special" at bounding box center [468, 462] width 47 height 14
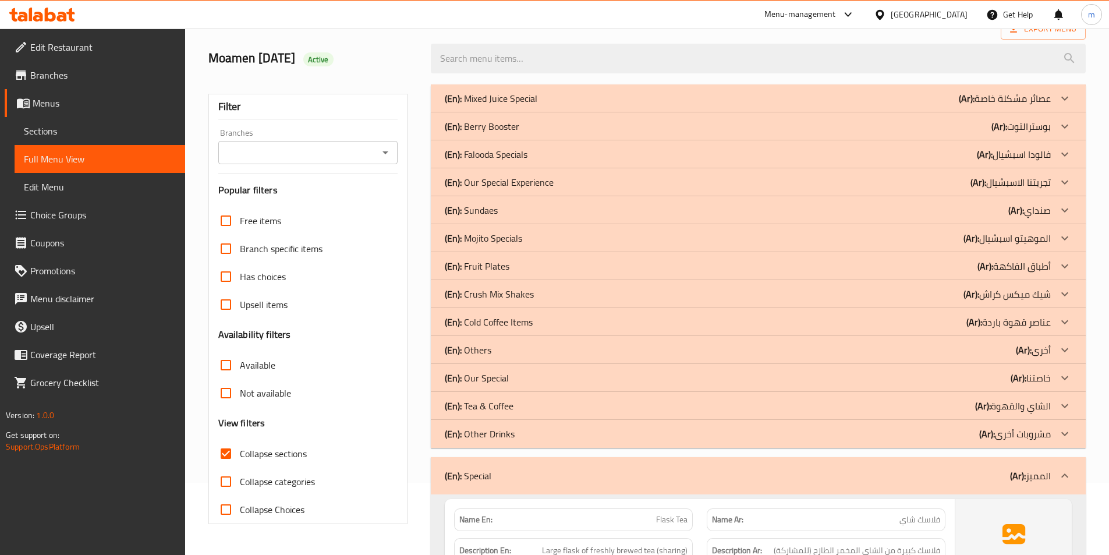
click at [499, 431] on p "(En): Other Drinks" at bounding box center [480, 434] width 70 height 14
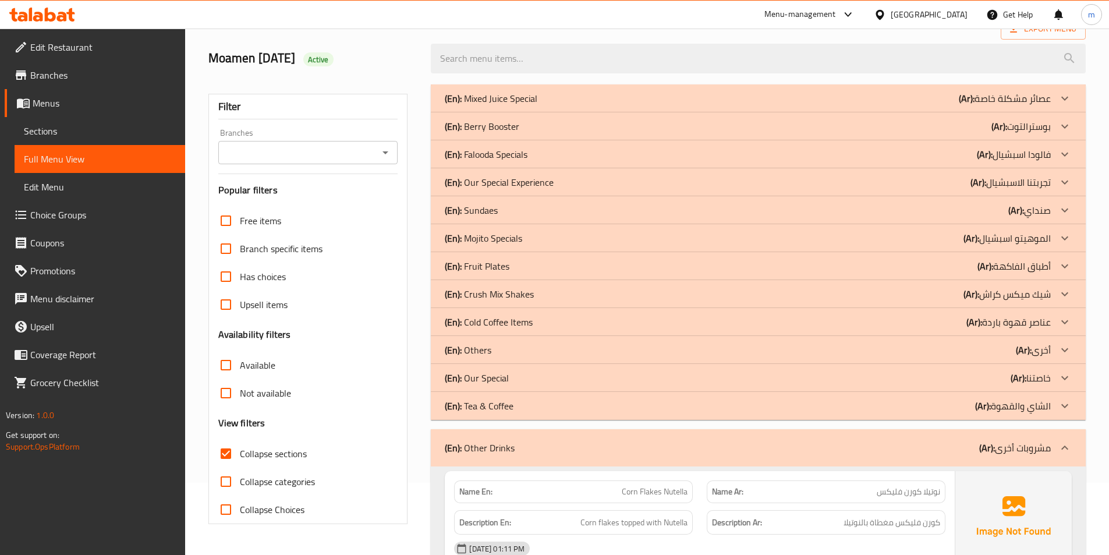
click at [505, 407] on p "(En): Tea & Coffee" at bounding box center [479, 406] width 69 height 14
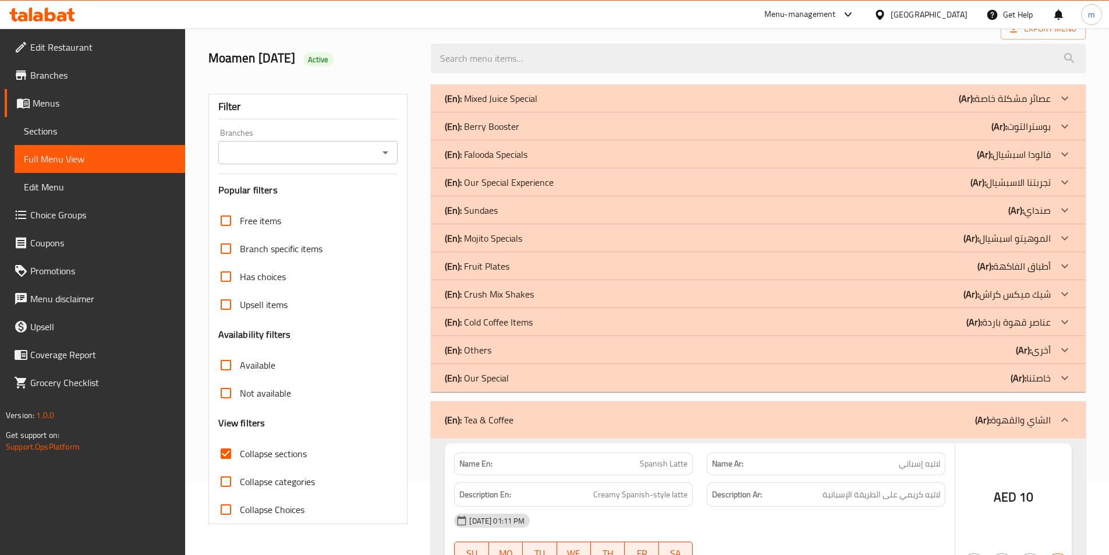
click at [501, 375] on p "(En): Our Special" at bounding box center [477, 378] width 64 height 14
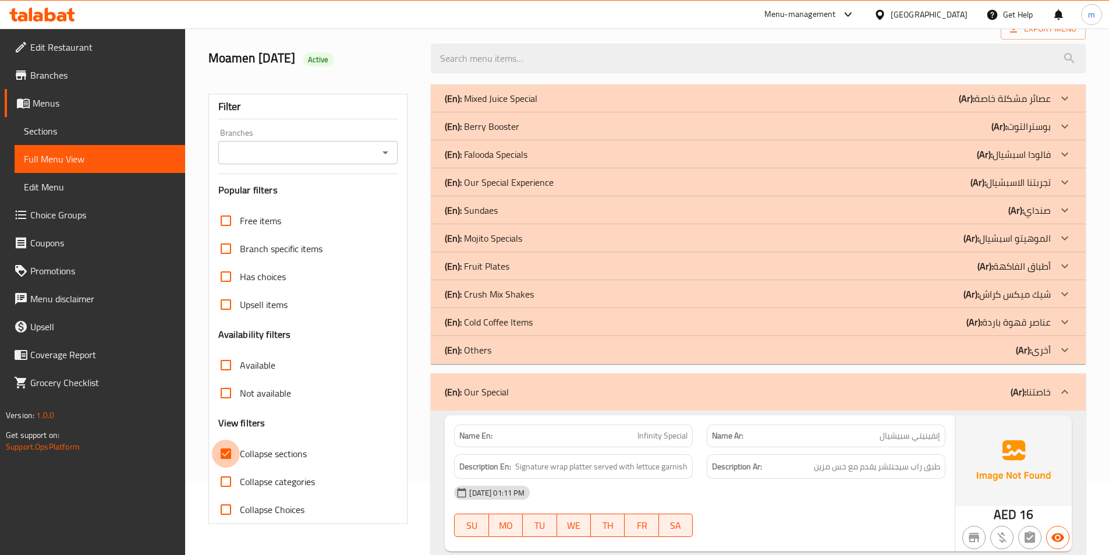
click at [232, 455] on input "Collapse sections" at bounding box center [226, 453] width 28 height 28
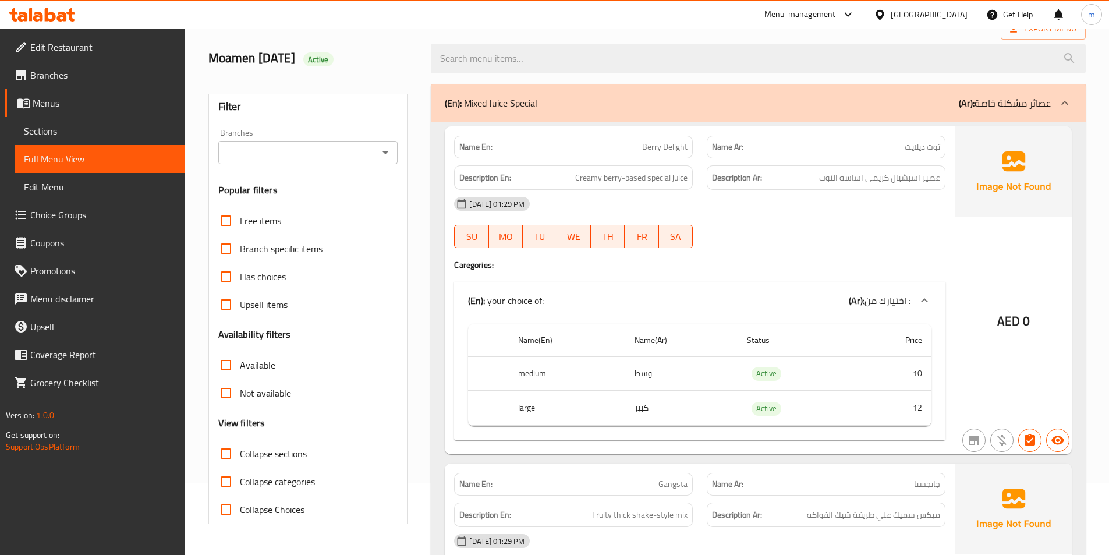
click at [237, 455] on input "Collapse sections" at bounding box center [226, 453] width 28 height 28
checkbox input "true"
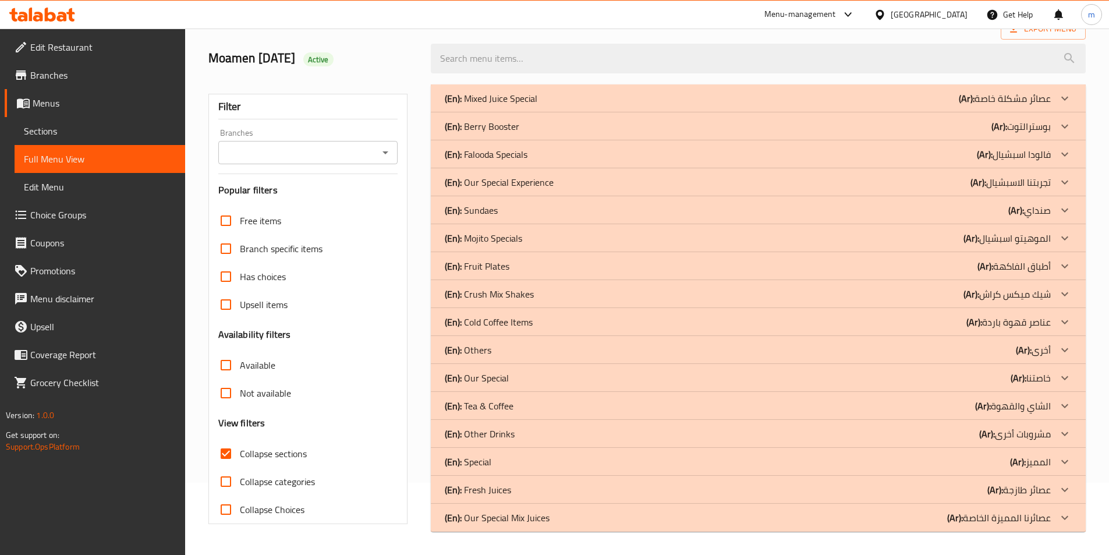
click at [500, 518] on p "(En): Our Special Mix Juices" at bounding box center [497, 517] width 105 height 14
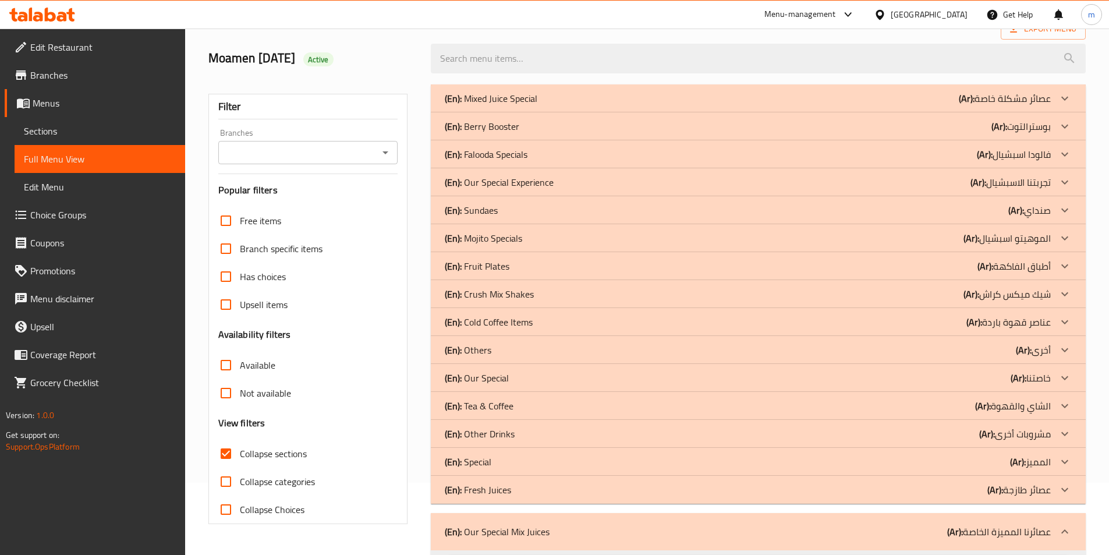
click at [498, 488] on p "(En): Fresh Juices" at bounding box center [478, 490] width 66 height 14
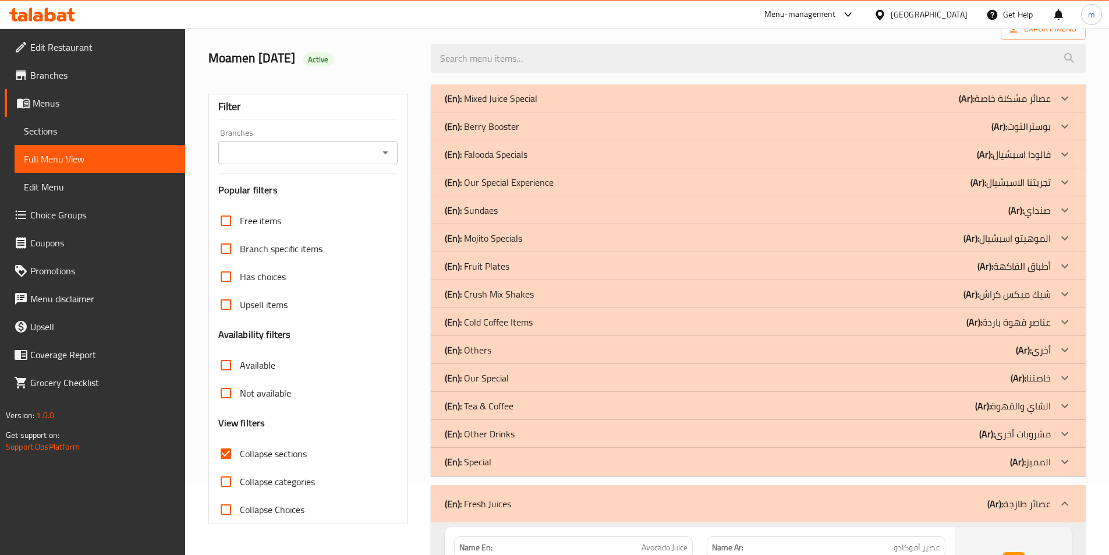
click at [490, 456] on p "(En): Special" at bounding box center [468, 462] width 47 height 14
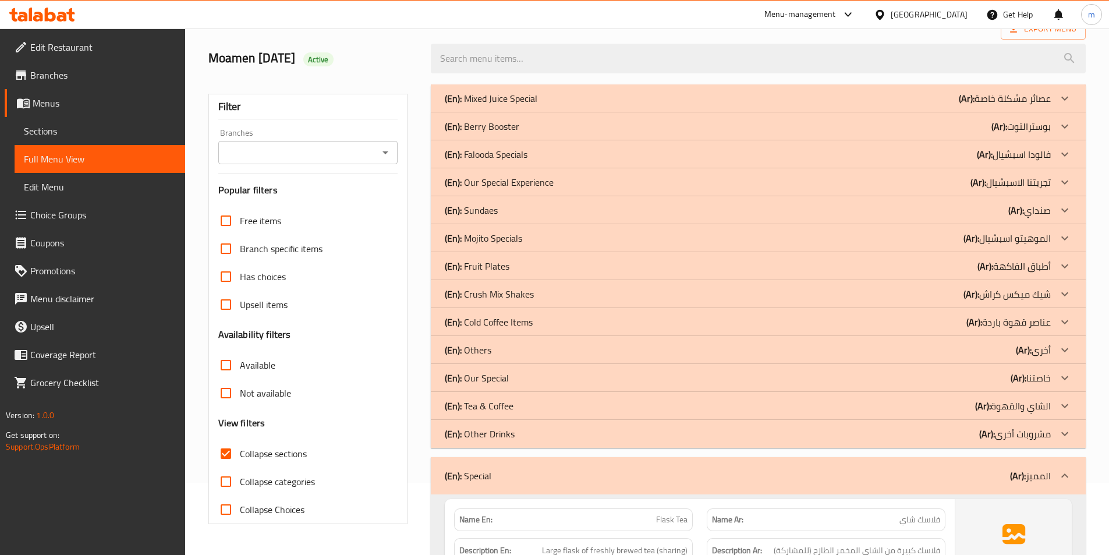
click at [490, 428] on p "(En): Other Drinks" at bounding box center [480, 434] width 70 height 14
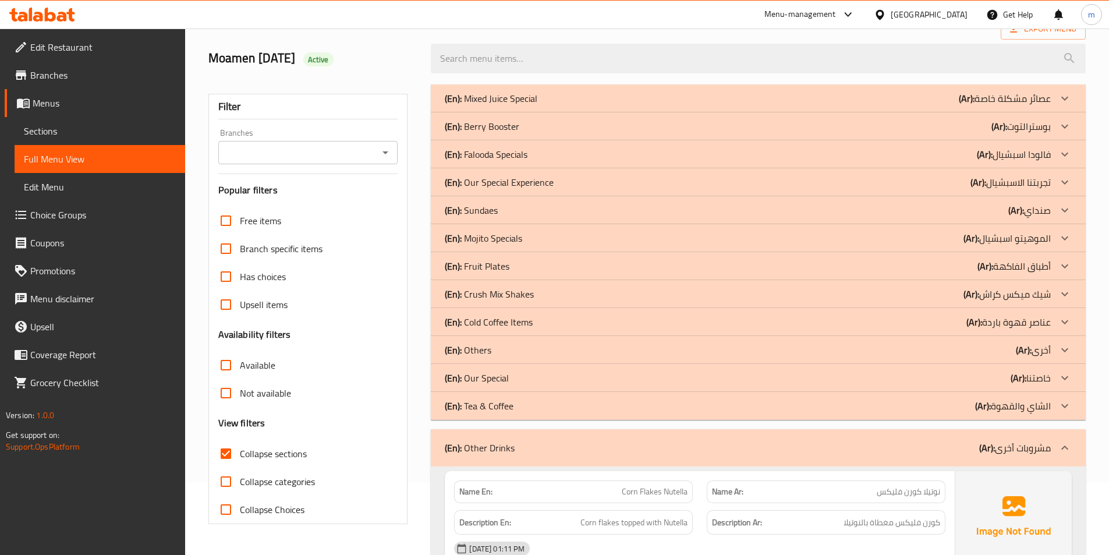
click at [506, 407] on p "(En): Tea & Coffee" at bounding box center [479, 406] width 69 height 14
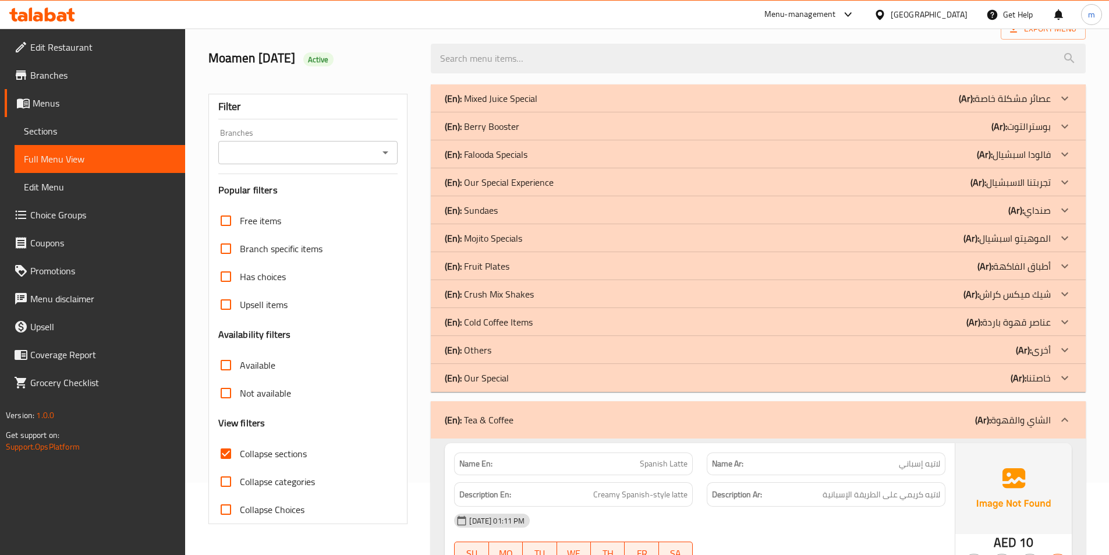
click at [499, 378] on p "(En): Our Special" at bounding box center [477, 378] width 64 height 14
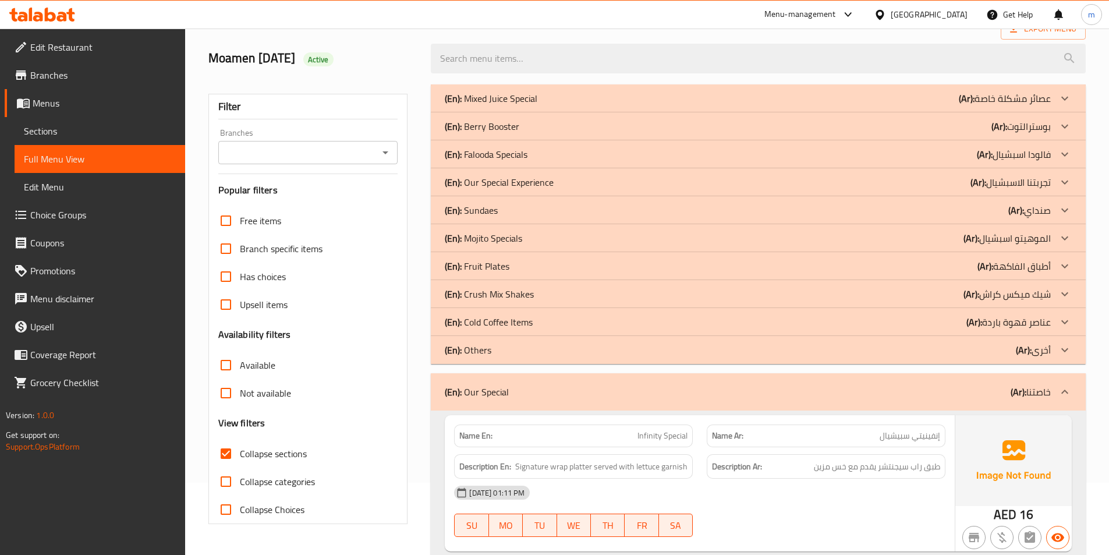
click at [260, 482] on span "Collapse categories" at bounding box center [277, 481] width 75 height 14
click at [240, 482] on input "Collapse categories" at bounding box center [226, 481] width 28 height 28
checkbox input "true"
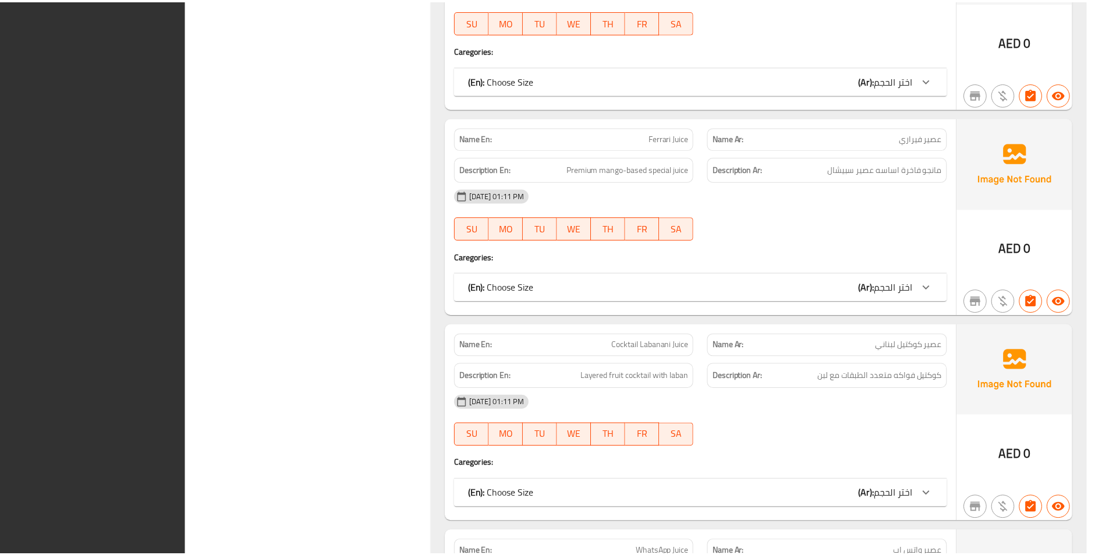
scroll to position [7867, 0]
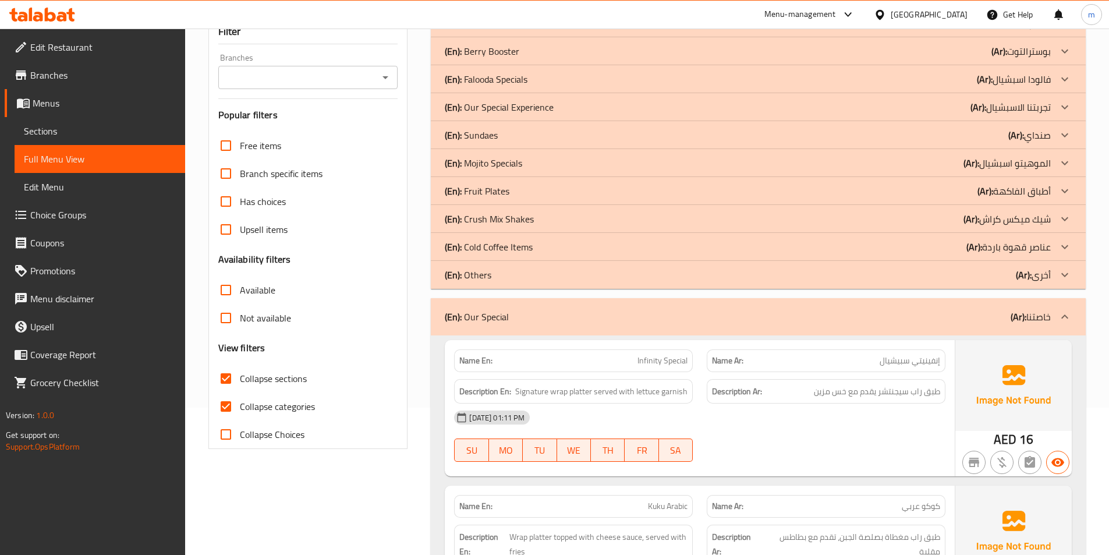
scroll to position [0, 0]
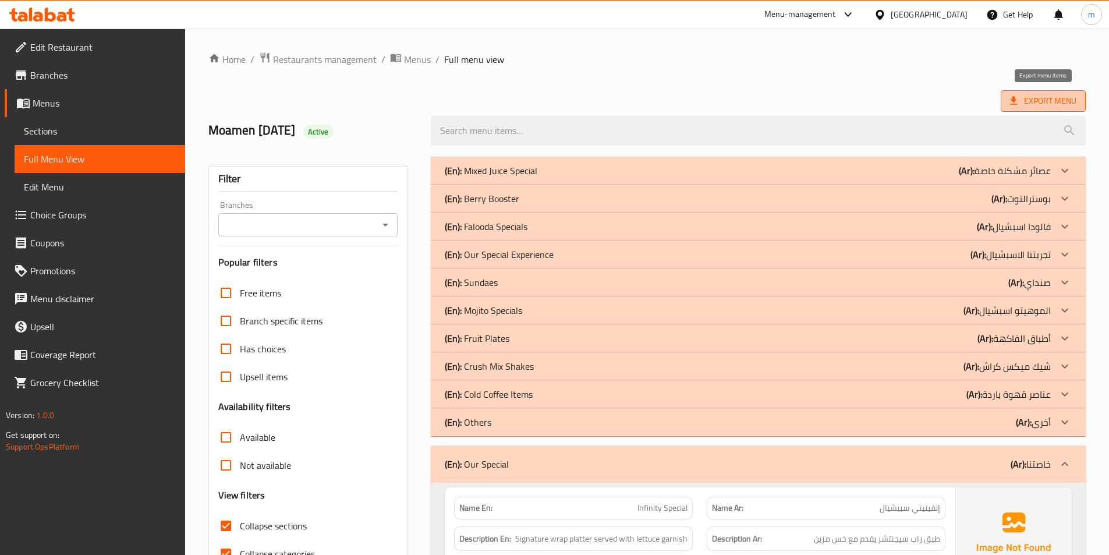
click at [1021, 105] on span "Export Menu" at bounding box center [1043, 101] width 66 height 15
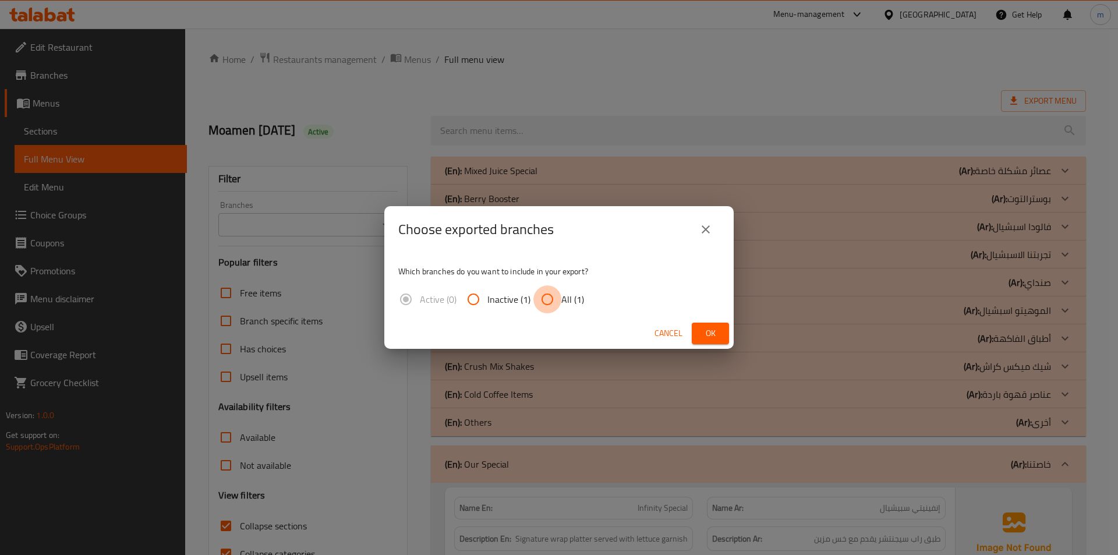
click at [559, 300] on input "All (1)" at bounding box center [547, 299] width 28 height 28
radio input "true"
click at [702, 332] on span "Ok" at bounding box center [710, 333] width 19 height 15
